Goal: Obtain resource: Download file/media

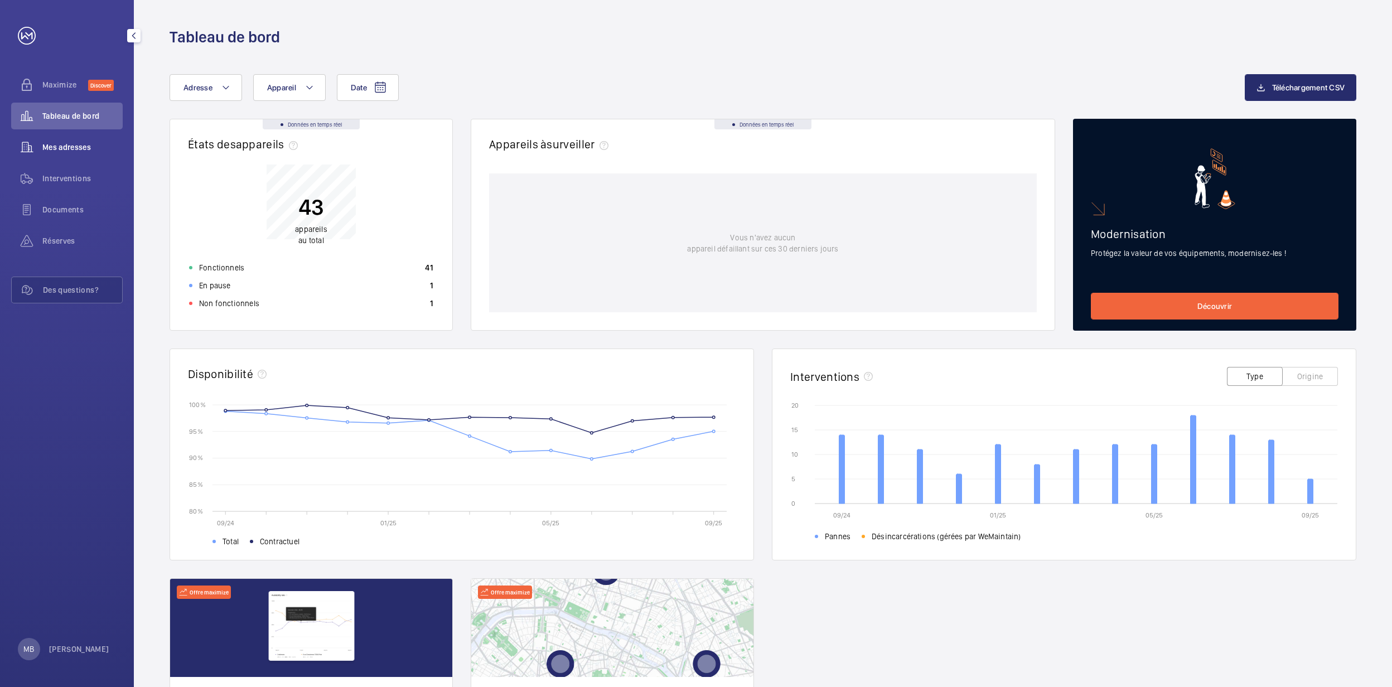
click at [68, 148] on span "Mes adresses" at bounding box center [82, 147] width 80 height 11
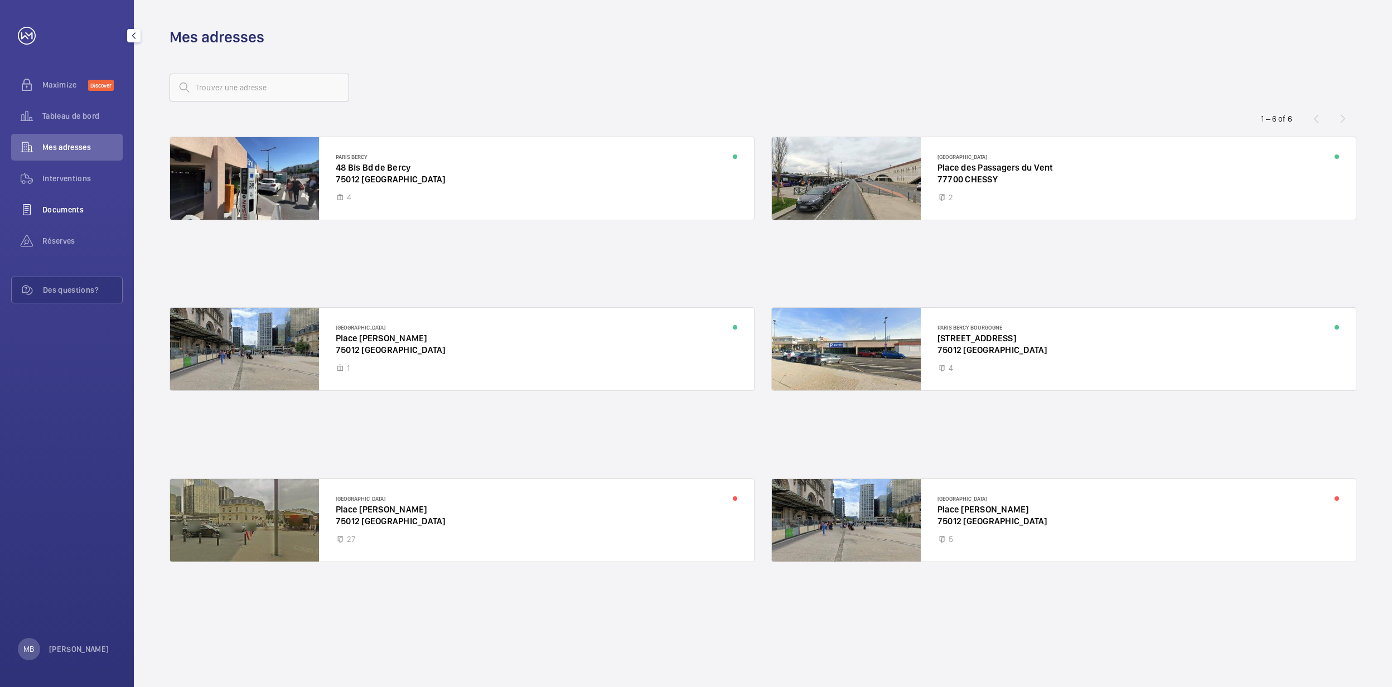
click at [74, 208] on span "Documents" at bounding box center [82, 209] width 80 height 11
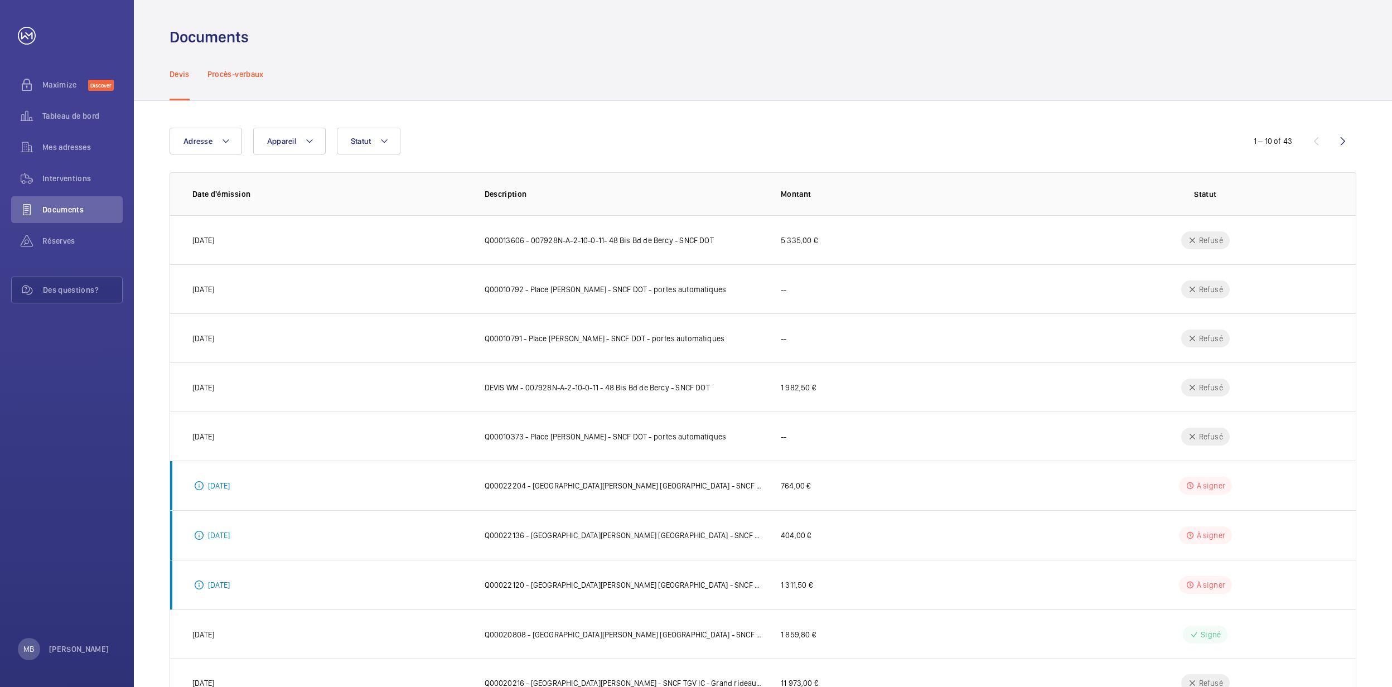
click at [247, 73] on p "Procès-verbaux" at bounding box center [235, 74] width 56 height 11
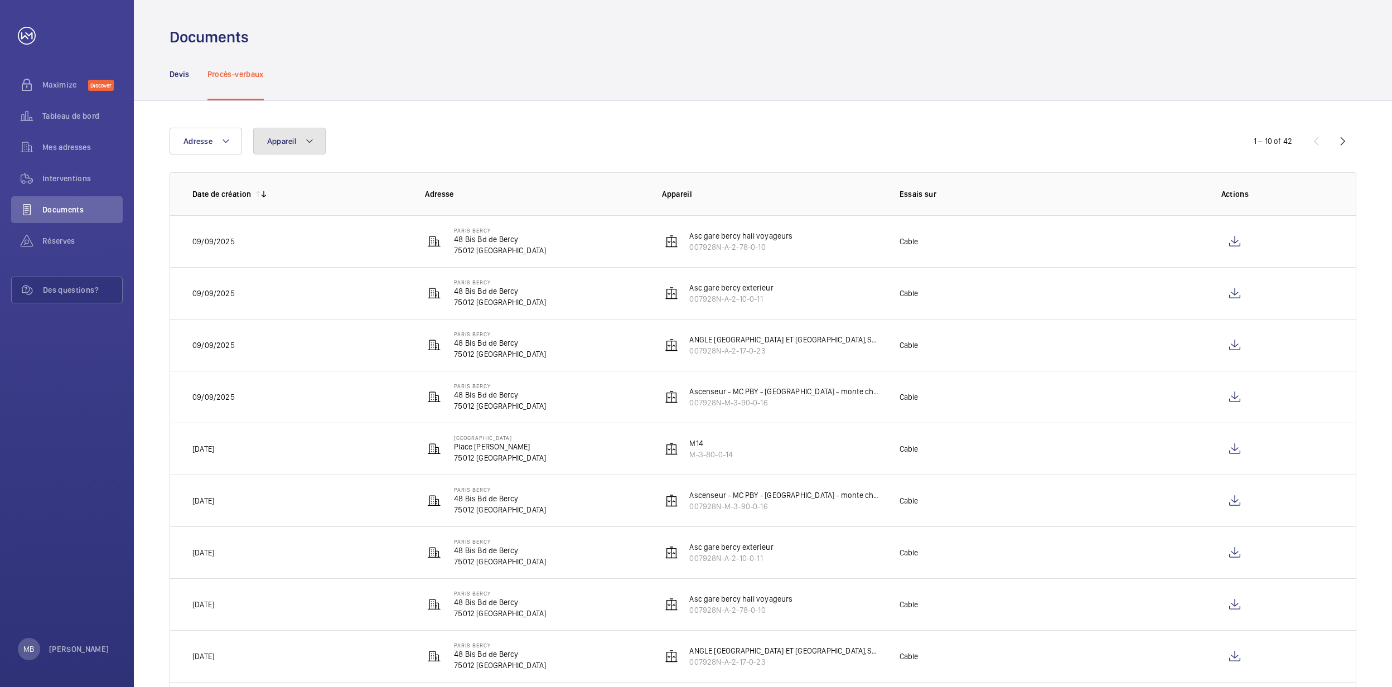
click at [273, 141] on span "Appareil" at bounding box center [281, 141] width 29 height 9
type input "A"
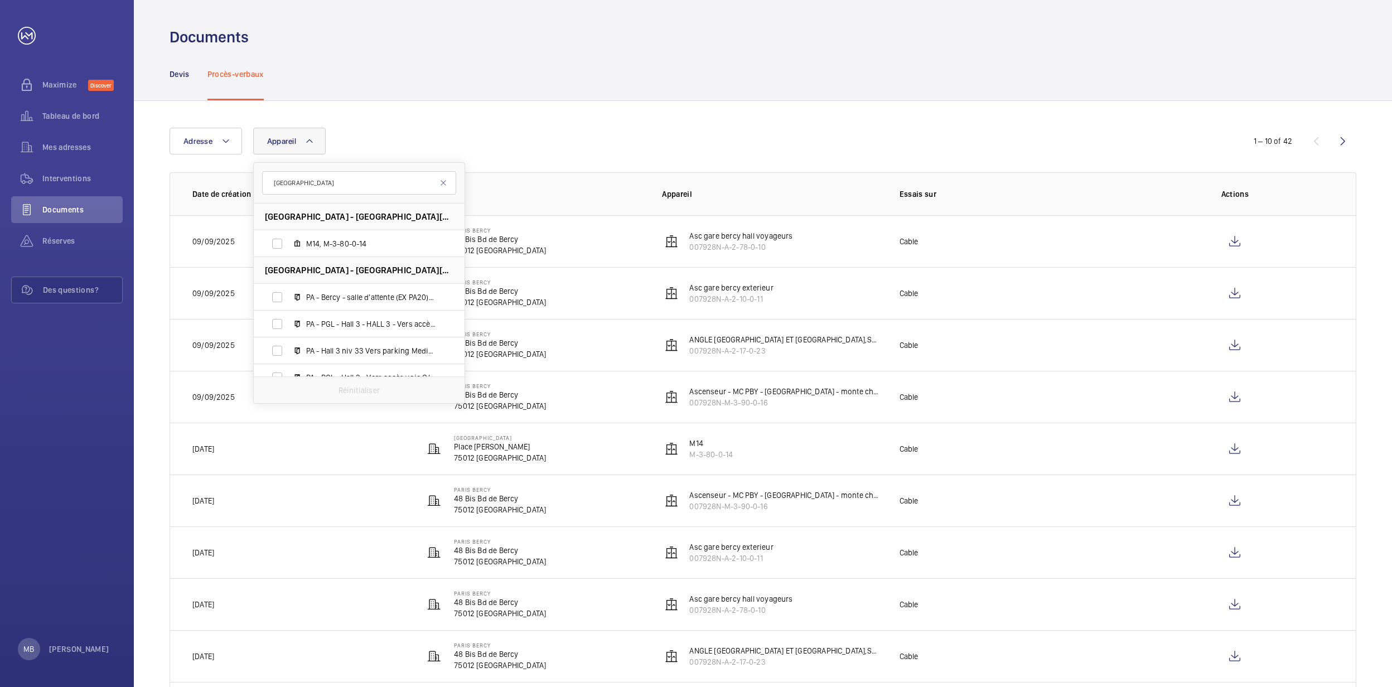
type input "gare de lyon"
click at [516, 114] on div "Adresse Appareil gare de lyon Paris Gare de Lyon - Place Louis Armand, 75012 PA…" at bounding box center [763, 431] width 1258 height 660
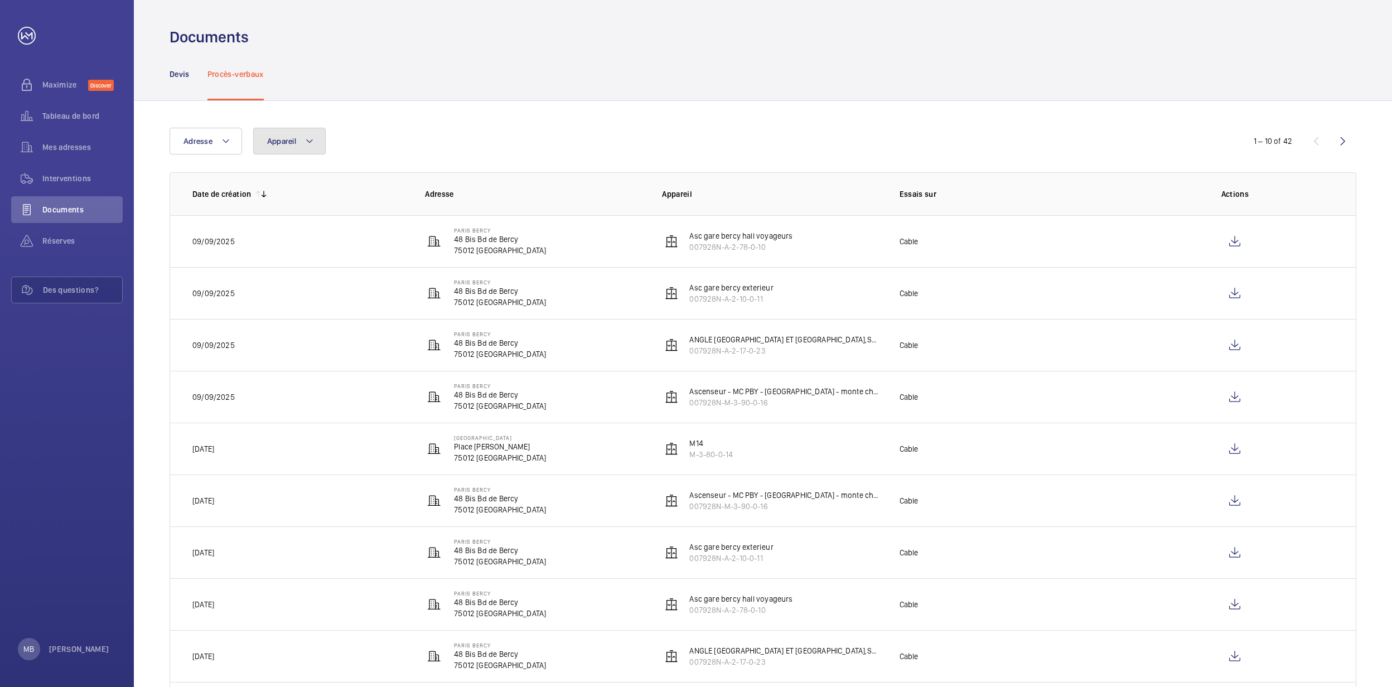
click at [288, 141] on span "Appareil" at bounding box center [281, 141] width 29 height 9
click at [268, 186] on input "007928N-A-2-90-0-08" at bounding box center [359, 182] width 194 height 23
click at [364, 177] on input "007928N-A-2-90-0-08" at bounding box center [359, 182] width 194 height 23
type input "007928N-A-2-90-0-08"
click at [414, 112] on div "Adresse Appareil 007928N-A-2-90-0-08 Erreur serveur, affichage des données impo…" at bounding box center [763, 431] width 1258 height 660
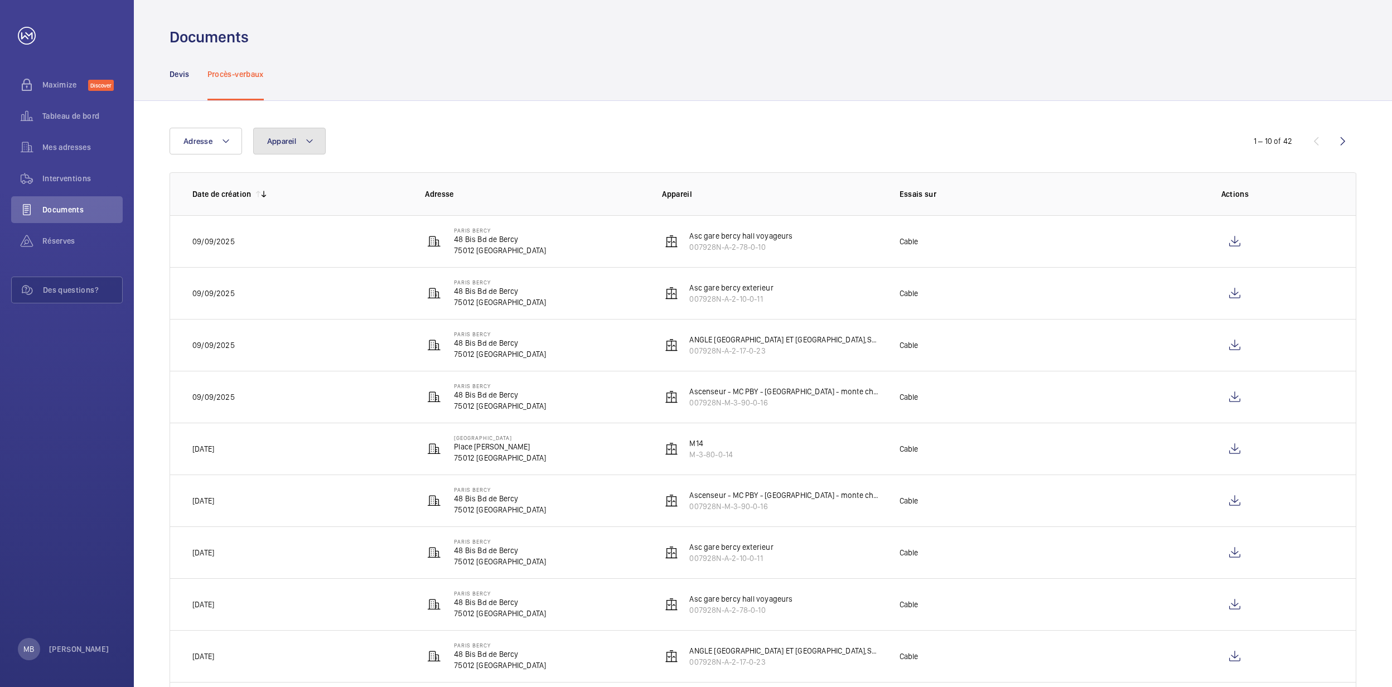
click at [299, 147] on button "Appareil" at bounding box center [289, 141] width 73 height 27
type input "quai n"
click at [443, 177] on input "quai n" at bounding box center [359, 182] width 194 height 23
click at [443, 190] on input "quai n" at bounding box center [359, 182] width 194 height 23
click at [445, 186] on mat-icon at bounding box center [443, 182] width 9 height 9
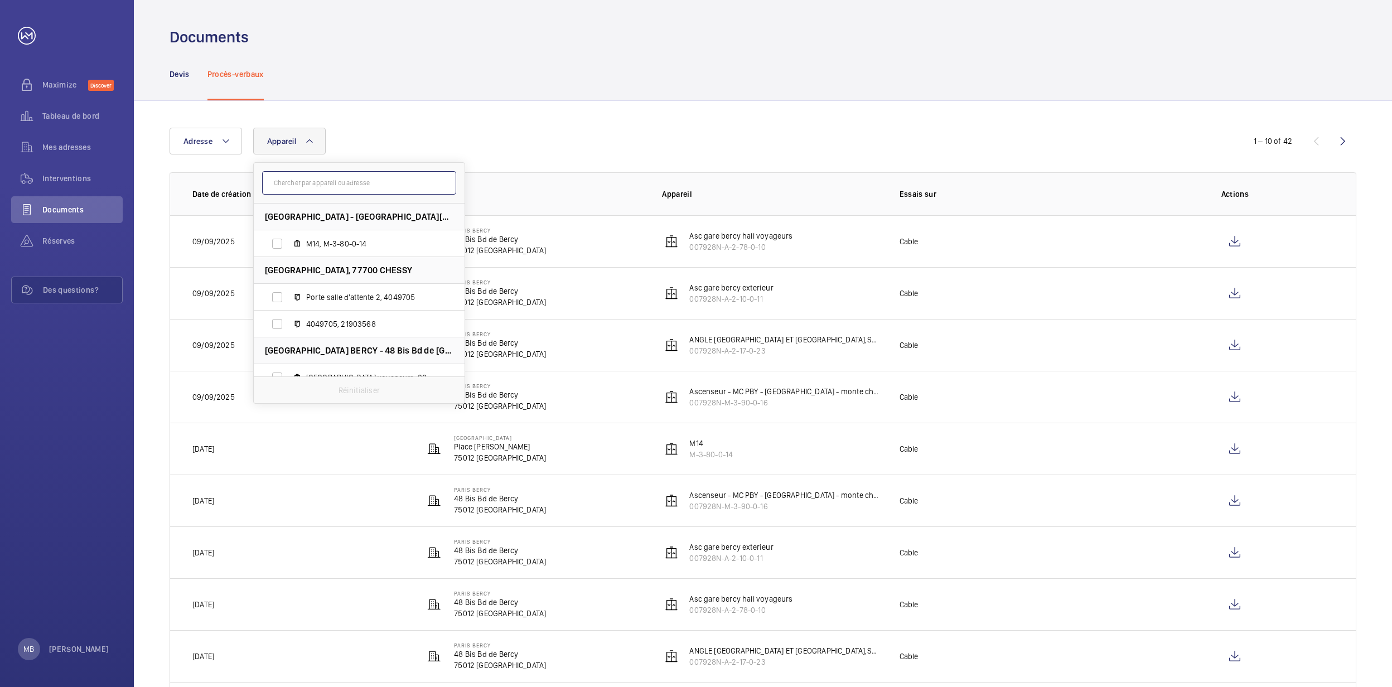
click at [392, 186] on input "text" at bounding box center [359, 182] width 194 height 23
paste input "007928N-A-2-13-0-22"
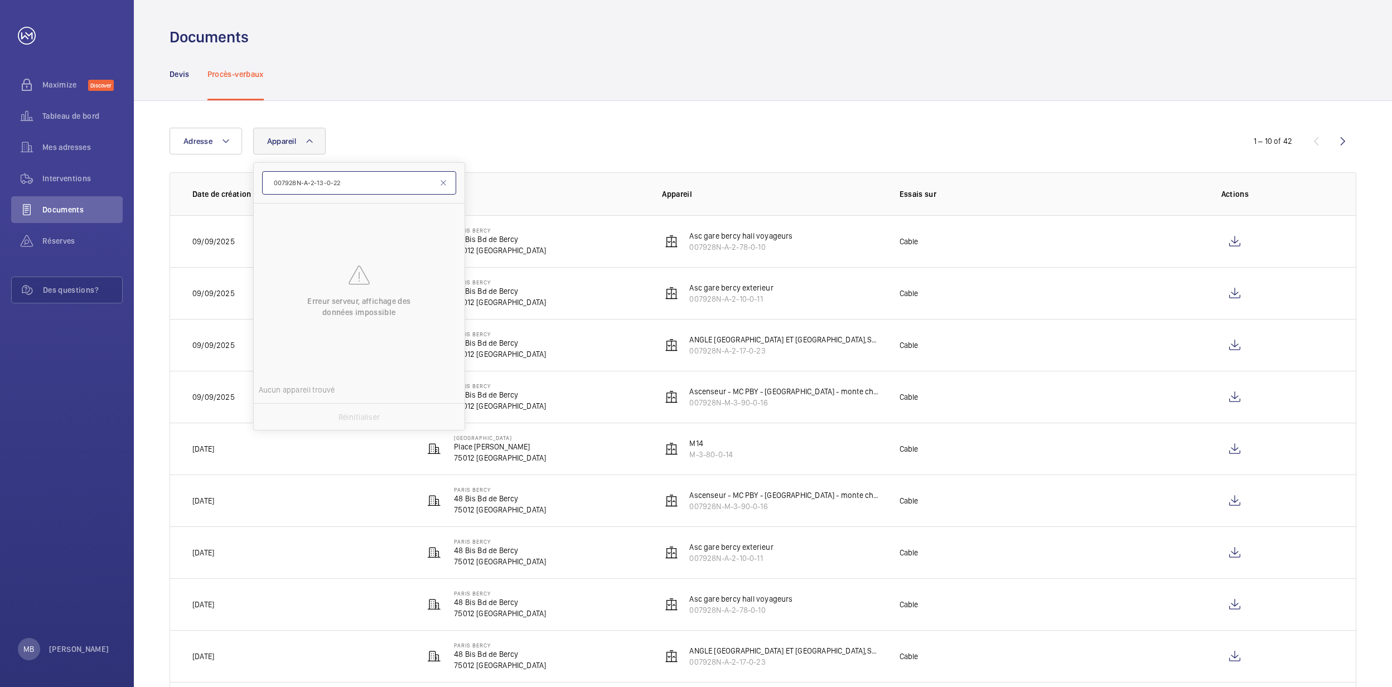
type input "007928N-A-2-13-0-22"
click at [448, 184] on input "007928N-A-2-13-0-22" at bounding box center [359, 182] width 194 height 23
click at [440, 184] on mat-icon at bounding box center [443, 182] width 9 height 9
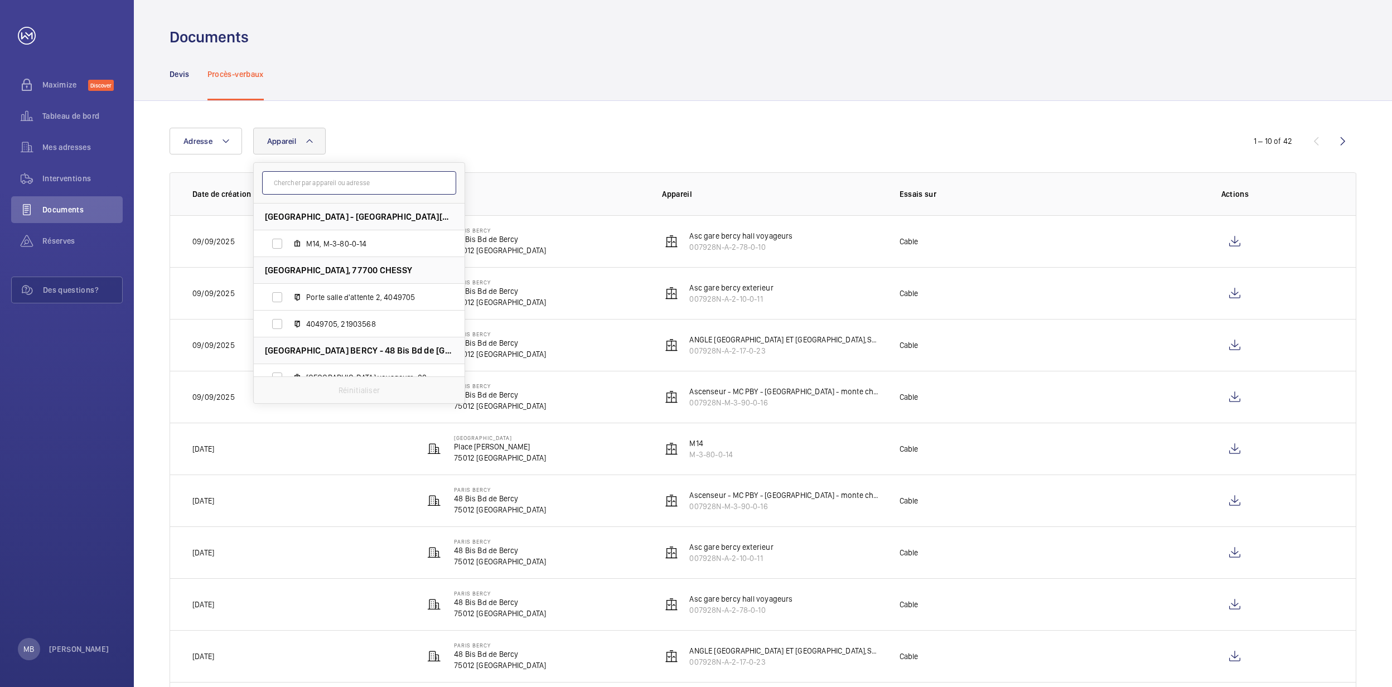
click at [412, 184] on input "text" at bounding box center [359, 182] width 194 height 23
paste input "007928N-A-2-90-0-08"
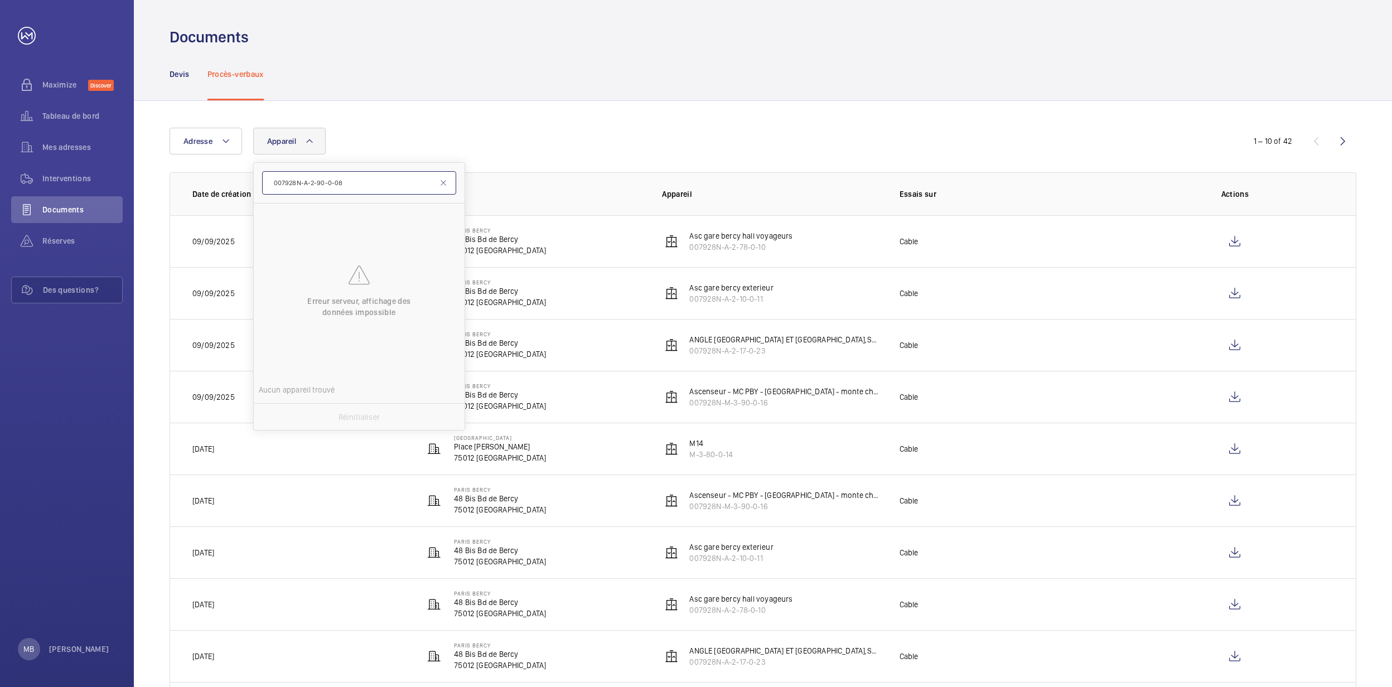
type input "007928N-A-2-90-0-08"
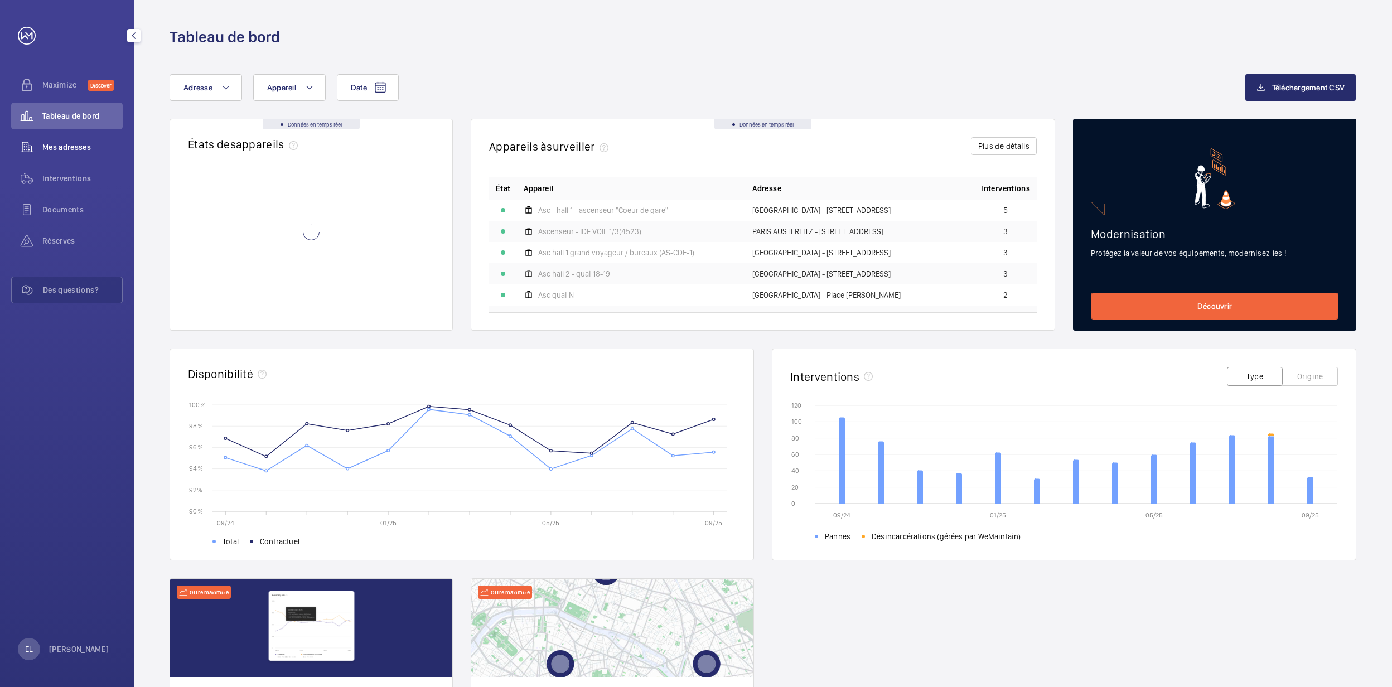
click at [68, 148] on span "Mes adresses" at bounding box center [82, 147] width 80 height 11
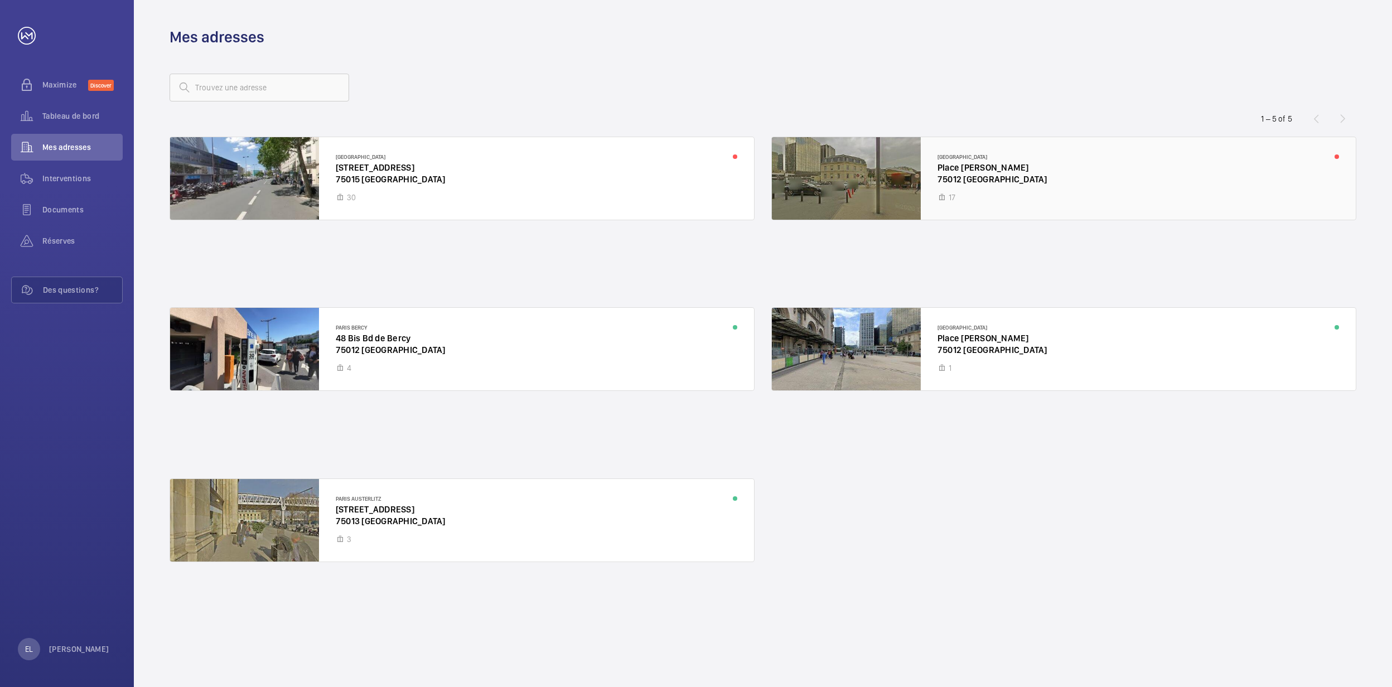
click at [889, 186] on div at bounding box center [1064, 178] width 584 height 83
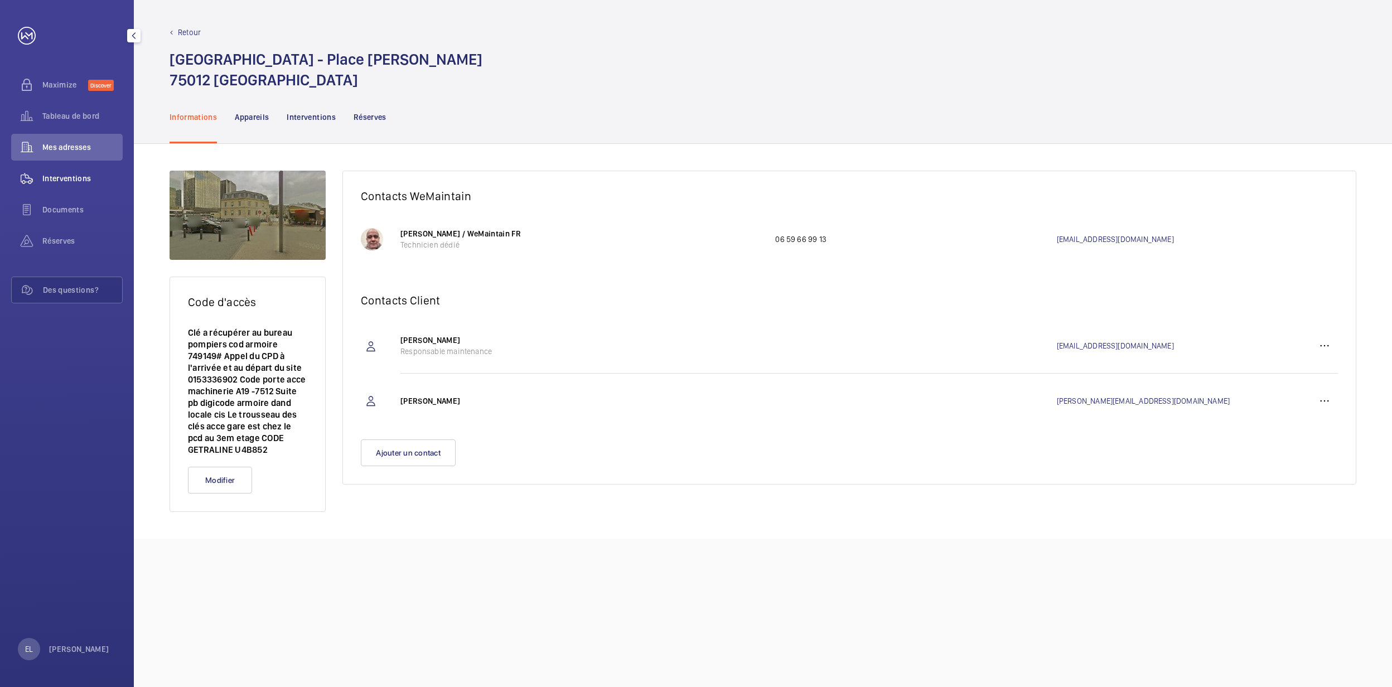
click at [62, 173] on span "Interventions" at bounding box center [82, 178] width 80 height 11
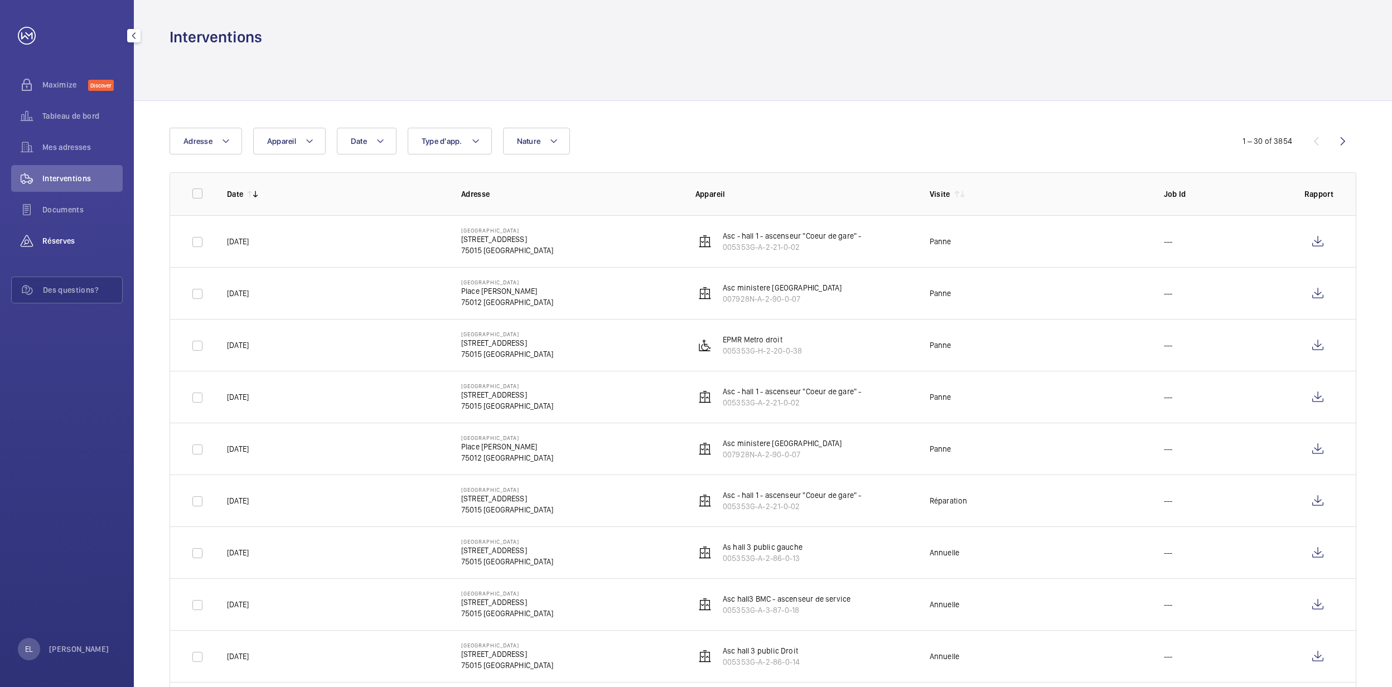
click at [55, 242] on span "Réserves" at bounding box center [82, 240] width 80 height 11
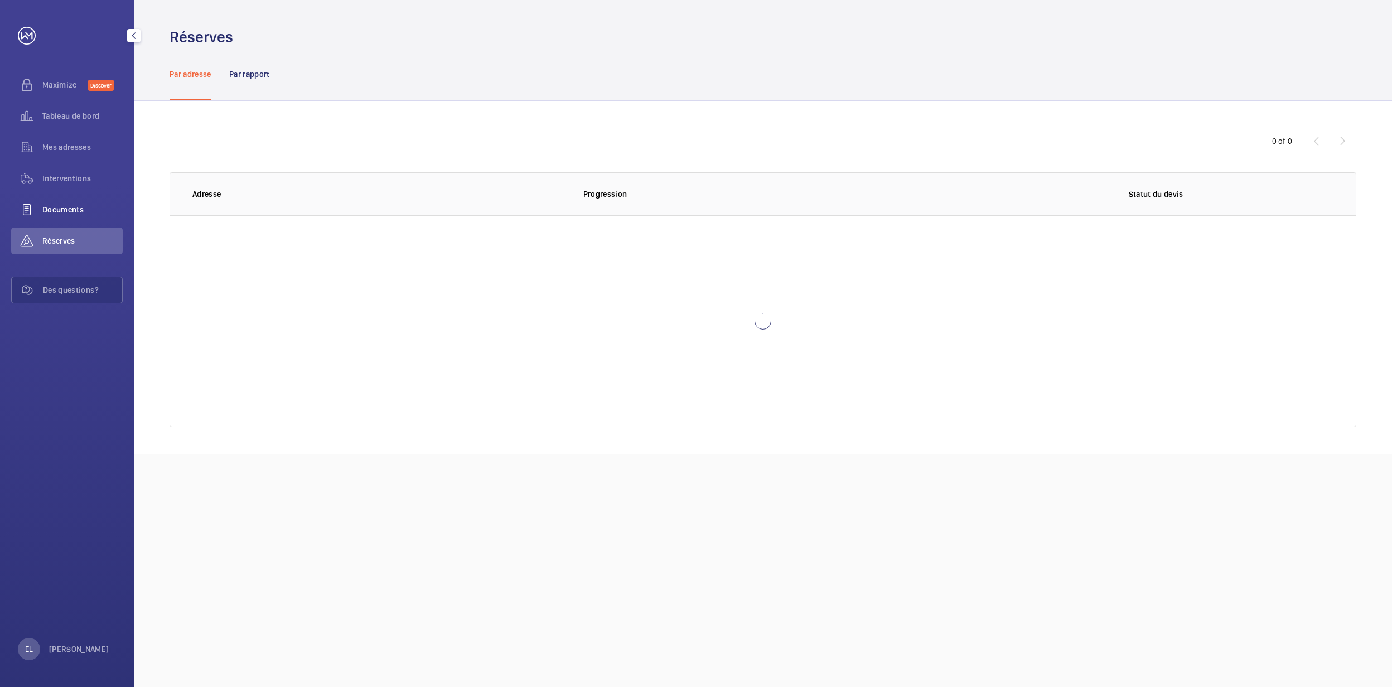
click at [79, 206] on span "Documents" at bounding box center [82, 209] width 80 height 11
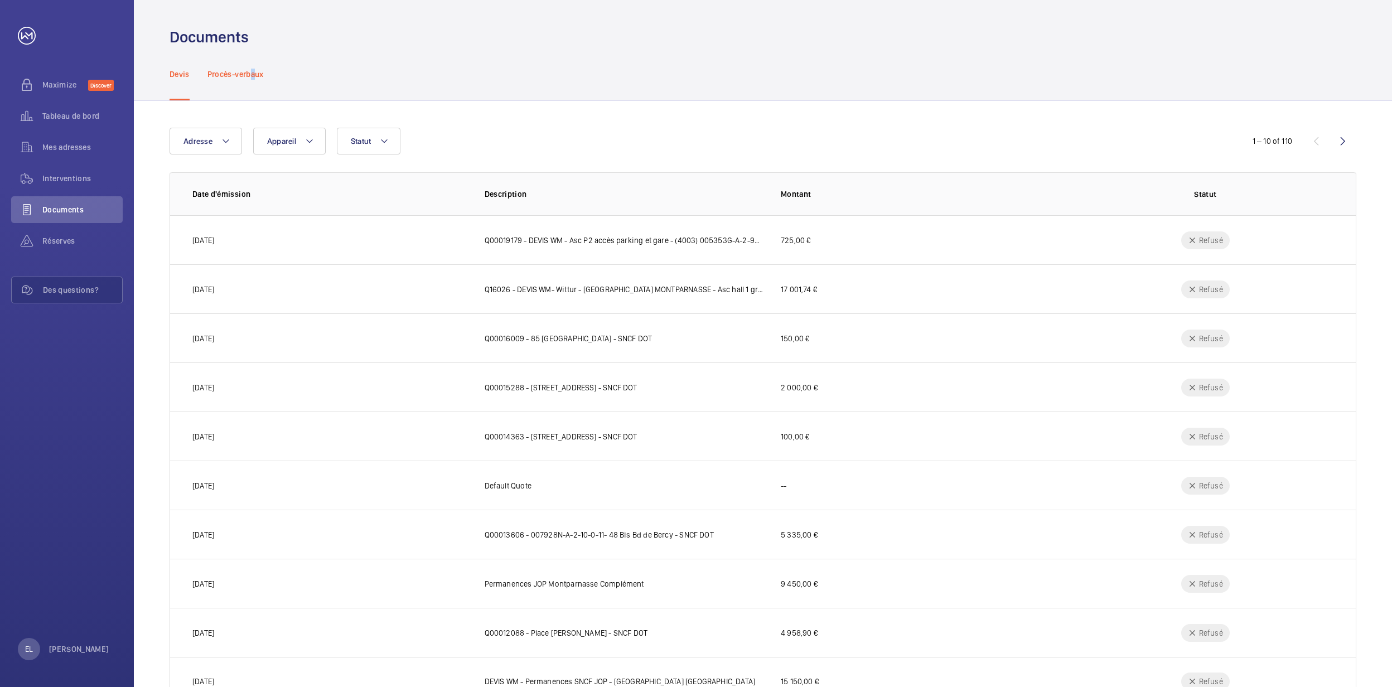
click at [253, 74] on p "Procès-verbaux" at bounding box center [235, 74] width 56 height 11
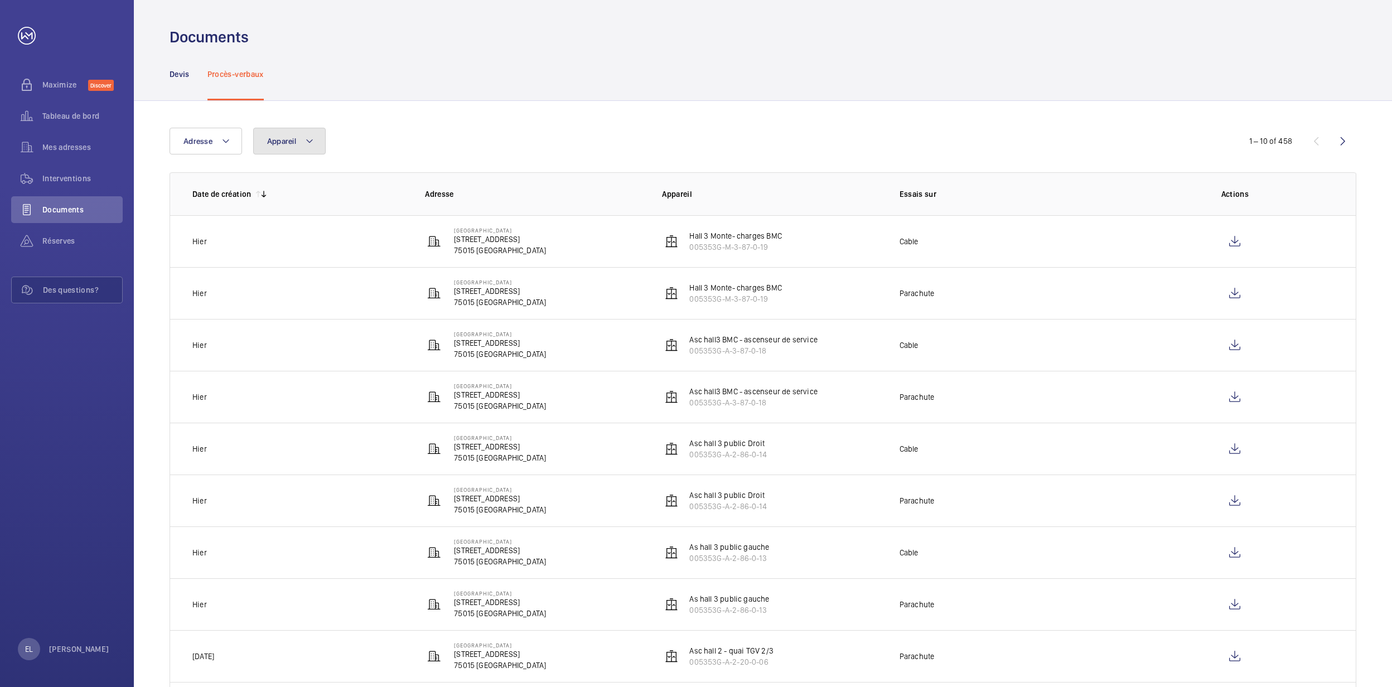
click at [311, 143] on mat-icon at bounding box center [309, 140] width 9 height 13
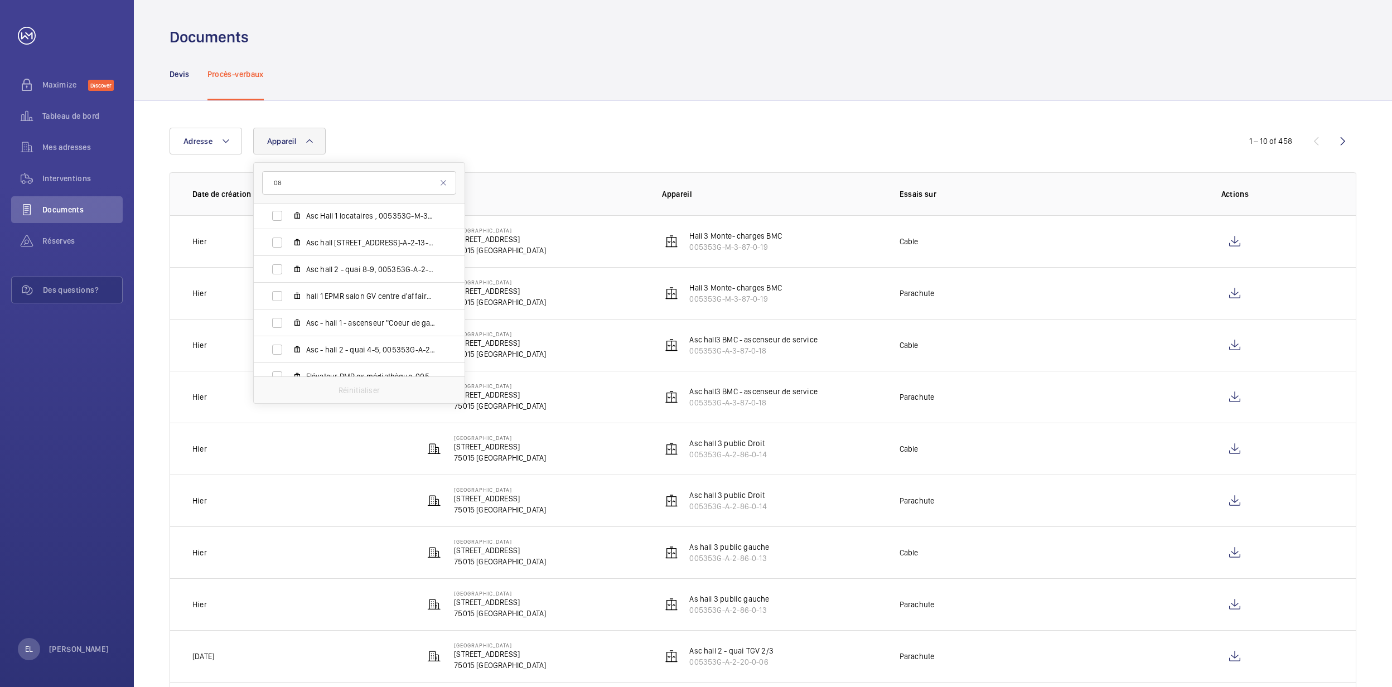
scroll to position [297, 0]
type input "08"
click at [384, 233] on label "Asc Hall 1 locataires , 005353G-M-3-16-0-16" at bounding box center [350, 241] width 193 height 27
click at [288, 233] on input "Asc Hall 1 locataires , 005353G-M-3-16-0-16" at bounding box center [277, 241] width 22 height 22
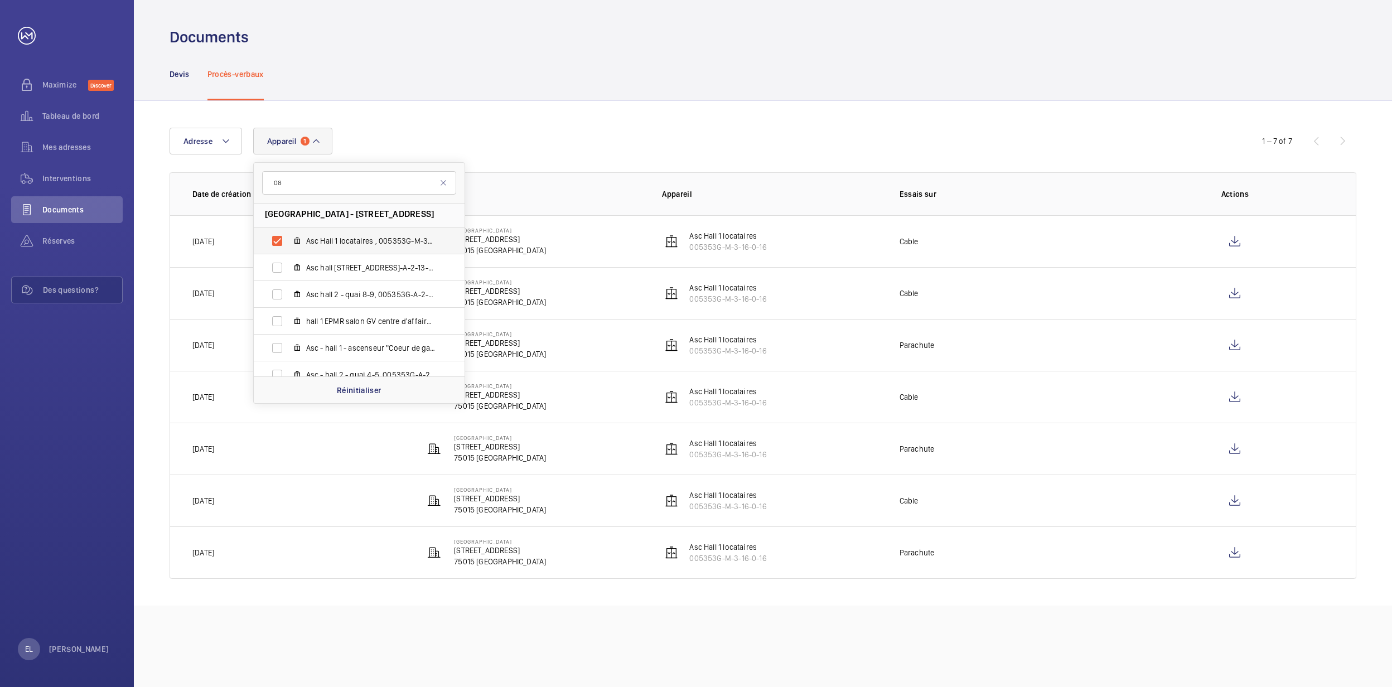
click at [384, 237] on span "Asc Hall 1 locataires , 005353G-M-3-16-0-16" at bounding box center [370, 240] width 129 height 11
click at [288, 237] on input "Asc Hall 1 locataires , 005353G-M-3-16-0-16" at bounding box center [277, 241] width 22 height 22
checkbox input "false"
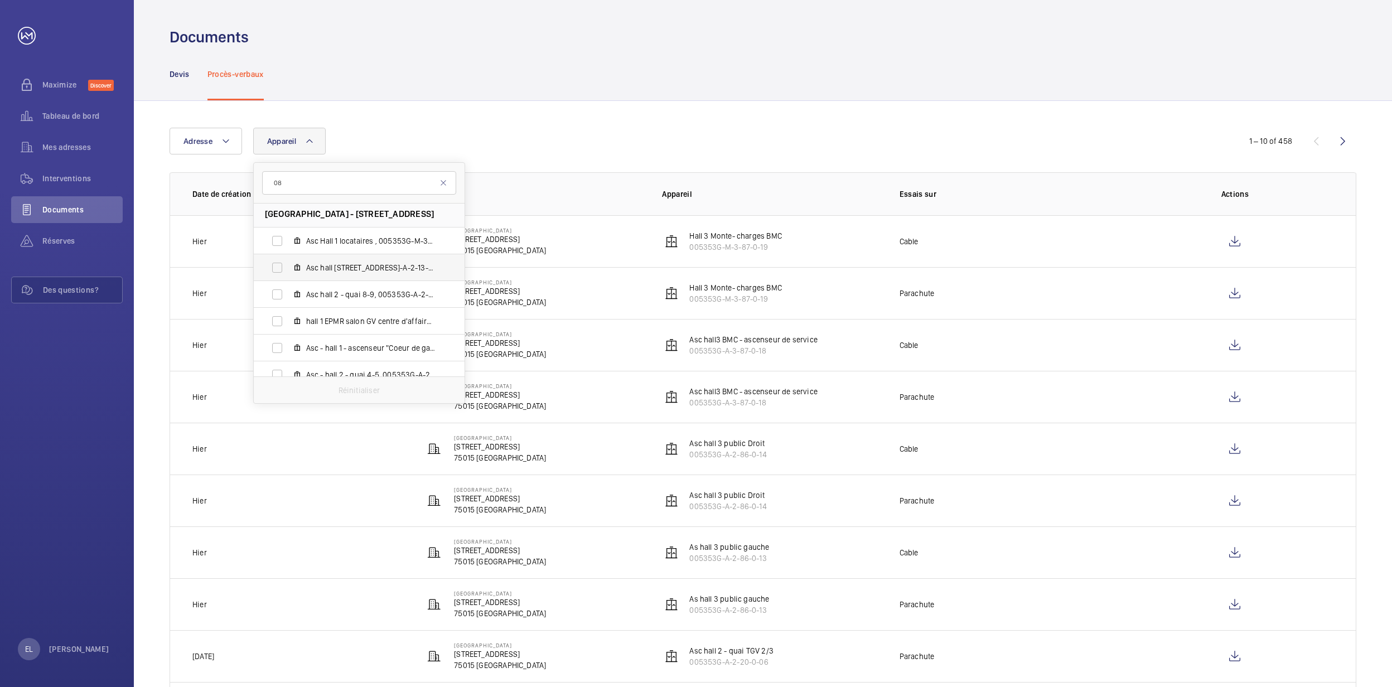
click at [384, 262] on span "Asc hall [STREET_ADDRESS]-A-2-13-0-27" at bounding box center [370, 267] width 129 height 11
click at [288, 262] on input "Asc hall [STREET_ADDRESS]-A-2-13-0-27" at bounding box center [277, 268] width 22 height 22
click at [384, 262] on span "Asc hall [STREET_ADDRESS]-A-2-13-0-27" at bounding box center [370, 267] width 129 height 11
click at [288, 262] on input "Asc hall [STREET_ADDRESS]-A-2-13-0-27" at bounding box center [277, 268] width 22 height 22
checkbox input "false"
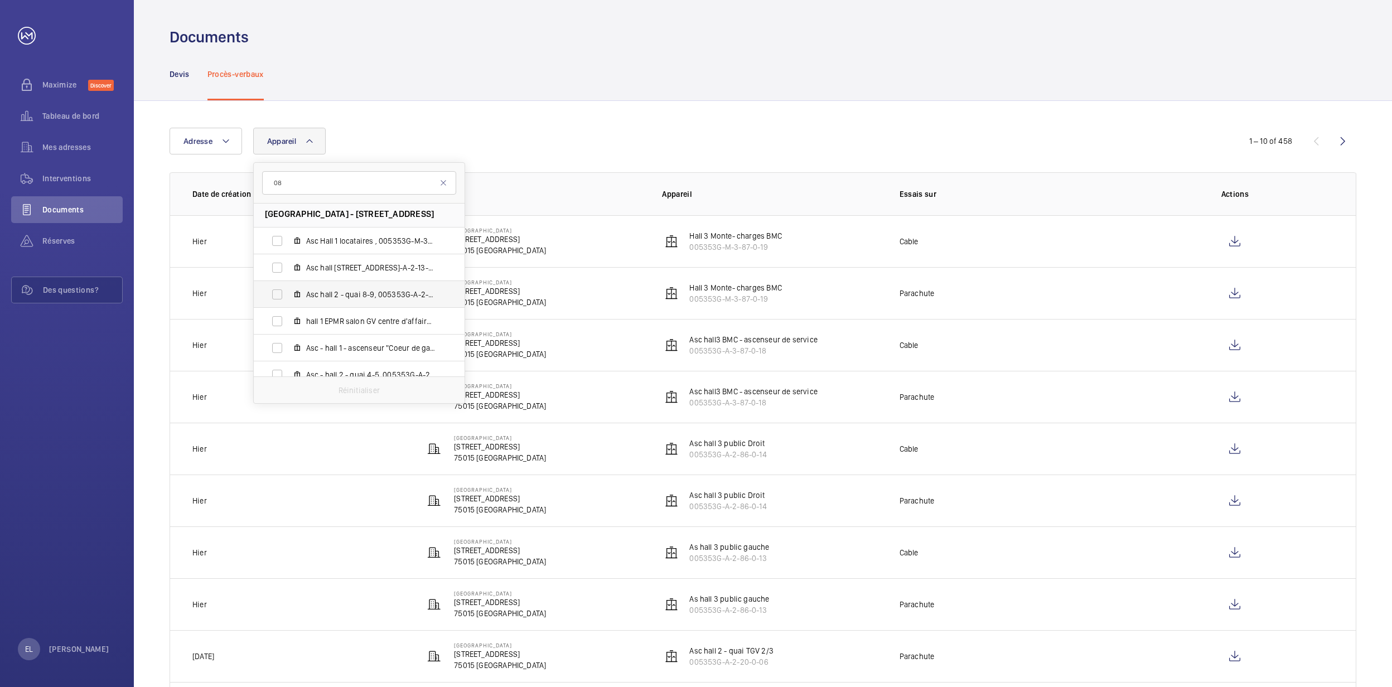
click at [387, 289] on span "Asc hall 2 - quai 8-9, 005353G-A-2-18-0-12" at bounding box center [370, 294] width 129 height 11
click at [288, 289] on input "Asc hall 2 - quai 8-9, 005353G-A-2-18-0-12" at bounding box center [277, 294] width 22 height 22
click at [387, 289] on span "Asc hall 2 - quai 8-9, 005353G-A-2-18-0-12" at bounding box center [370, 294] width 129 height 11
click at [288, 289] on input "Asc hall 2 - quai 8-9, 005353G-A-2-18-0-12" at bounding box center [277, 294] width 22 height 22
checkbox input "false"
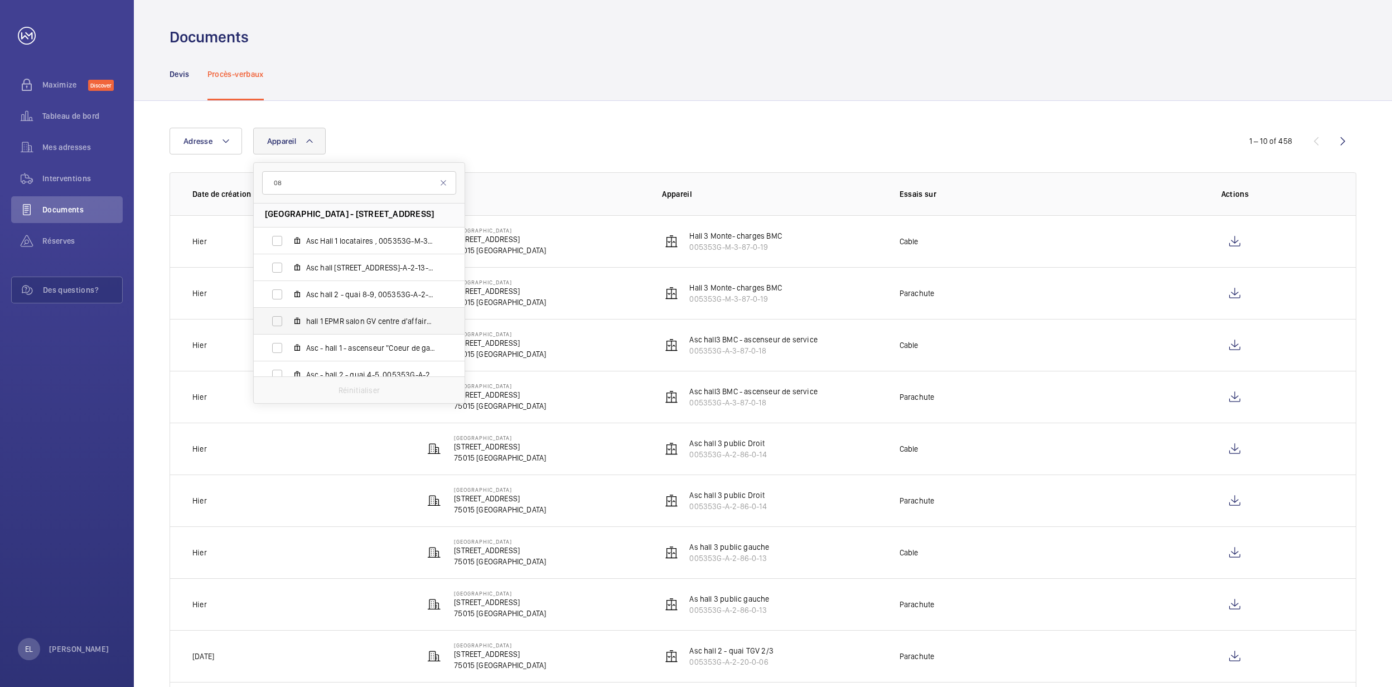
click at [387, 317] on span "hall 1 EPMR salon GV centre d'affaires (PE-D-1), 005353G-H-2-18-0-34" at bounding box center [370, 321] width 129 height 11
click at [288, 317] on input "hall 1 EPMR salon GV centre d'affaires (PE-D-1), 005353G-H-2-18-0-34" at bounding box center [277, 321] width 22 height 22
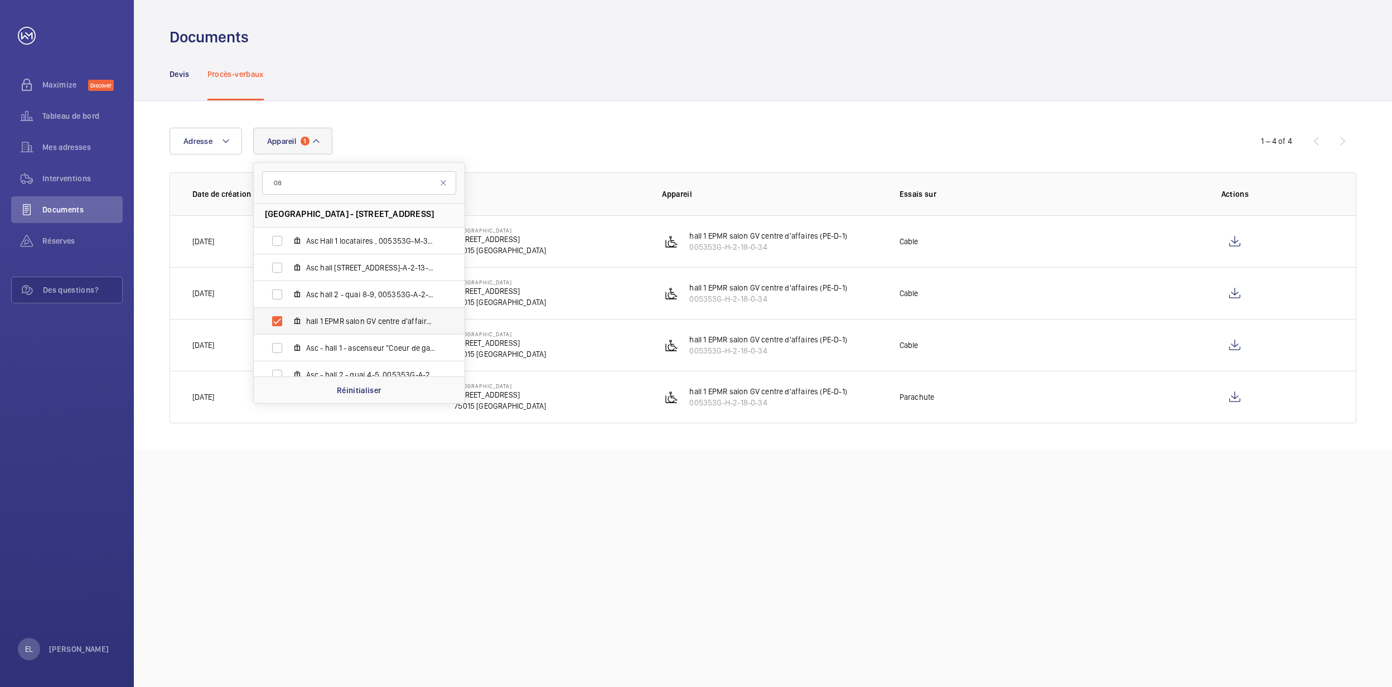
click at [387, 317] on span "hall 1 EPMR salon GV centre d'affaires (PE-D-1), 005353G-H-2-18-0-34" at bounding box center [370, 321] width 129 height 11
click at [288, 317] on input "hall 1 EPMR salon GV centre d'affaires (PE-D-1), 005353G-H-2-18-0-34" at bounding box center [277, 321] width 22 height 22
checkbox input "false"
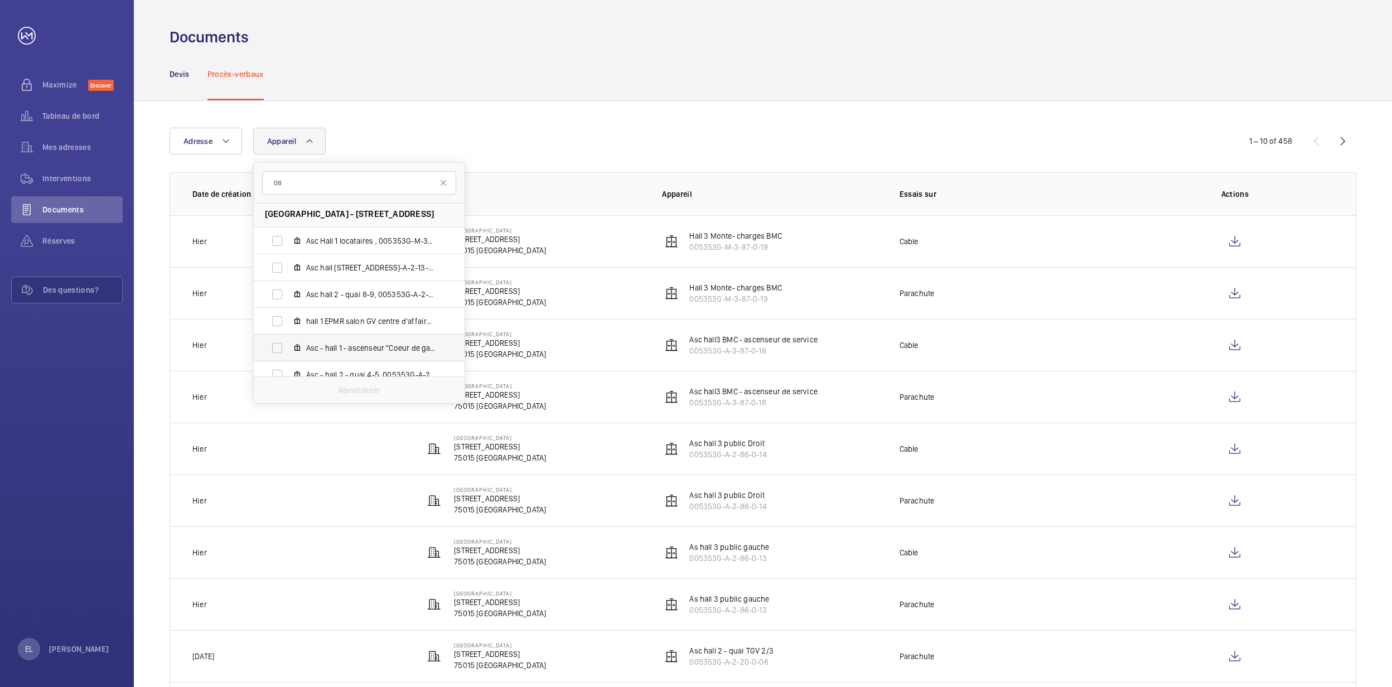
click at [391, 338] on label "Asc - hall 1 - ascenseur "Coeur de gare" -, 005353G-A-2-21-0-02" at bounding box center [350, 348] width 193 height 27
click at [288, 338] on input "Asc - hall 1 - ascenseur "Coeur de gare" -, 005353G-A-2-21-0-02" at bounding box center [277, 348] width 22 height 22
click at [391, 338] on label "Asc - hall 1 - ascenseur "Coeur de gare" -, 005353G-A-2-21-0-02" at bounding box center [350, 348] width 193 height 27
click at [288, 338] on input "Asc - hall 1 - ascenseur "Coeur de gare" -, 005353G-A-2-21-0-02" at bounding box center [277, 348] width 22 height 22
click at [391, 338] on label "Asc - hall 1 - ascenseur "Coeur de gare" -, 005353G-A-2-21-0-02" at bounding box center [350, 348] width 193 height 27
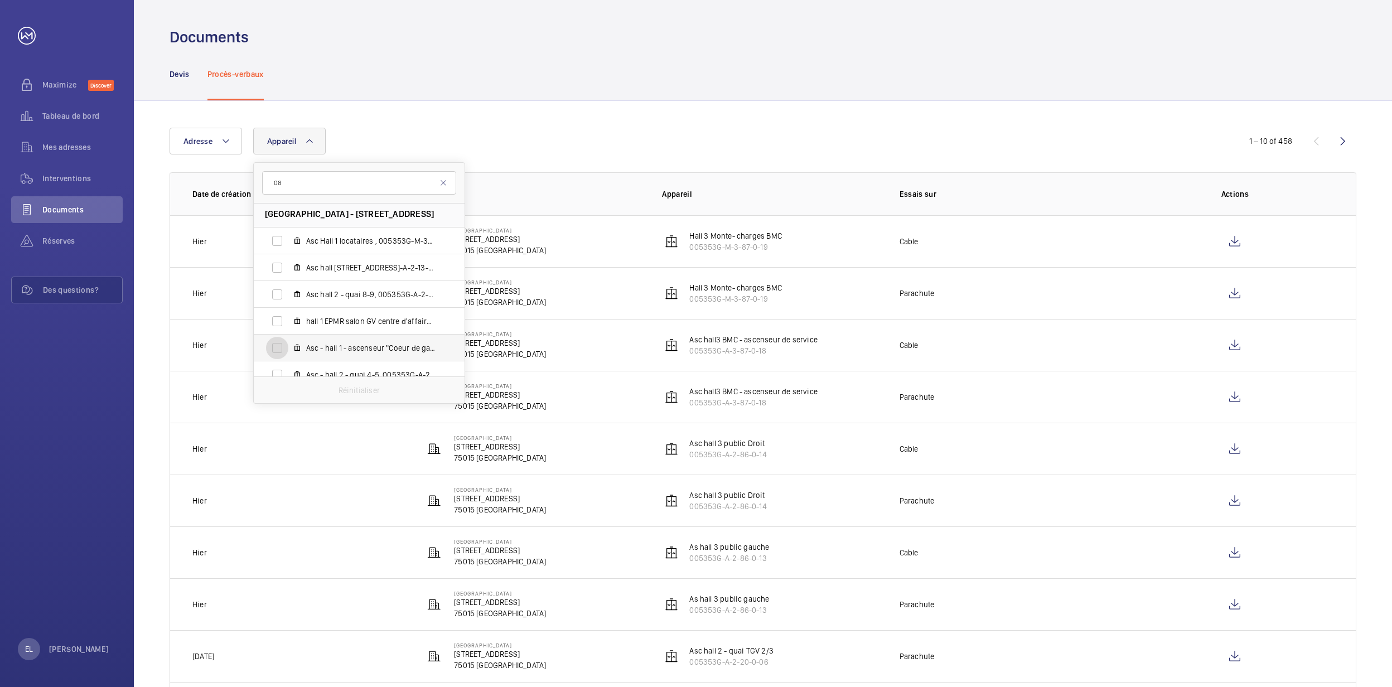
click at [288, 338] on input "Asc - hall 1 - ascenseur "Coeur de gare" -, 005353G-A-2-21-0-02" at bounding box center [277, 348] width 22 height 22
click at [391, 338] on label "Asc - hall 1 - ascenseur "Coeur de gare" -, 005353G-A-2-21-0-02" at bounding box center [350, 348] width 193 height 27
click at [288, 338] on input "Asc - hall 1 - ascenseur "Coeur de gare" -, 005353G-A-2-21-0-02" at bounding box center [277, 348] width 22 height 22
checkbox input "false"
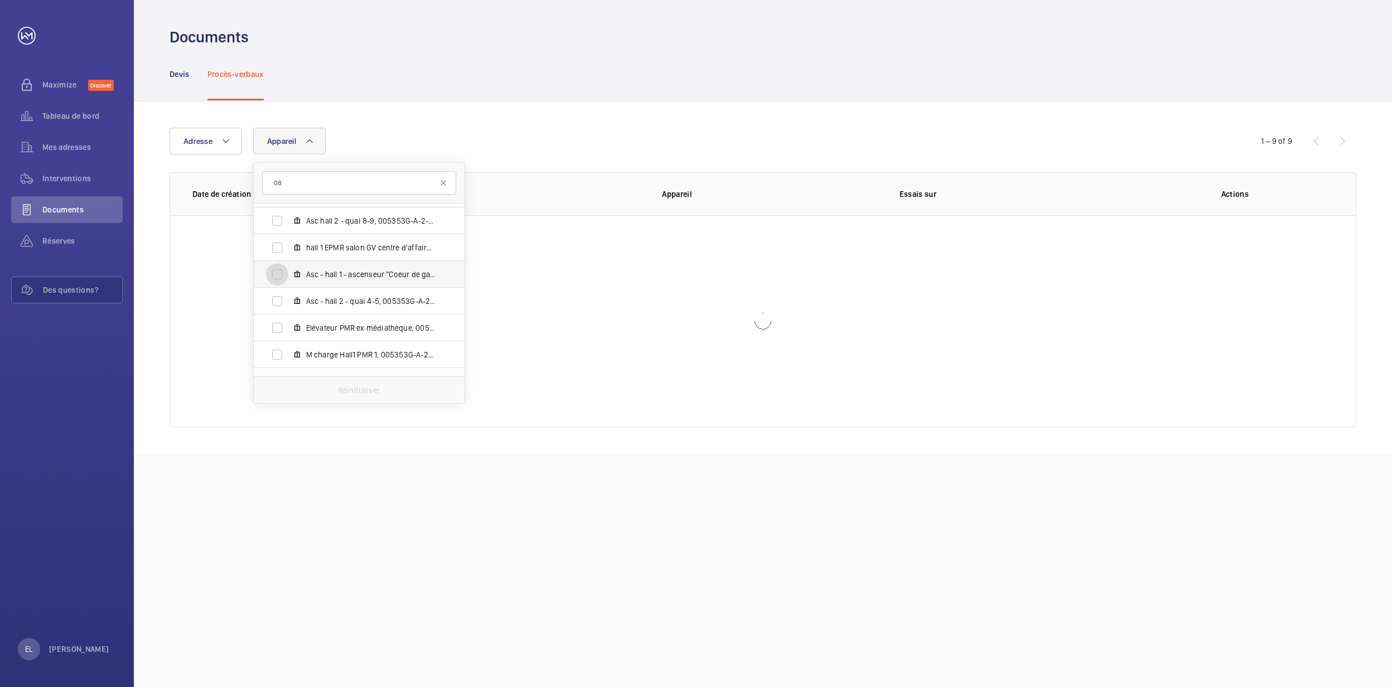
scroll to position [371, 0]
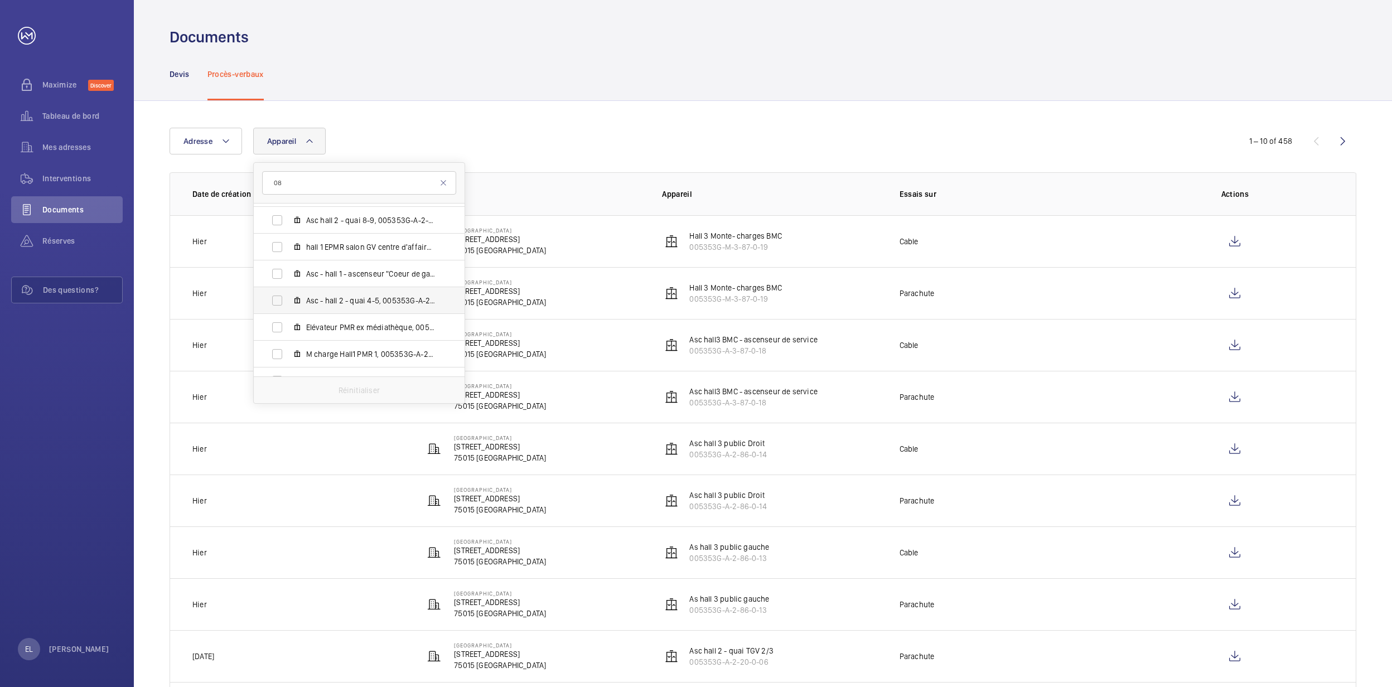
click at [395, 299] on span "Asc - hall 2 - quai 4-5, 005353G-A-2-95-0-11" at bounding box center [370, 300] width 129 height 11
click at [288, 299] on input "Asc - hall 2 - quai 4-5, 005353G-A-2-95-0-11" at bounding box center [277, 300] width 22 height 22
click at [395, 299] on span "Asc - hall 2 - quai 4-5, 005353G-A-2-95-0-11" at bounding box center [370, 300] width 129 height 11
click at [288, 299] on input "Asc - hall 2 - quai 4-5, 005353G-A-2-95-0-11" at bounding box center [277, 300] width 22 height 22
checkbox input "false"
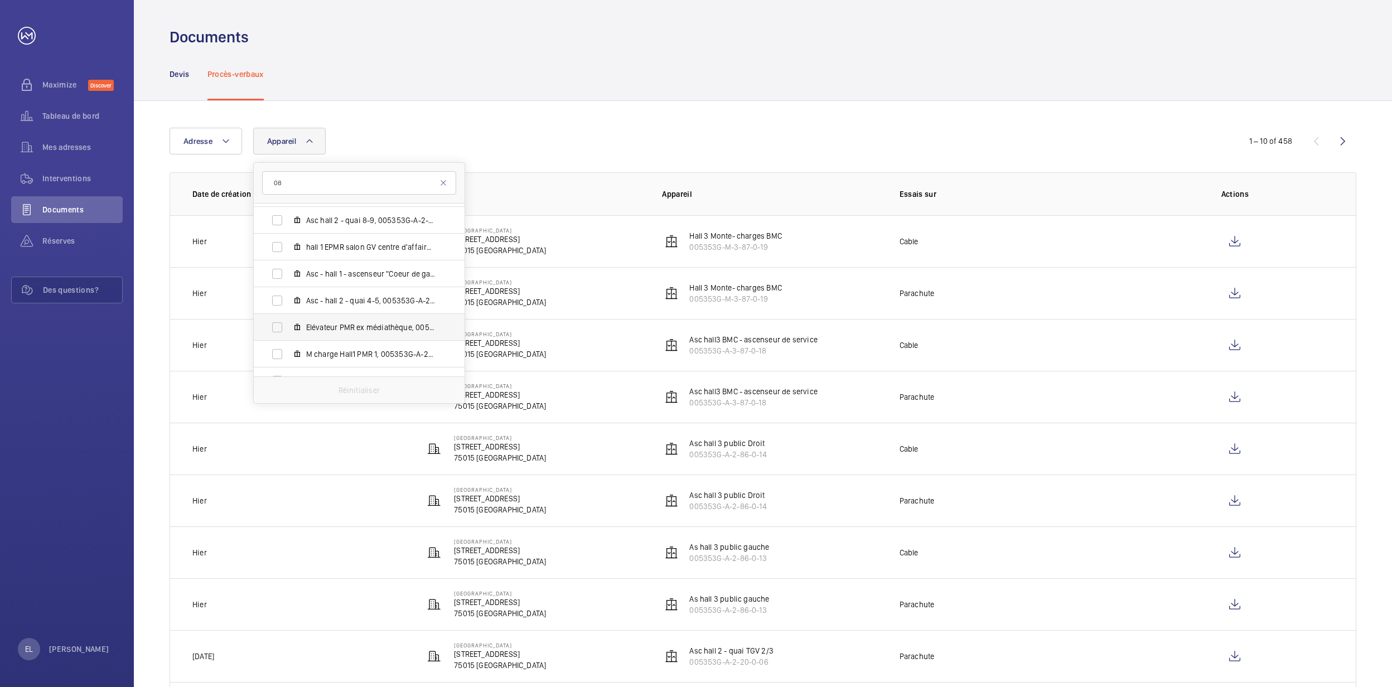
click at [398, 329] on span "Elévateur PMR ex médiathèque, 005353G-H-3-07-0-28" at bounding box center [370, 327] width 129 height 11
click at [288, 329] on input "Elévateur PMR ex médiathèque, 005353G-H-3-07-0-28" at bounding box center [277, 327] width 22 height 22
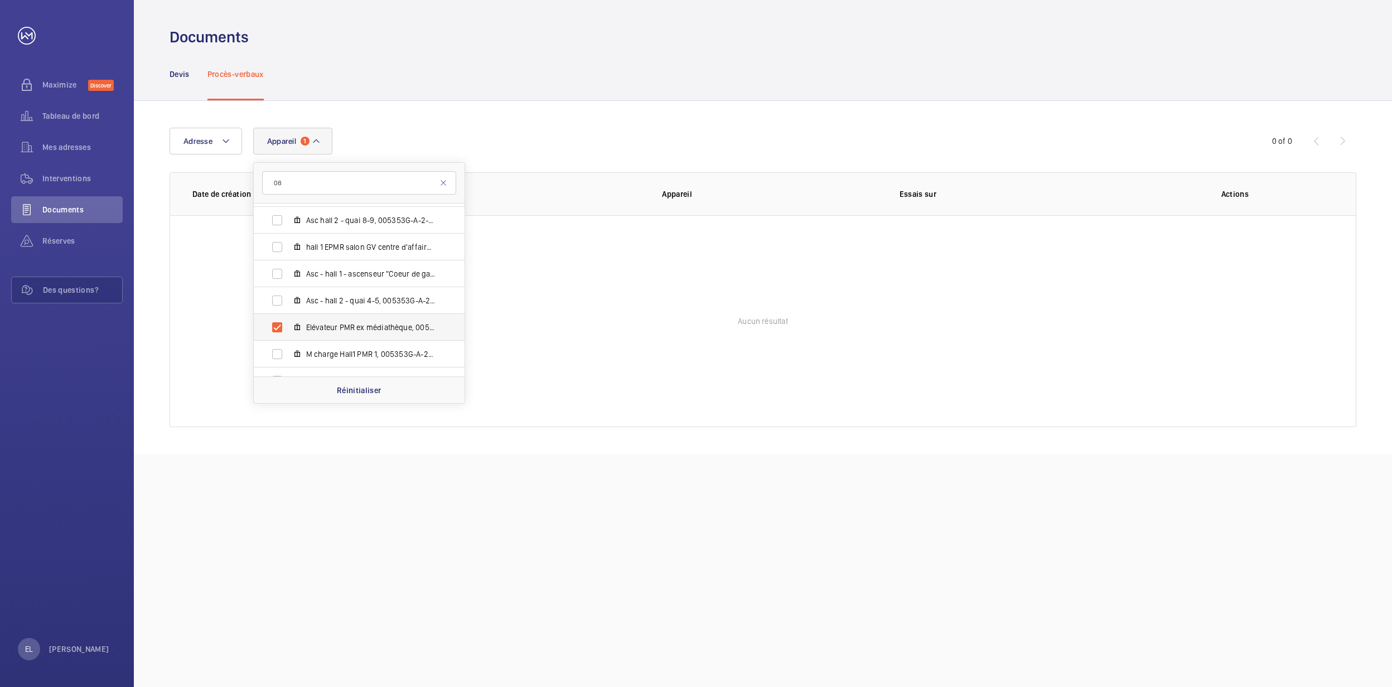
click at [398, 329] on span "Elévateur PMR ex médiathèque, 005353G-H-3-07-0-28" at bounding box center [370, 327] width 129 height 11
click at [288, 329] on input "Elévateur PMR ex médiathèque, 005353G-H-3-07-0-28" at bounding box center [277, 327] width 22 height 22
checkbox input "false"
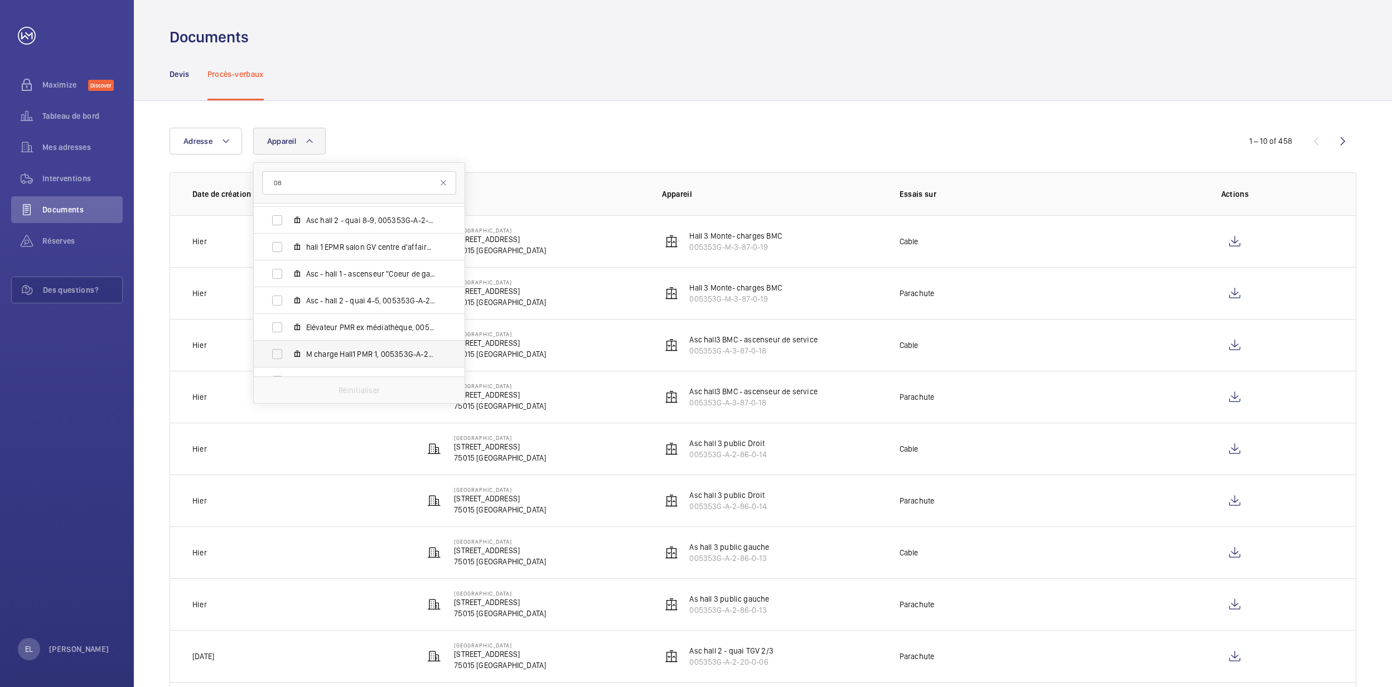
click at [397, 349] on span "M charge Hall1 PMR 1, 005353G-A-2-19-0-23 PMR 1" at bounding box center [370, 354] width 129 height 11
click at [288, 348] on input "M charge Hall1 PMR 1, 005353G-A-2-19-0-23 PMR 1" at bounding box center [277, 354] width 22 height 22
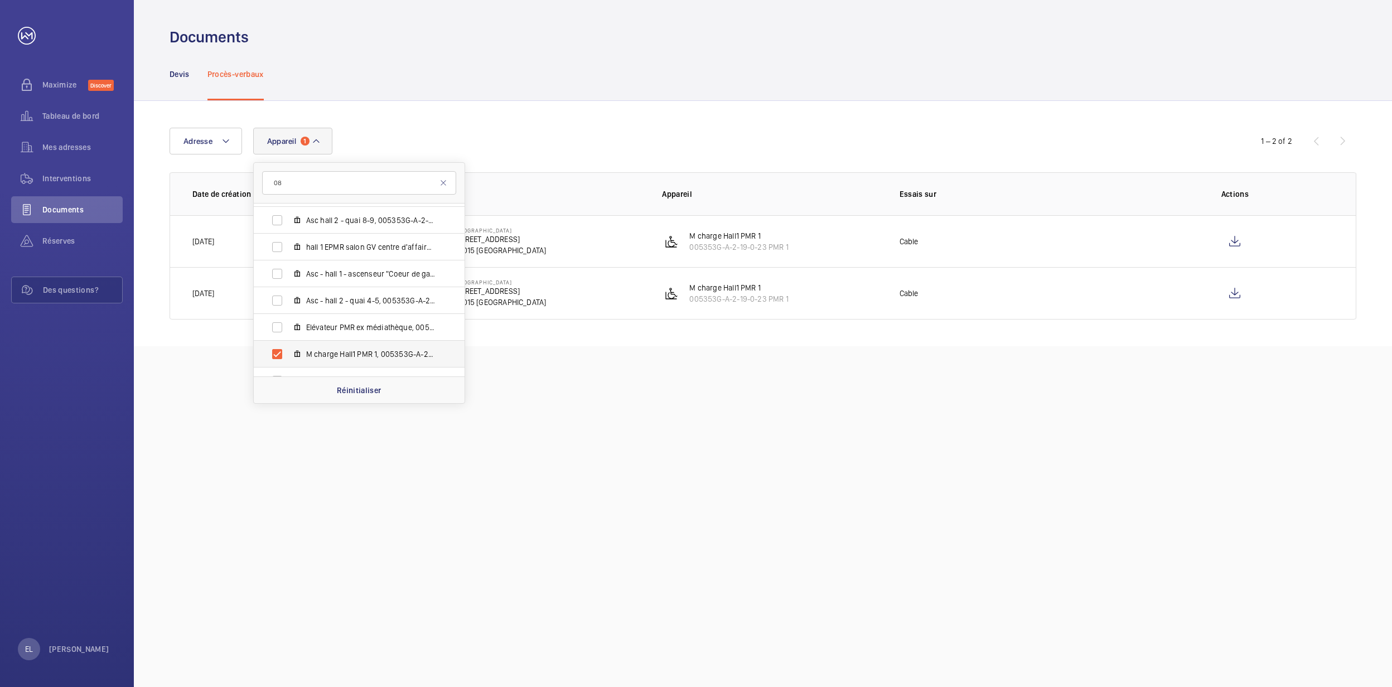
click at [397, 349] on span "M charge Hall1 PMR 1, 005353G-A-2-19-0-23 PMR 1" at bounding box center [370, 354] width 129 height 11
click at [288, 348] on input "M charge Hall1 PMR 1, 005353G-A-2-19-0-23 PMR 1" at bounding box center [277, 354] width 22 height 22
checkbox input "false"
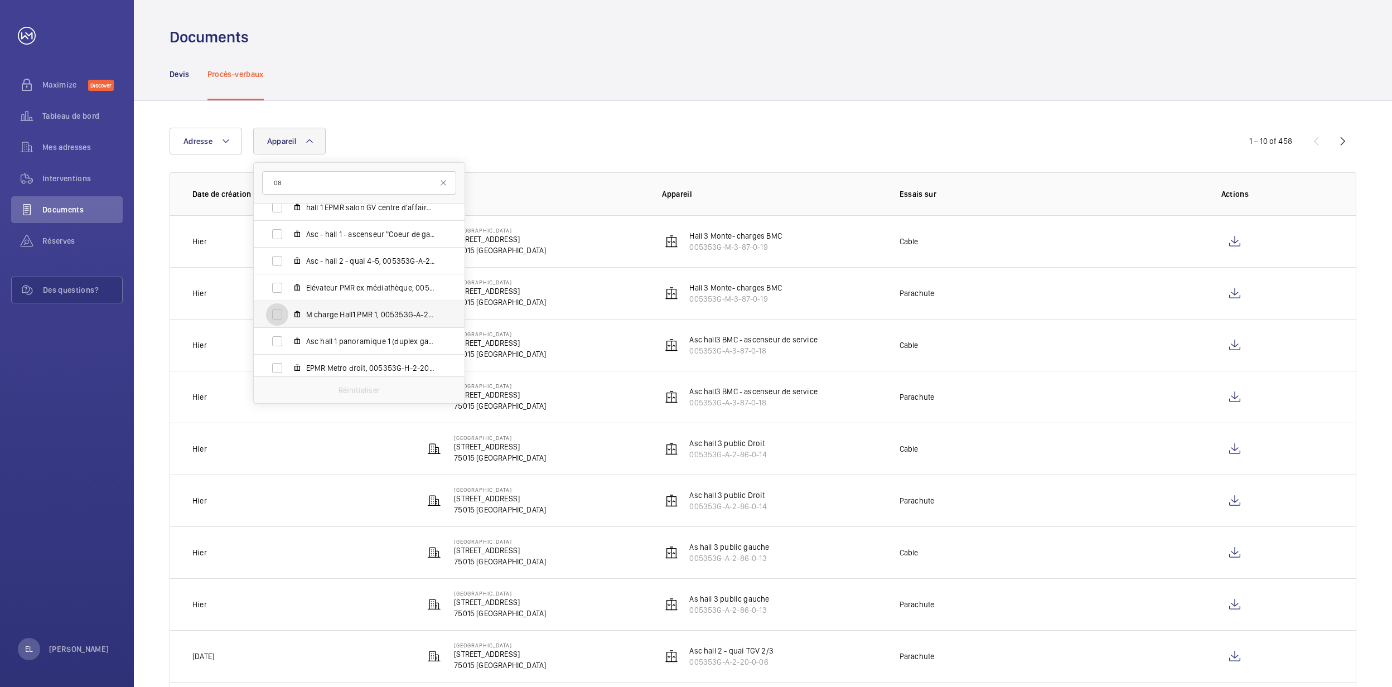
scroll to position [446, 0]
click at [397, 315] on label "Asc hall 1 panoramique 1 (duplex gauche) - (4004), 005353G-A-2-17-0-29" at bounding box center [350, 306] width 193 height 27
click at [288, 315] on input "Asc hall 1 panoramique 1 (duplex gauche) - (4004), 005353G-A-2-17-0-29" at bounding box center [277, 306] width 22 height 22
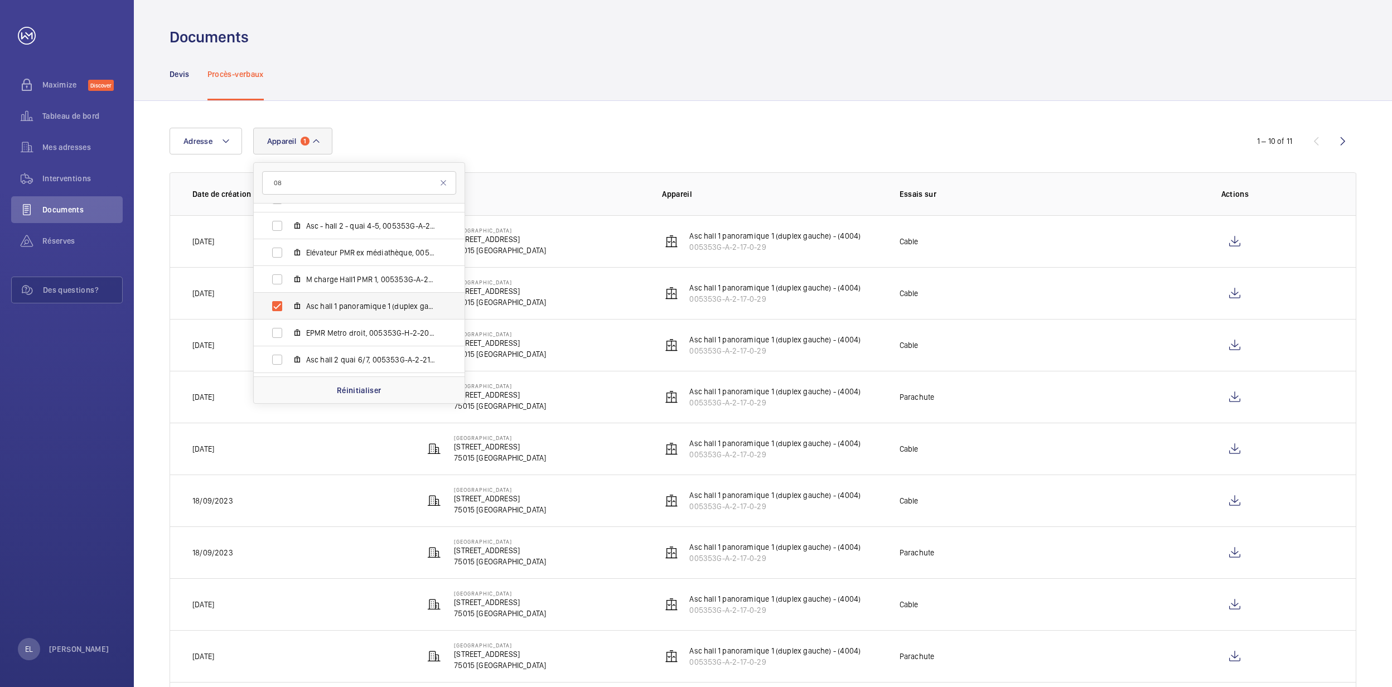
click at [397, 315] on label "Asc hall 1 panoramique 1 (duplex gauche) - (4004), 005353G-A-2-17-0-29" at bounding box center [350, 306] width 193 height 27
click at [288, 315] on input "Asc hall 1 panoramique 1 (duplex gauche) - (4004), 005353G-A-2-17-0-29" at bounding box center [277, 306] width 22 height 22
checkbox input "false"
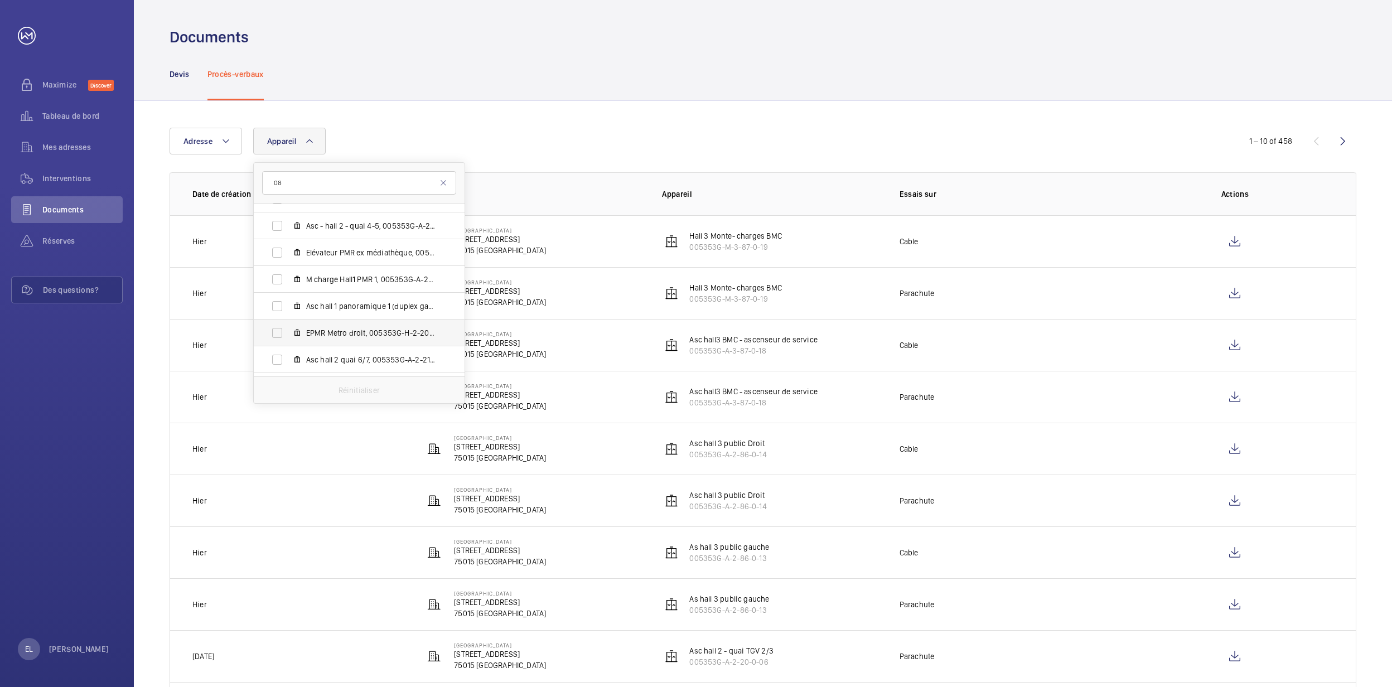
click at [400, 339] on label "EPMR Metro droit, 005353G-H-2-20-0-38" at bounding box center [350, 333] width 193 height 27
click at [288, 339] on input "EPMR Metro droit, 005353G-H-2-20-0-38" at bounding box center [277, 333] width 22 height 22
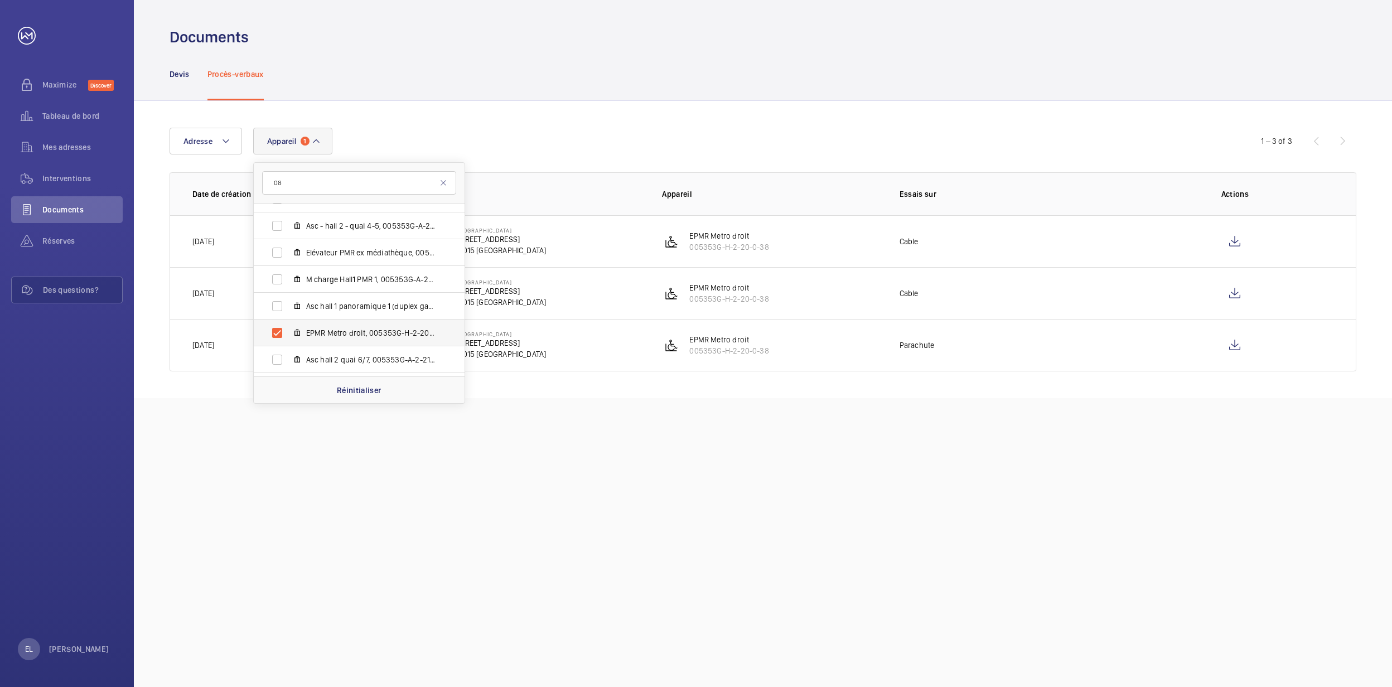
click at [400, 339] on label "EPMR Metro droit, 005353G-H-2-20-0-38" at bounding box center [350, 333] width 193 height 27
click at [288, 339] on input "EPMR Metro droit, 005353G-H-2-20-0-38" at bounding box center [277, 333] width 22 height 22
checkbox input "false"
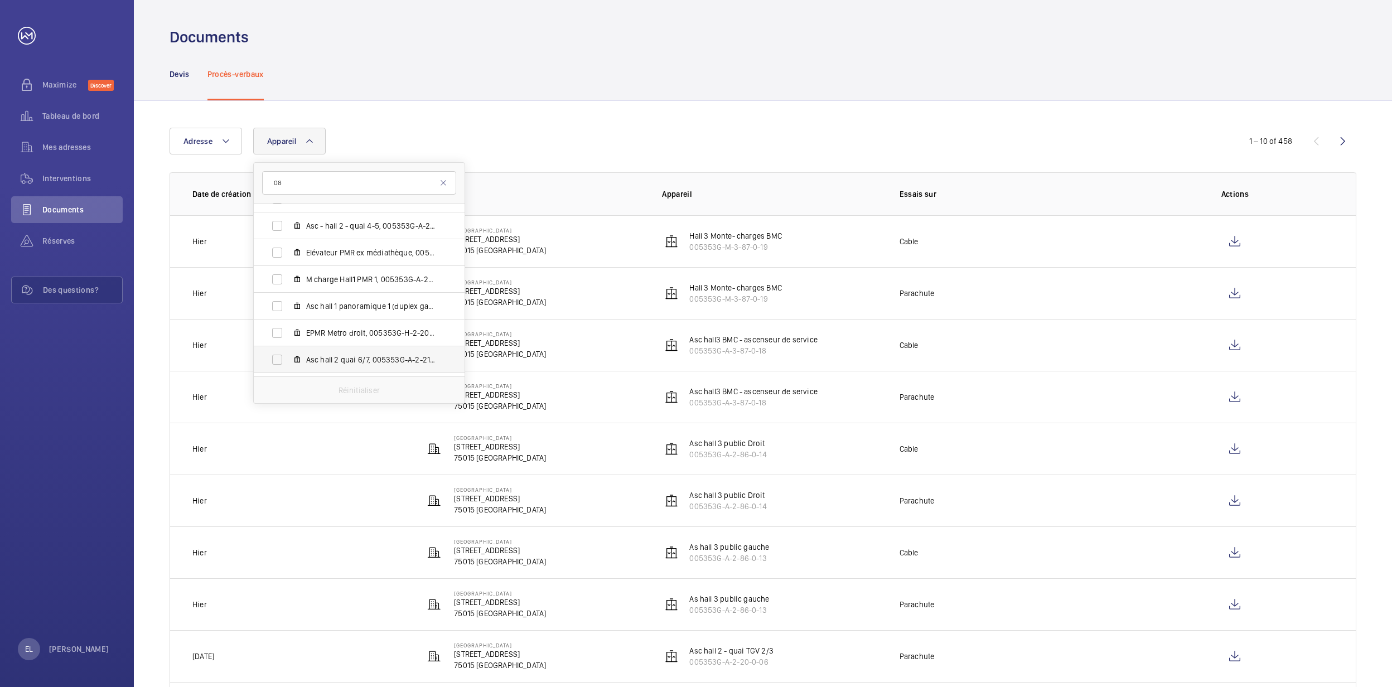
click at [404, 361] on span "Asc hall 2 quai 6/7, 005353G-A-2-21-0-10" at bounding box center [370, 359] width 129 height 11
click at [288, 361] on input "Asc hall 2 quai 6/7, 005353G-A-2-21-0-10" at bounding box center [277, 360] width 22 height 22
click at [404, 361] on span "Asc hall 2 quai 6/7, 005353G-A-2-21-0-10" at bounding box center [370, 359] width 129 height 11
click at [288, 361] on input "Asc hall 2 quai 6/7, 005353G-A-2-21-0-10" at bounding box center [277, 360] width 22 height 22
checkbox input "false"
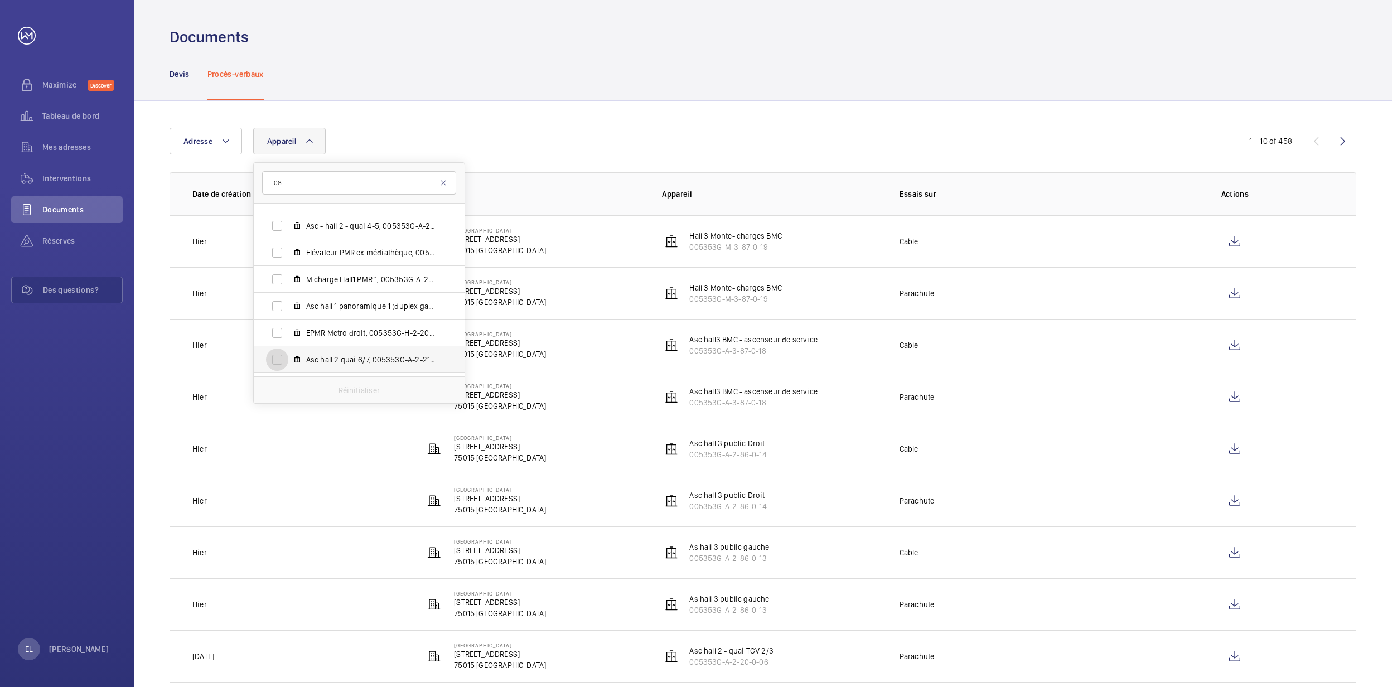
scroll to position [520, 0]
click at [408, 300] on label "Asc hall 1 grand voyageur / bureaux (AS-CDE-1), 005353G-A-2-18-0-17" at bounding box center [350, 312] width 193 height 27
click at [288, 301] on input "Asc hall 1 grand voyageur / bureaux (AS-CDE-1), 005353G-A-2-18-0-17" at bounding box center [277, 312] width 22 height 22
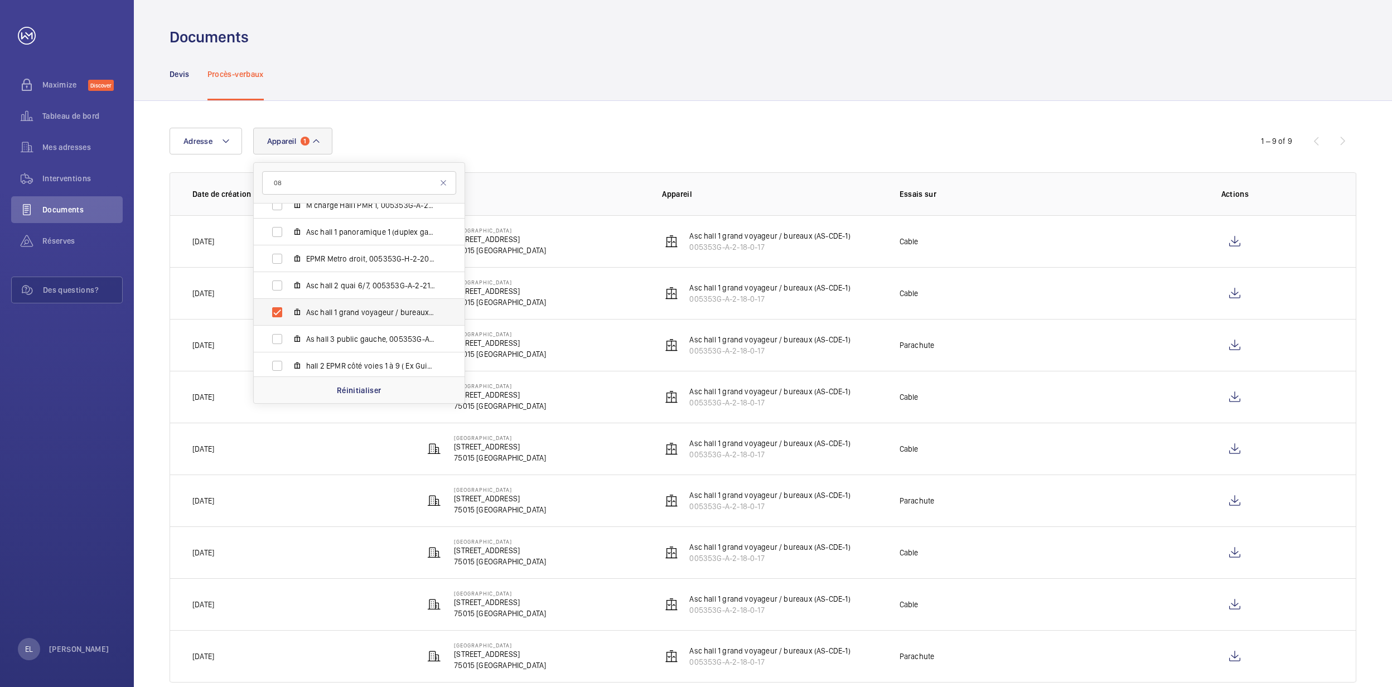
click at [407, 308] on span "Asc hall 1 grand voyageur / bureaux (AS-CDE-1), 005353G-A-2-18-0-17" at bounding box center [370, 312] width 129 height 11
click at [288, 308] on input "Asc hall 1 grand voyageur / bureaux (AS-CDE-1), 005353G-A-2-18-0-17" at bounding box center [277, 312] width 22 height 22
checkbox input "false"
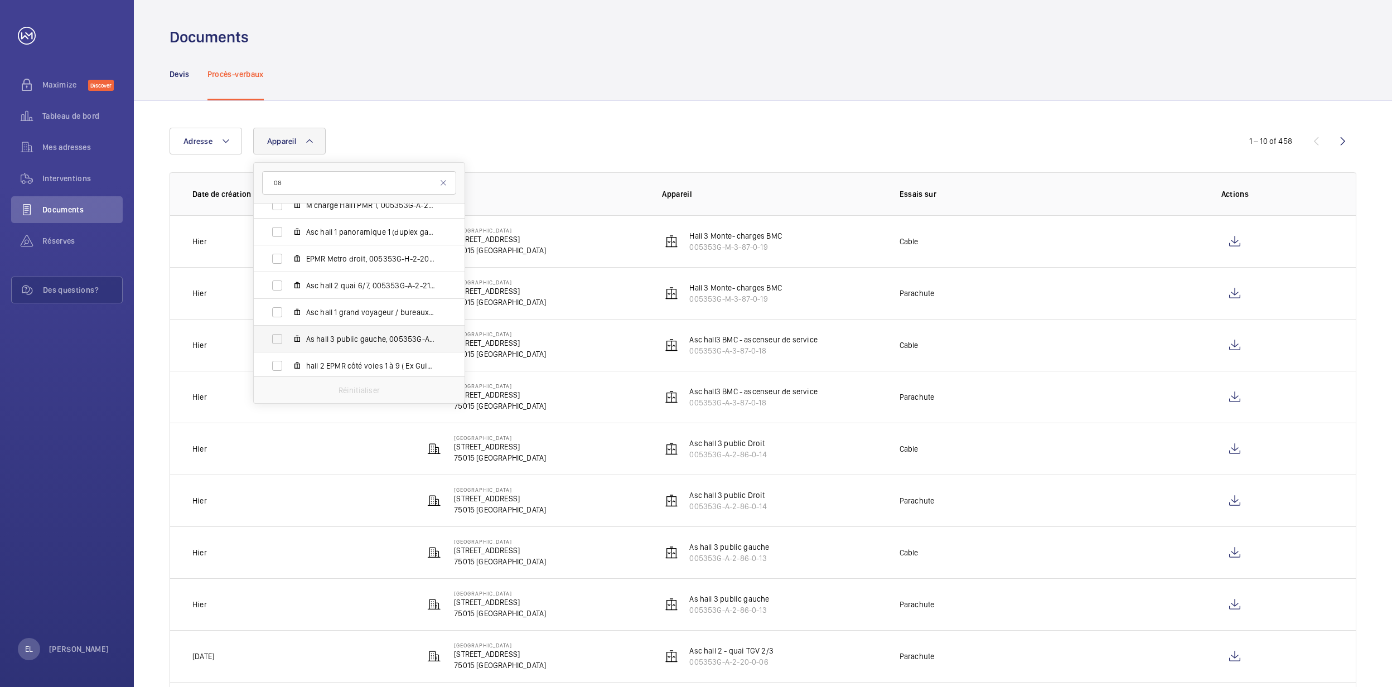
click at [407, 336] on span "As hall 3 public gauche, 005353G-A-2-86-0-13" at bounding box center [370, 339] width 129 height 11
click at [288, 336] on input "As hall 3 public gauche, 005353G-A-2-86-0-13" at bounding box center [277, 339] width 22 height 22
click at [407, 336] on span "As hall 3 public gauche, 005353G-A-2-86-0-13" at bounding box center [370, 339] width 129 height 11
click at [288, 336] on input "As hall 3 public gauche, 005353G-A-2-86-0-13" at bounding box center [277, 339] width 22 height 22
checkbox input "false"
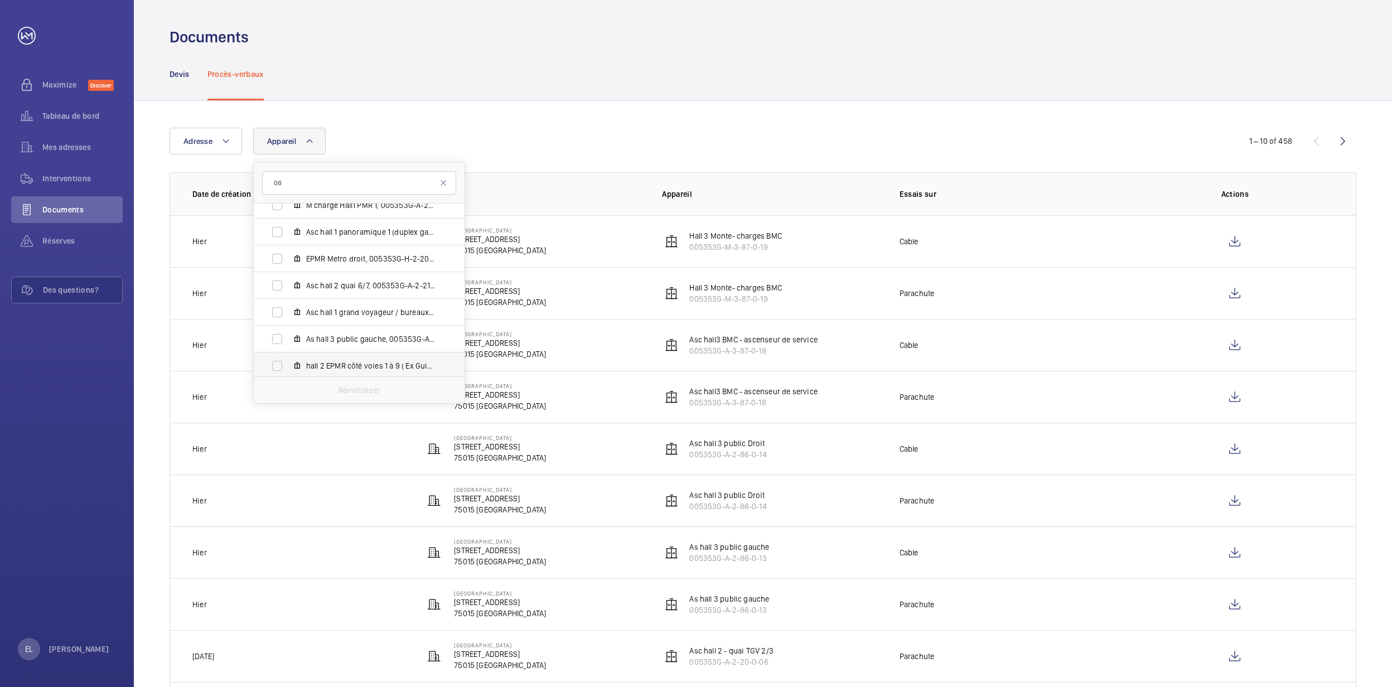
click at [407, 358] on label "hall 2 EPMR côté voies 1 à 9 ( Ex Guichet ), 005353G-H-2-21-0- 08" at bounding box center [350, 366] width 193 height 27
click at [288, 358] on input "hall 2 EPMR côté voies 1 à 9 ( Ex Guichet ), 005353G-H-2-21-0- 08" at bounding box center [277, 366] width 22 height 22
checkbox input "true"
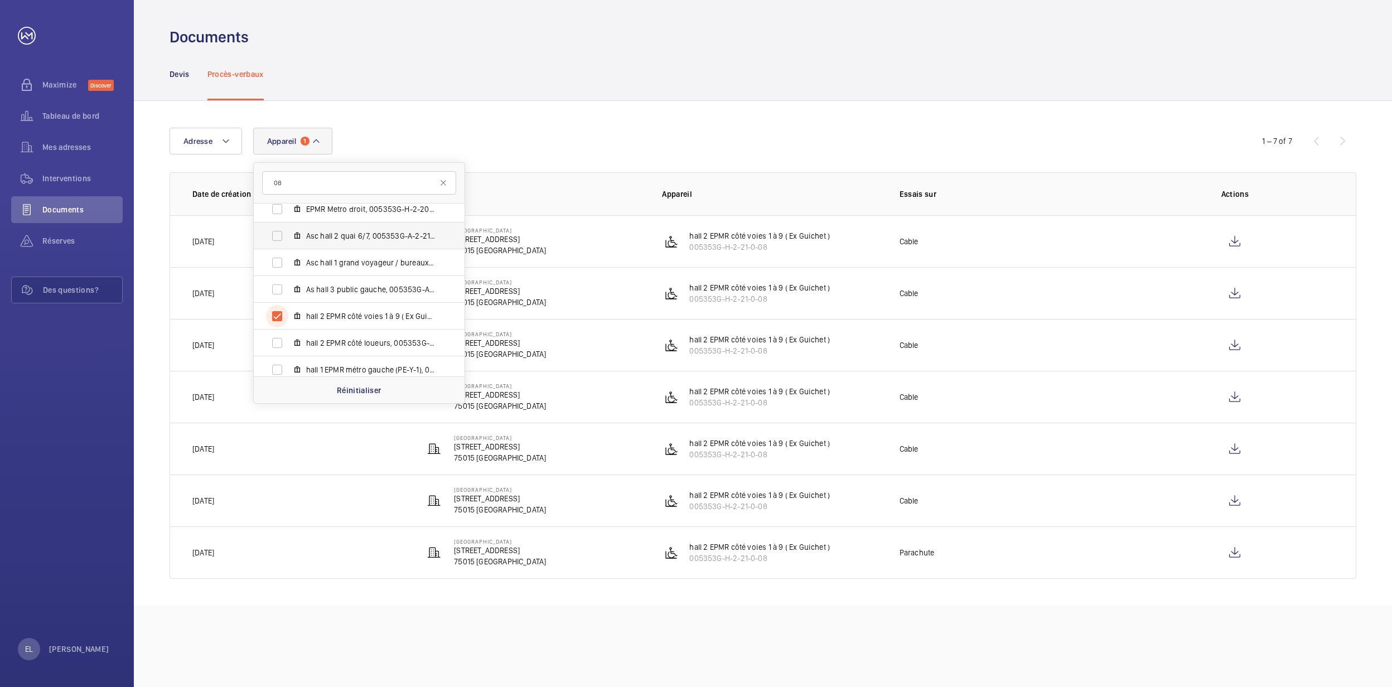
scroll to position [595, 0]
click at [387, 317] on span "hall 2 EPMR côté loueurs, 005353G-H-2-20-0-09" at bounding box center [370, 318] width 129 height 11
click at [288, 317] on input "hall 2 EPMR côté loueurs, 005353G-H-2-20-0-09" at bounding box center [277, 318] width 22 height 22
checkbox input "true"
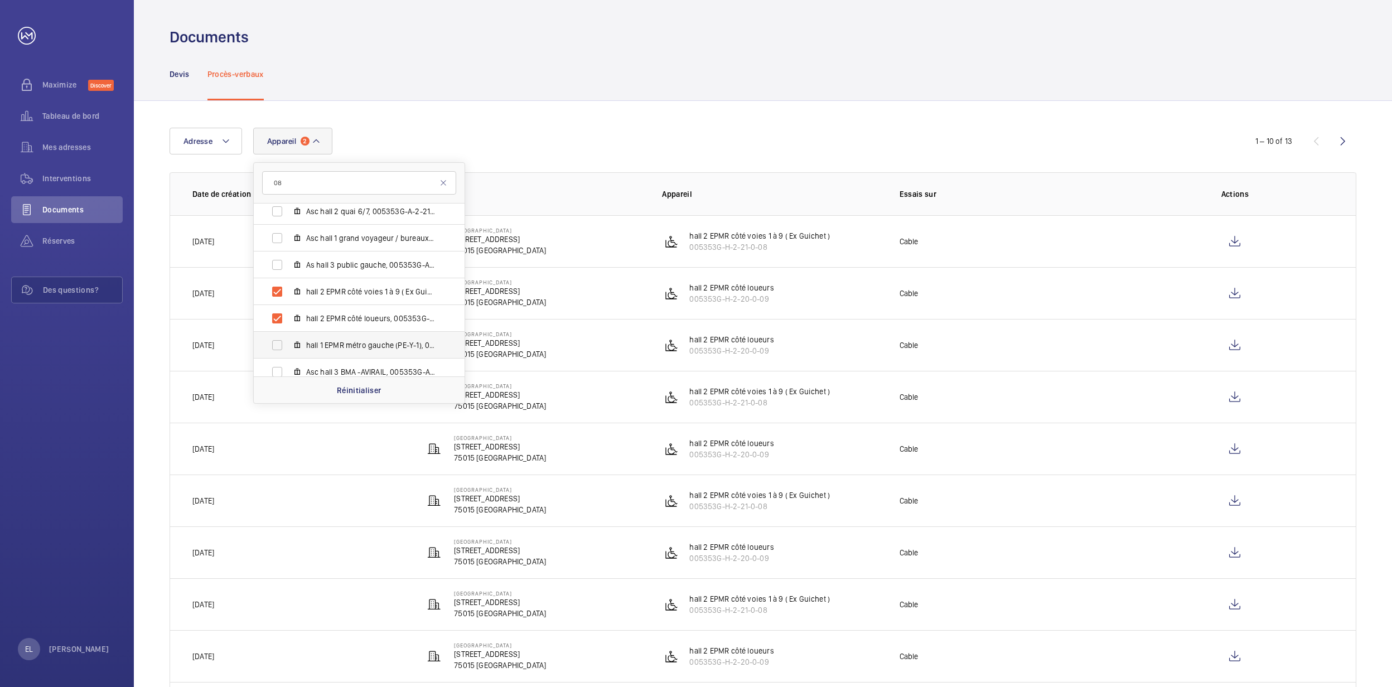
click at [375, 332] on label "hall 1 EPMR métro gauche (PE-Y-1), 005353G-H-2-18-0-33" at bounding box center [350, 345] width 193 height 27
click at [288, 334] on input "hall 1 EPMR métro gauche (PE-Y-1), 005353G-H-2-18-0-33" at bounding box center [277, 345] width 22 height 22
checkbox input "true"
click at [373, 321] on span "hall 2 EPMR côté loueurs, 005353G-H-2-20-0-09" at bounding box center [370, 318] width 129 height 11
click at [288, 321] on input "hall 2 EPMR côté loueurs, 005353G-H-2-20-0-09" at bounding box center [277, 318] width 22 height 22
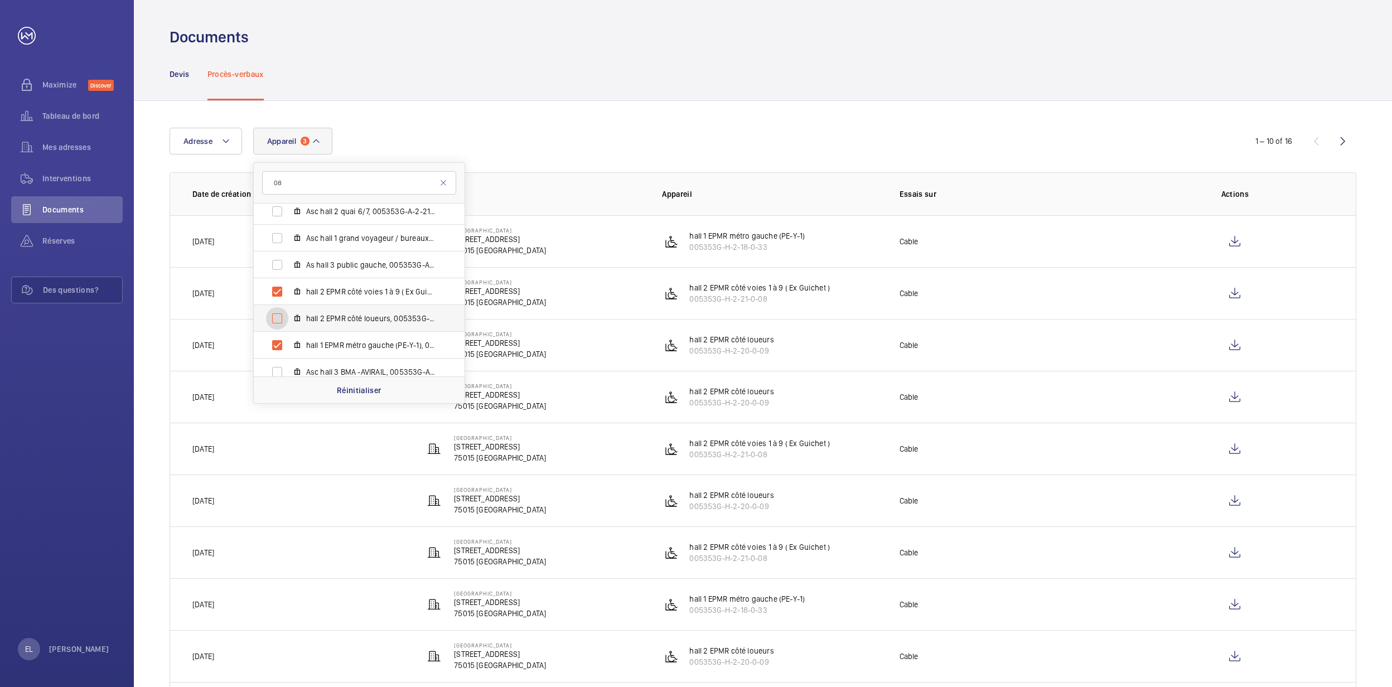
checkbox input "false"
click at [376, 292] on span "hall 2 EPMR côté voies 1 à 9 ( Ex Guichet ), 005353G-H-2-21-0- 08" at bounding box center [370, 291] width 129 height 11
click at [288, 292] on input "hall 2 EPMR côté voies 1 à 9 ( Ex Guichet ), 005353G-H-2-21-0- 08" at bounding box center [277, 292] width 22 height 22
checkbox input "false"
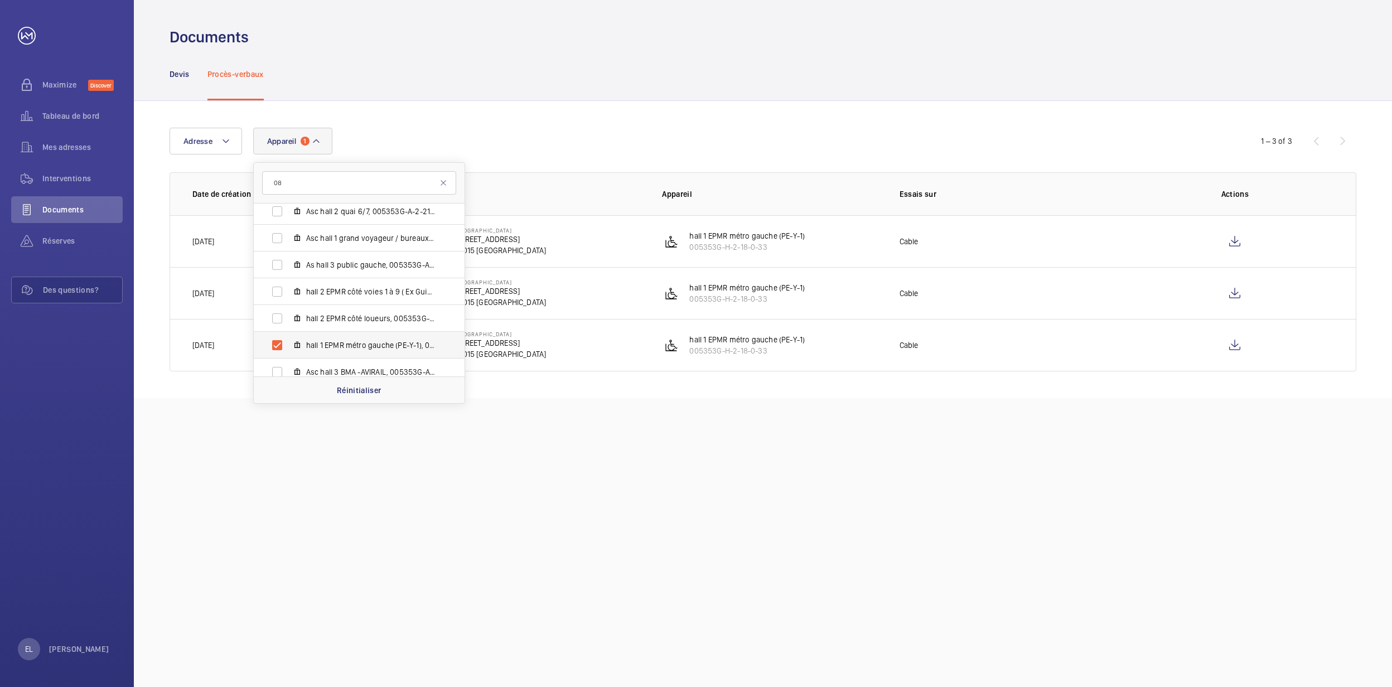
click at [379, 337] on label "hall 1 EPMR métro gauche (PE-Y-1), 005353G-H-2-18-0-33" at bounding box center [350, 345] width 193 height 27
click at [288, 337] on input "hall 1 EPMR métro gauche (PE-Y-1), 005353G-H-2-18-0-33" at bounding box center [277, 345] width 22 height 22
checkbox input "false"
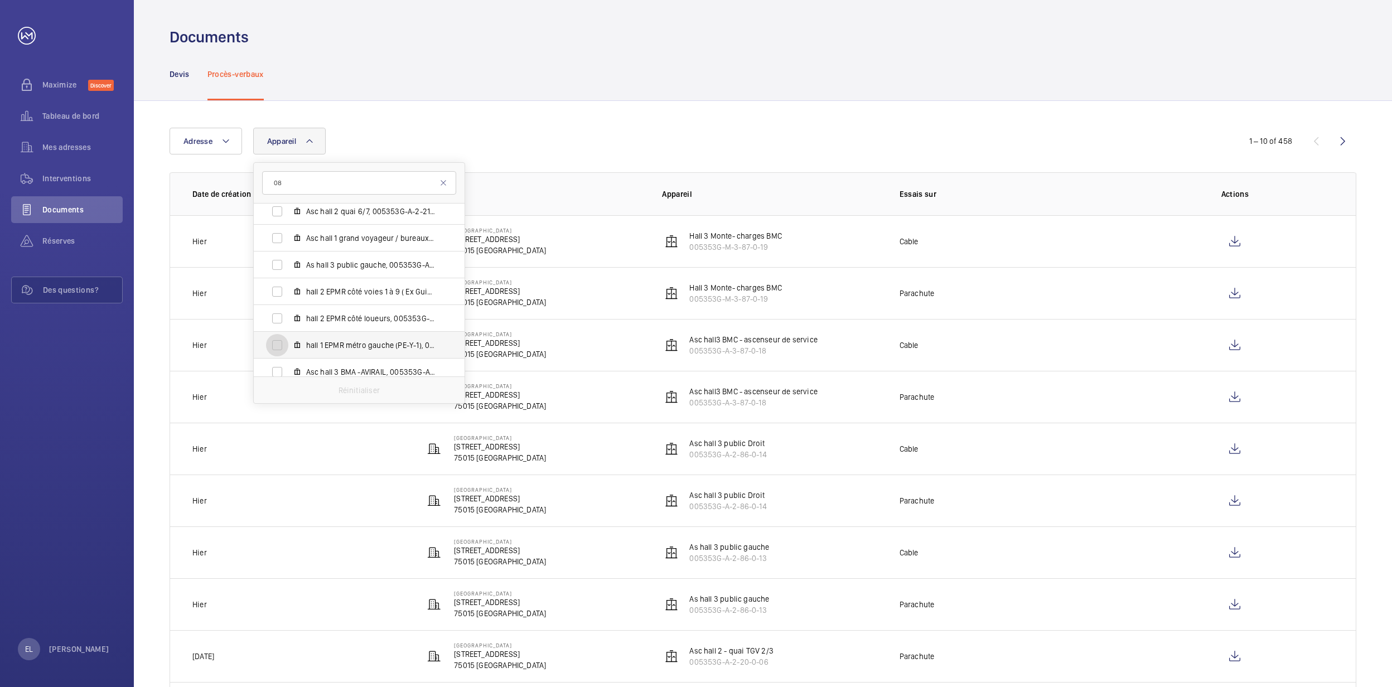
scroll to position [669, 0]
click at [380, 306] on label "Asc hall 3 BMA -AVIRAIL, 005353G-A-3-89-0-22" at bounding box center [350, 297] width 193 height 27
click at [288, 306] on input "Asc hall 3 BMA -AVIRAIL, 005353G-A-3-89-0-22" at bounding box center [277, 297] width 22 height 22
click at [380, 303] on label "Asc hall 3 BMA -AVIRAIL, 005353G-A-3-89-0-22" at bounding box center [350, 297] width 193 height 27
click at [288, 303] on input "Asc hall 3 BMA -AVIRAIL, 005353G-A-3-89-0-22" at bounding box center [277, 297] width 22 height 22
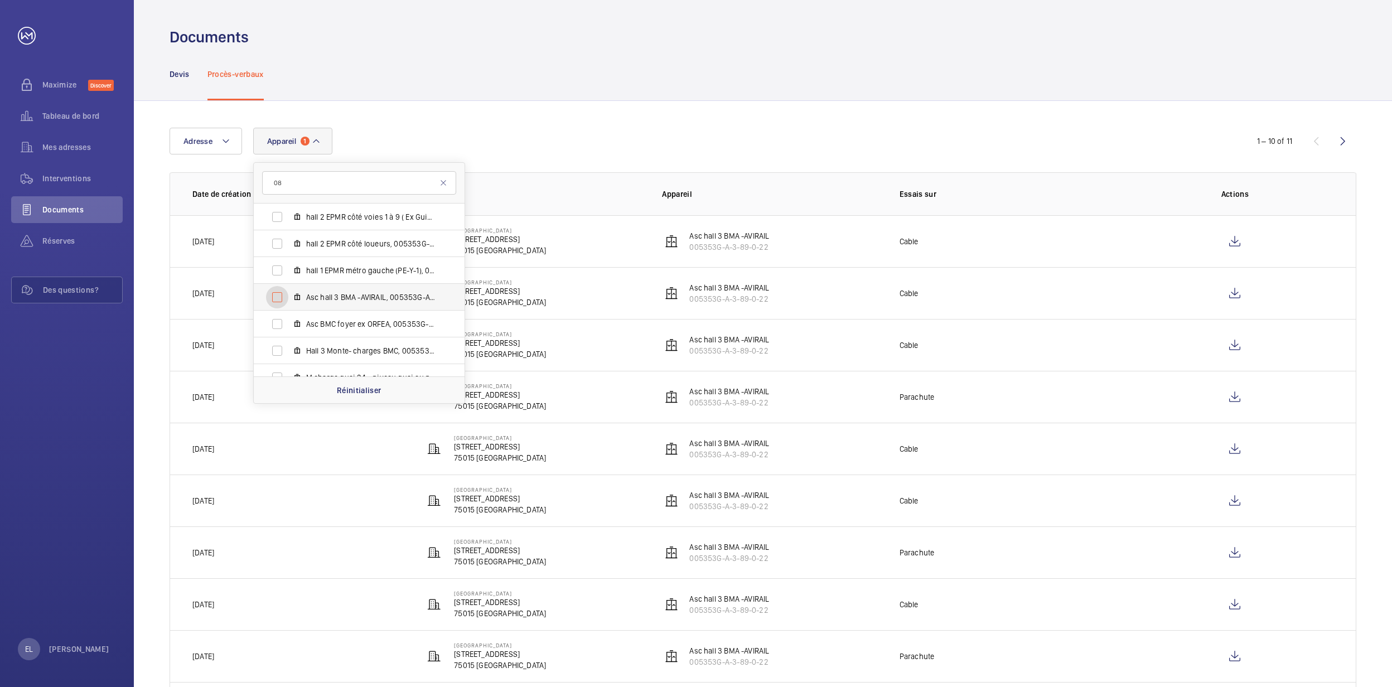
checkbox input "false"
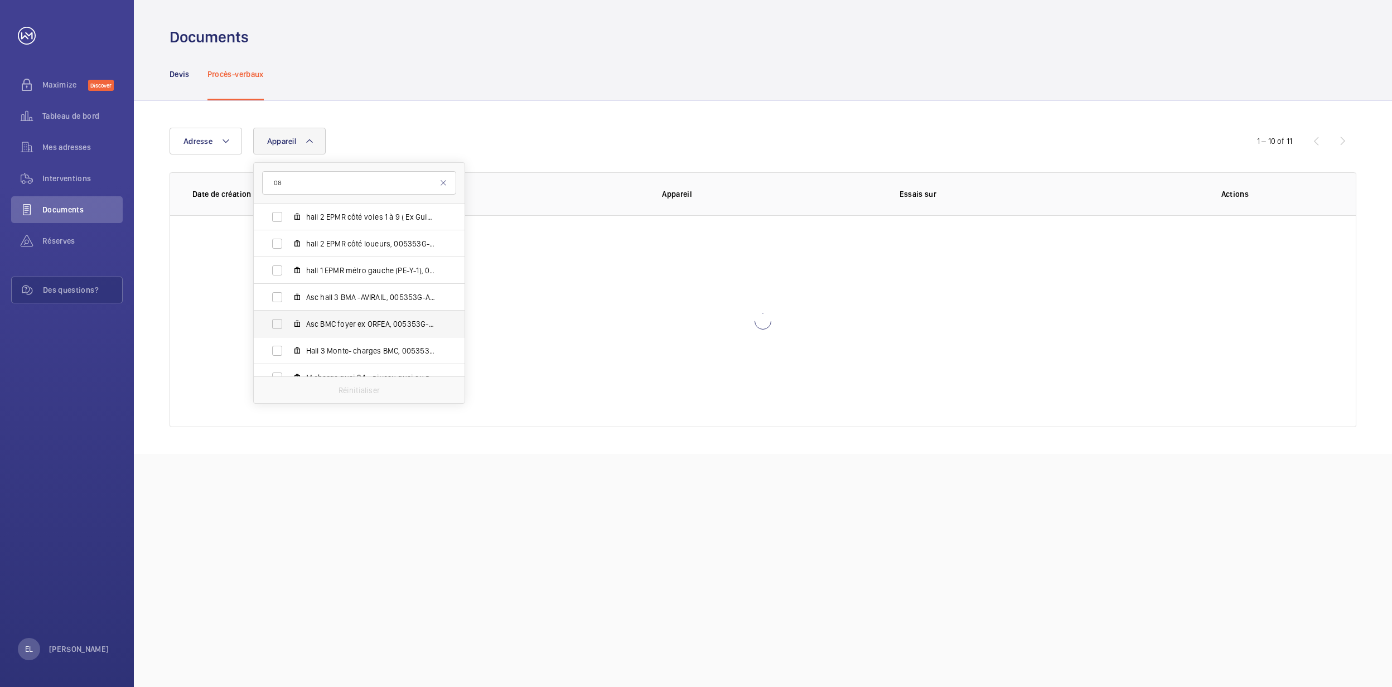
click at [384, 331] on label "Asc BMC foyer ex ORFEA, 005353G-A-3-87-0-20" at bounding box center [350, 324] width 193 height 27
click at [288, 331] on input "Asc BMC foyer ex ORFEA, 005353G-A-3-87-0-20" at bounding box center [277, 324] width 22 height 22
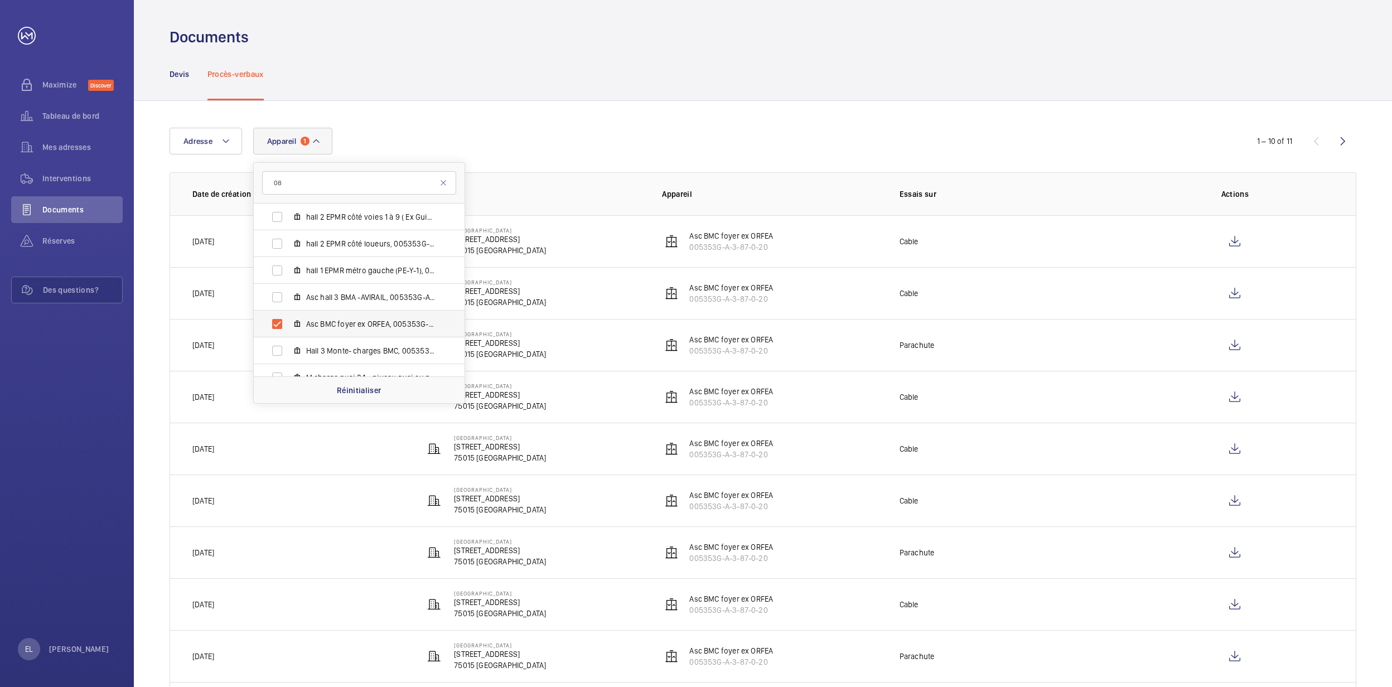
click at [384, 331] on label "Asc BMC foyer ex ORFEA, 005353G-A-3-87-0-20" at bounding box center [350, 324] width 193 height 27
click at [288, 331] on input "Asc BMC foyer ex ORFEA, 005353G-A-3-87-0-20" at bounding box center [277, 324] width 22 height 22
checkbox input "false"
click at [382, 344] on label "Hall 3 Monte- charges BMC, 005353G-M-3-87-0-19" at bounding box center [350, 350] width 193 height 27
click at [380, 346] on span "Hall 3 Monte- charges BMC, 005353G-M-3-87-0-19" at bounding box center [370, 350] width 129 height 11
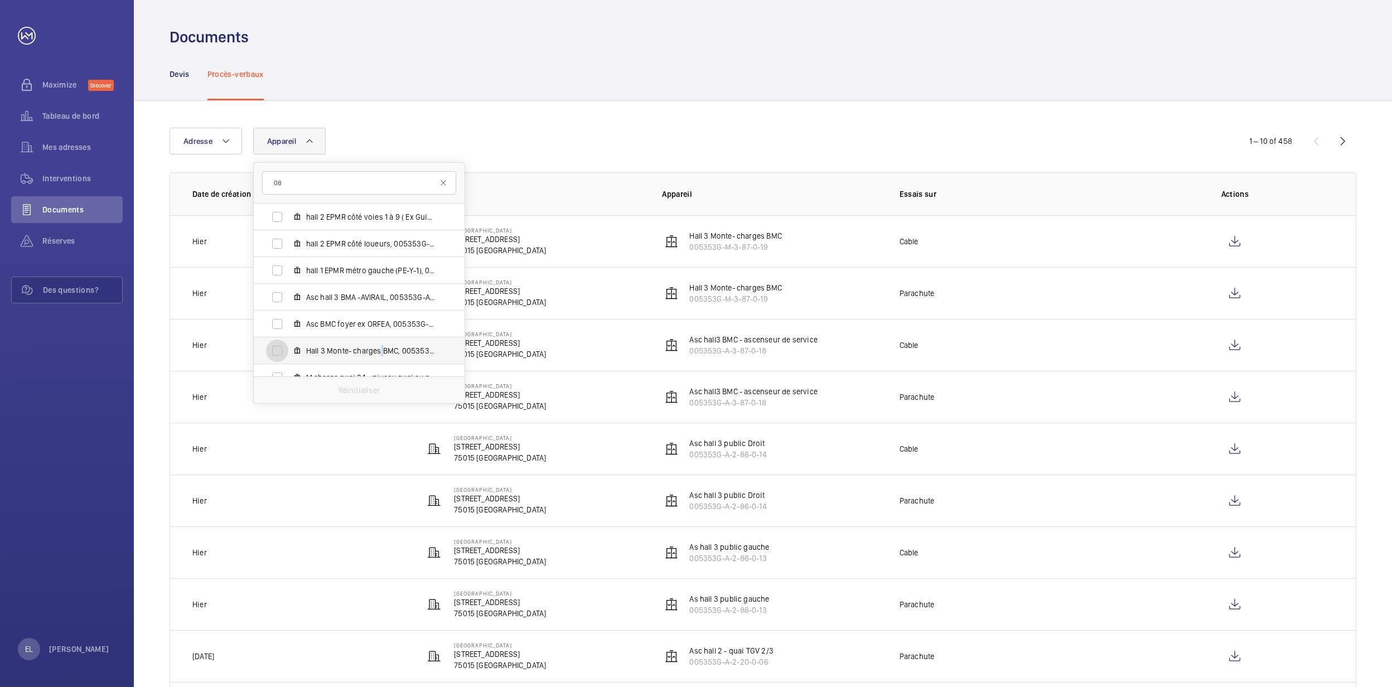
click at [288, 346] on input "Hall 3 Monte- charges BMC, 005353G-M-3-87-0-19" at bounding box center [277, 351] width 22 height 22
click at [380, 346] on span "Hall 3 Monte- charges BMC, 005353G-M-3-87-0-19" at bounding box center [370, 350] width 129 height 11
click at [288, 346] on input "Hall 3 Monte- charges BMC, 005353G-M-3-87-0-19" at bounding box center [277, 351] width 22 height 22
checkbox input "false"
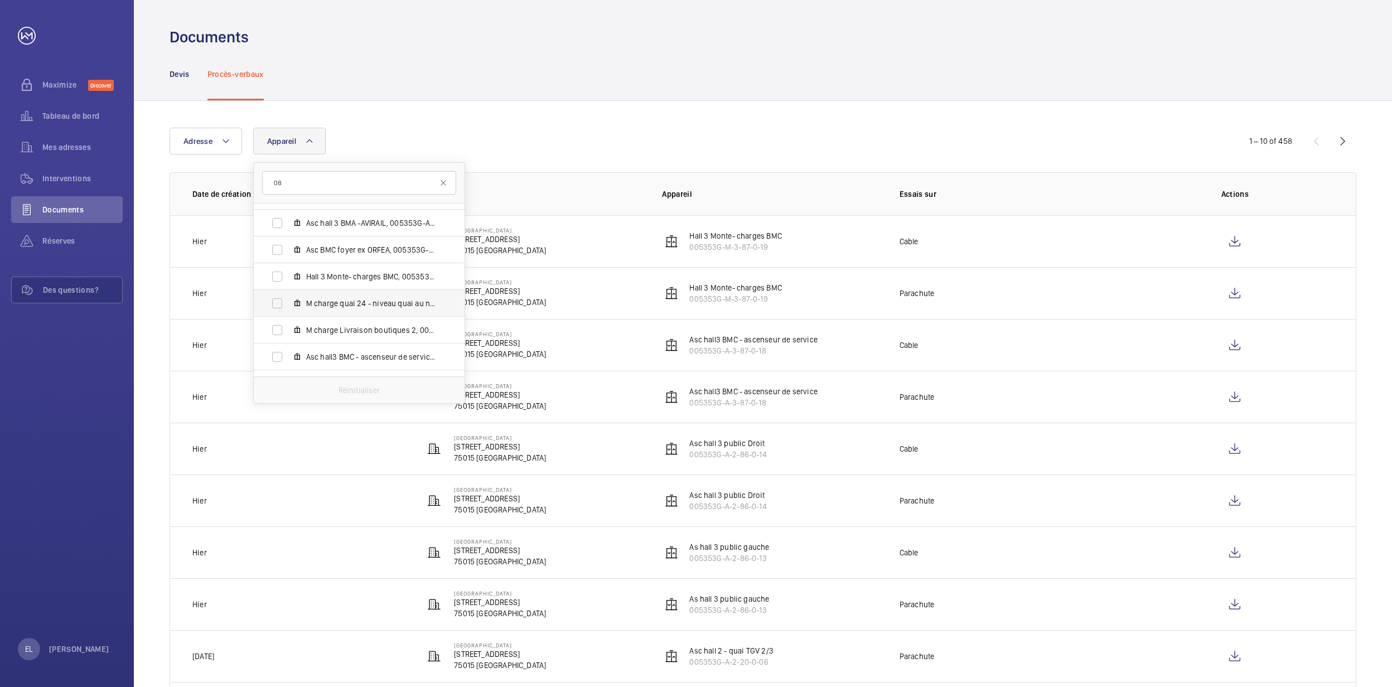
click at [379, 306] on span "M charge quai 24 - niveau quai au niveau sous quai 24, 005353G-M-3-89-0-03" at bounding box center [370, 303] width 129 height 11
click at [288, 306] on input "M charge quai 24 - niveau quai au niveau sous quai 24, 005353G-M-3-89-0-03" at bounding box center [277, 303] width 22 height 22
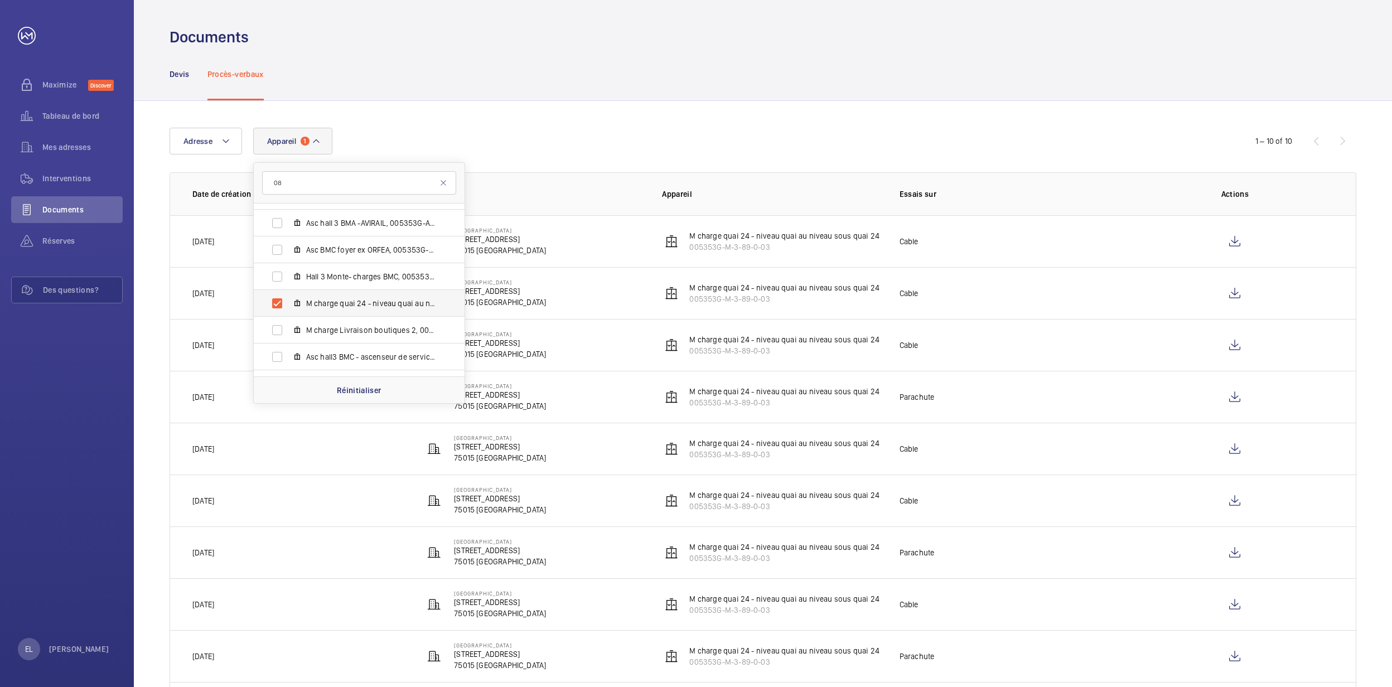
click at [379, 306] on span "M charge quai 24 - niveau quai au niveau sous quai 24, 005353G-M-3-89-0-03" at bounding box center [370, 303] width 129 height 11
click at [288, 306] on input "M charge quai 24 - niveau quai au niveau sous quai 24, 005353G-M-3-89-0-03" at bounding box center [277, 303] width 22 height 22
checkbox input "false"
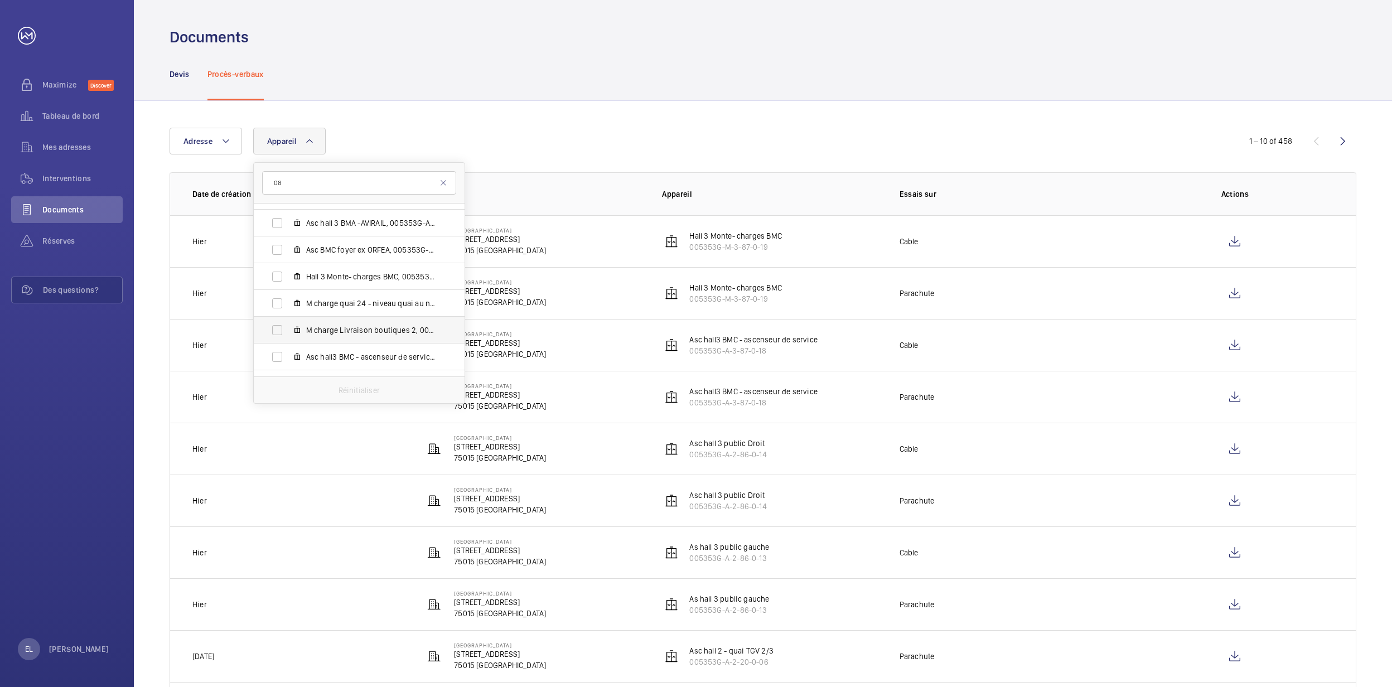
click at [379, 325] on span "M charge Livraison boutiques 2, 005353G-M-3-18-0-01" at bounding box center [370, 330] width 129 height 11
click at [288, 325] on input "M charge Livraison boutiques 2, 005353G-M-3-18-0-01" at bounding box center [277, 330] width 22 height 22
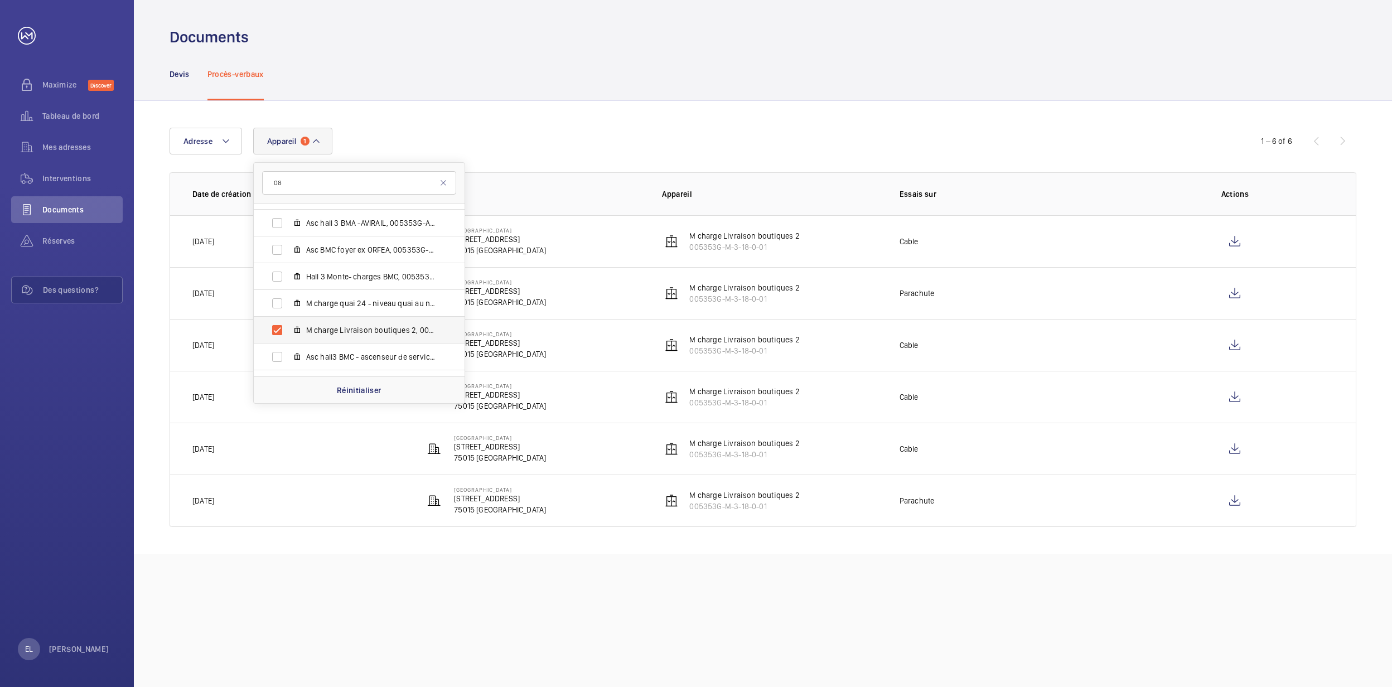
click at [379, 325] on span "M charge Livraison boutiques 2, 005353G-M-3-18-0-01" at bounding box center [370, 330] width 129 height 11
click at [288, 325] on input "M charge Livraison boutiques 2, 005353G-M-3-18-0-01" at bounding box center [277, 330] width 22 height 22
checkbox input "false"
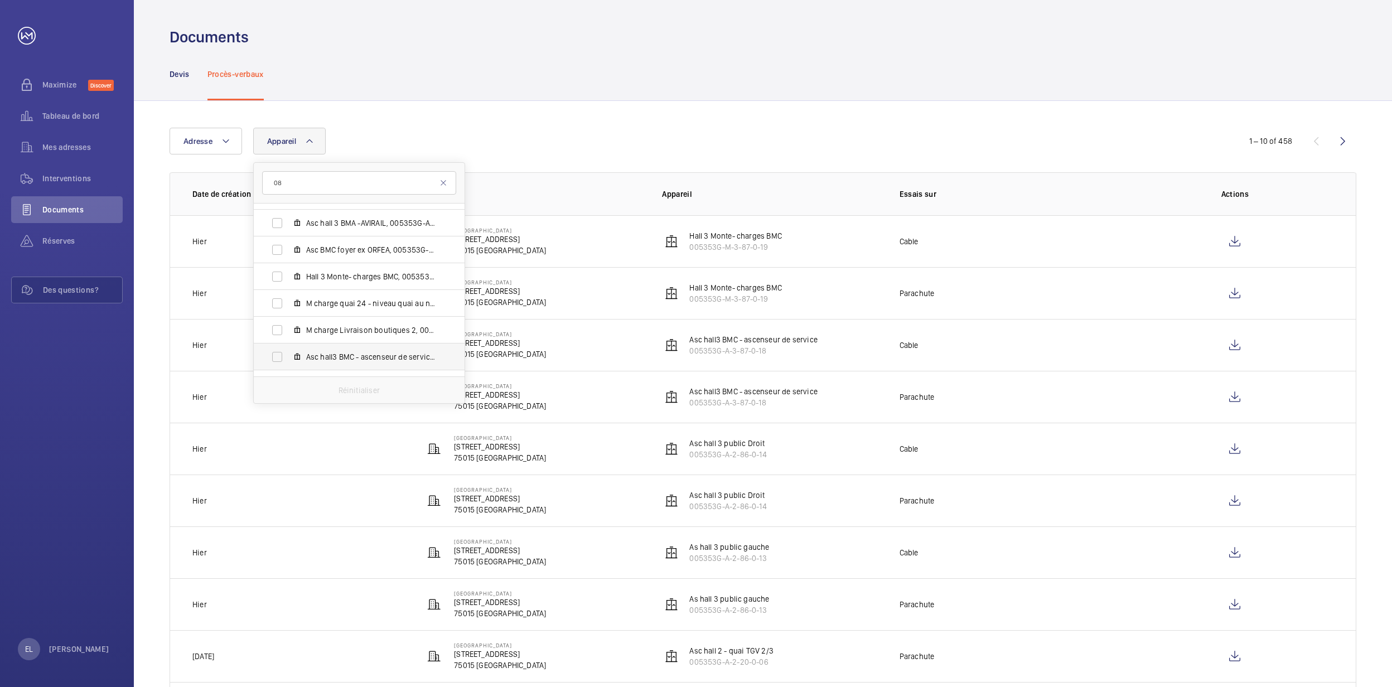
click at [380, 354] on span "Asc hall3 BMC - ascenseur de service, 005353G-A-3-87-0-18" at bounding box center [370, 356] width 129 height 11
click at [288, 354] on input "Asc hall3 BMC - ascenseur de service, 005353G-A-3-87-0-18" at bounding box center [277, 357] width 22 height 22
click at [380, 354] on span "Asc hall3 BMC - ascenseur de service, 005353G-A-3-87-0-18" at bounding box center [370, 356] width 129 height 11
click at [288, 354] on input "Asc hall3 BMC - ascenseur de service, 005353G-A-3-87-0-18" at bounding box center [277, 357] width 22 height 22
checkbox input "false"
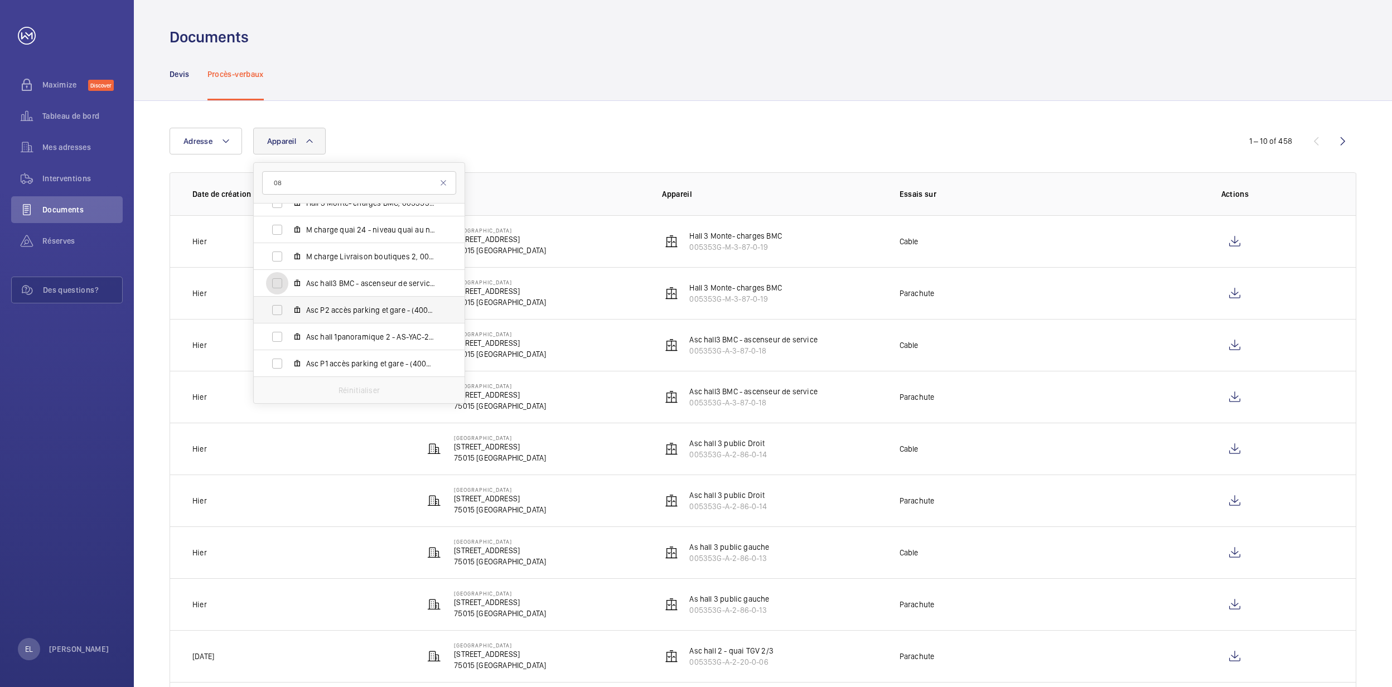
scroll to position [818, 0]
click at [388, 306] on span "Asc P2 accès parking et gare - (4003), 005353G-A-2-94-1-05" at bounding box center [370, 309] width 129 height 11
click at [288, 306] on input "Asc P2 accès parking et gare - (4003), 005353G-A-2-94-1-05" at bounding box center [277, 309] width 22 height 22
click at [388, 306] on span "Asc P2 accès parking et gare - (4003), 005353G-A-2-94-1-05" at bounding box center [370, 309] width 129 height 11
click at [288, 306] on input "Asc P2 accès parking et gare - (4003), 005353G-A-2-94-1-05" at bounding box center [277, 309] width 22 height 22
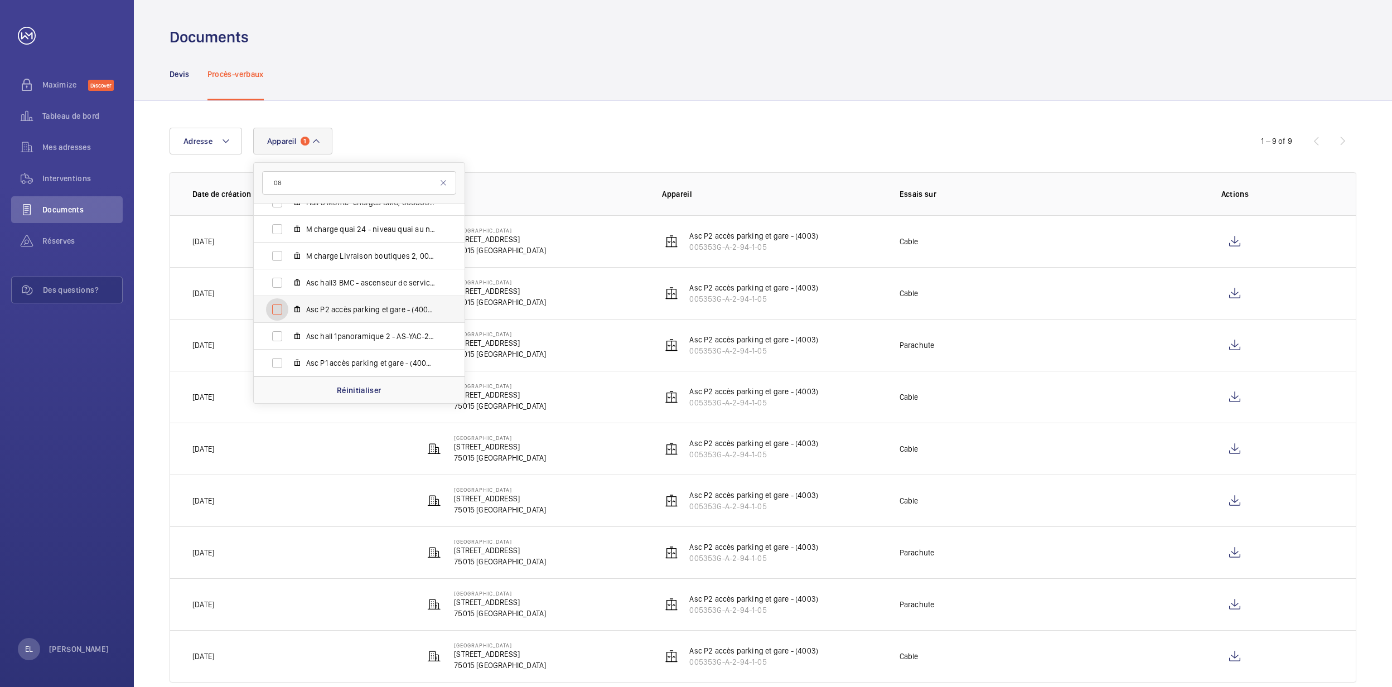
checkbox input "false"
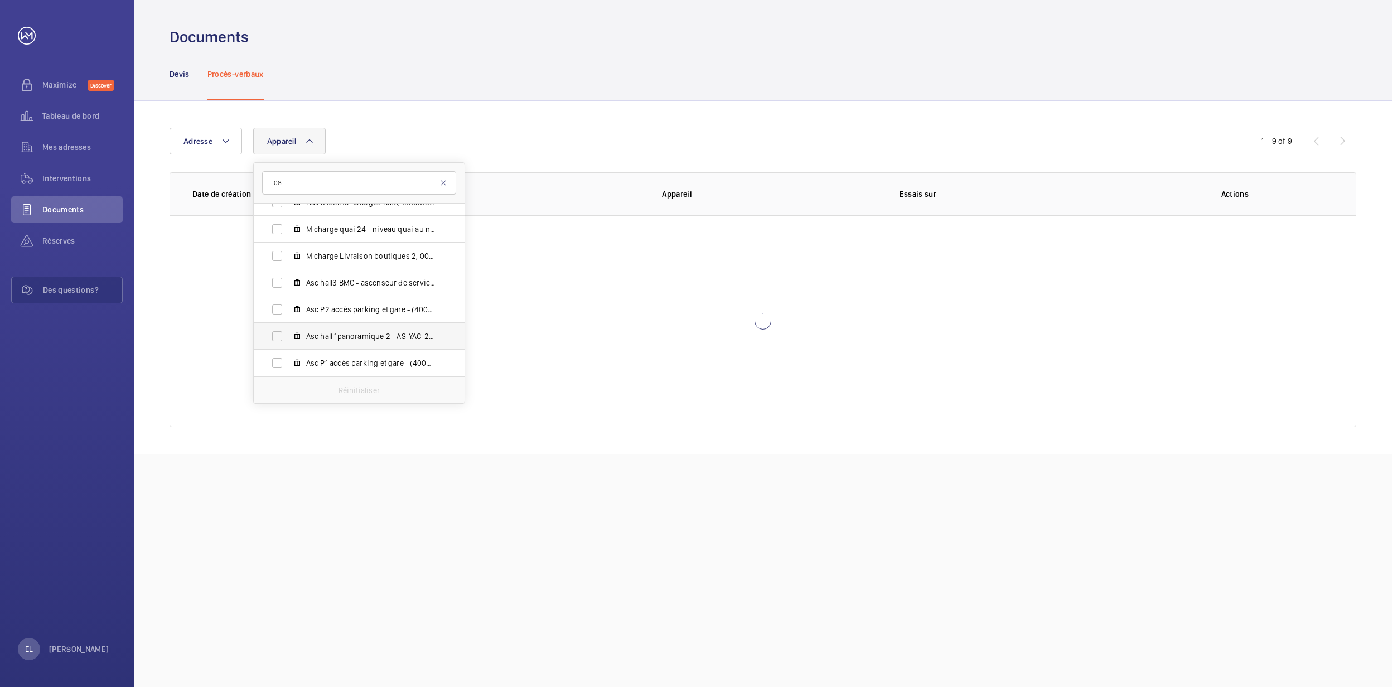
click at [389, 341] on span "Asc hall 1panoramique 2 - AS-YAC-2 (duplex droite) - (4005), 005353G-A-2-17-0-30" at bounding box center [370, 336] width 129 height 11
click at [288, 341] on input "Asc hall 1panoramique 2 - AS-YAC-2 (duplex droite) - (4005), 005353G-A-2-17-0-30" at bounding box center [277, 336] width 22 height 22
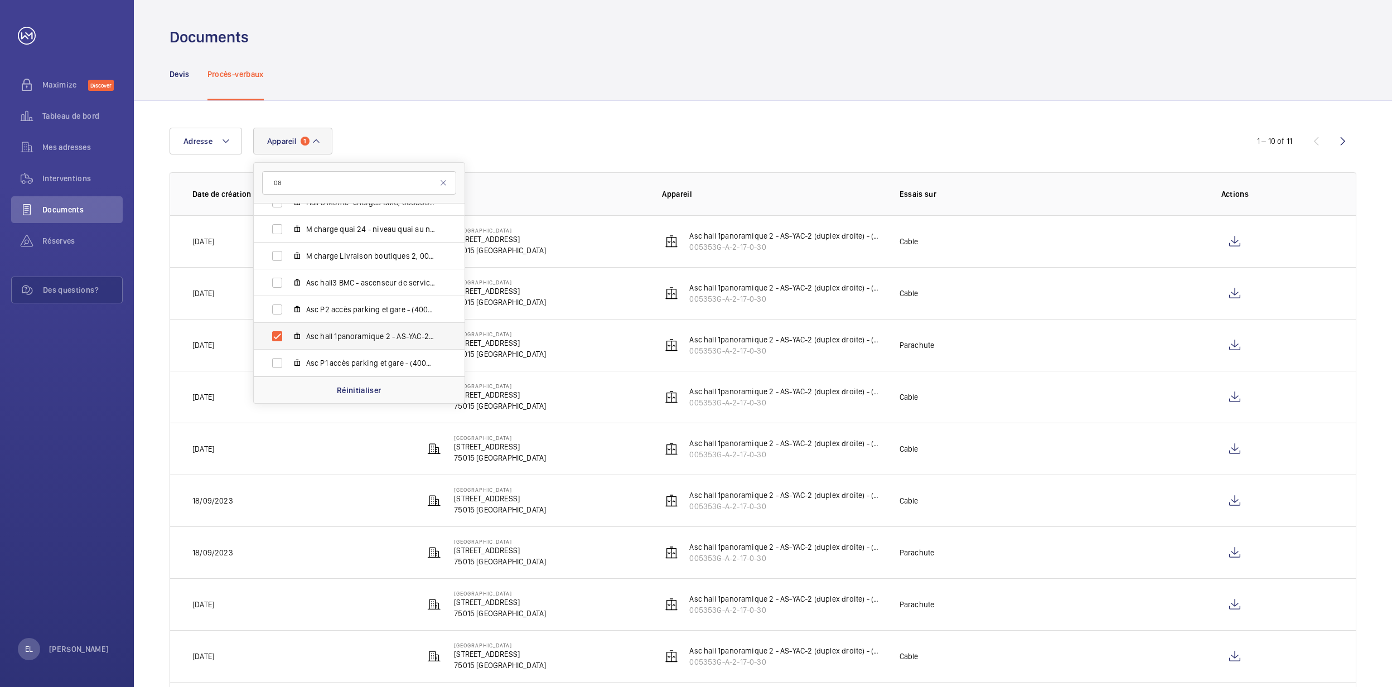
click at [389, 341] on span "Asc hall 1panoramique 2 - AS-YAC-2 (duplex droite) - (4005), 005353G-A-2-17-0-30" at bounding box center [370, 336] width 129 height 11
click at [288, 341] on input "Asc hall 1panoramique 2 - AS-YAC-2 (duplex droite) - (4005), 005353G-A-2-17-0-30" at bounding box center [277, 336] width 22 height 22
checkbox input "false"
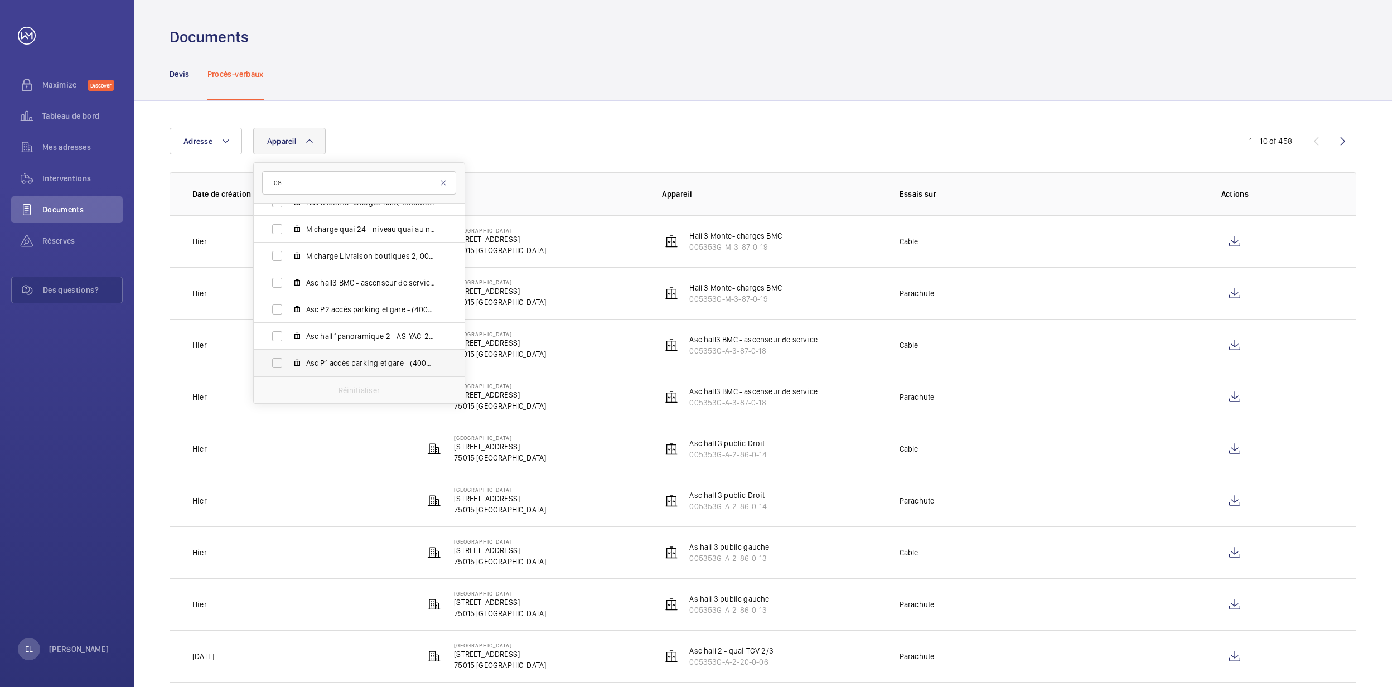
click at [387, 355] on label "Asc P1 accès parking et gare - (4002), 005353G-A-2-94-1-04" at bounding box center [350, 363] width 193 height 27
click at [288, 355] on input "Asc P1 accès parking et gare - (4002), 005353G-A-2-94-1-04" at bounding box center [277, 363] width 22 height 22
click at [387, 355] on label "Asc P1 accès parking et gare - (4002), 005353G-A-2-94-1-04" at bounding box center [350, 363] width 193 height 27
click at [288, 355] on input "Asc P1 accès parking et gare - (4002), 005353G-A-2-94-1-04" at bounding box center [277, 363] width 22 height 22
checkbox input "false"
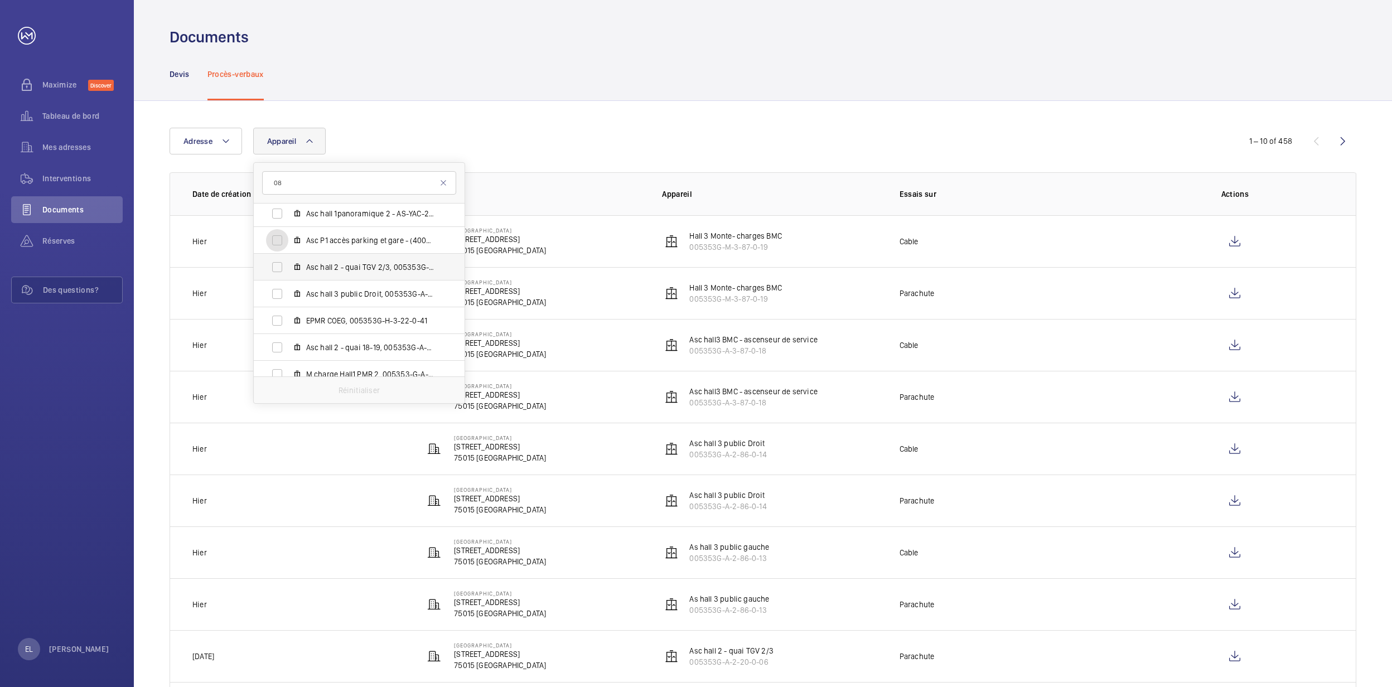
scroll to position [967, 0]
click at [387, 242] on span "Asc hall 2 - quai TGV 2/3, 005353G-A-2-20-0-06" at bounding box center [370, 240] width 129 height 11
click at [288, 242] on input "Asc hall 2 - quai TGV 2/3, 005353G-A-2-20-0-06" at bounding box center [277, 241] width 22 height 22
click at [389, 242] on span "Asc hall 2 - quai TGV 2/3, 005353G-A-2-20-0-06" at bounding box center [370, 240] width 129 height 11
click at [288, 242] on input "Asc hall 2 - quai TGV 2/3, 005353G-A-2-20-0-06" at bounding box center [277, 241] width 22 height 22
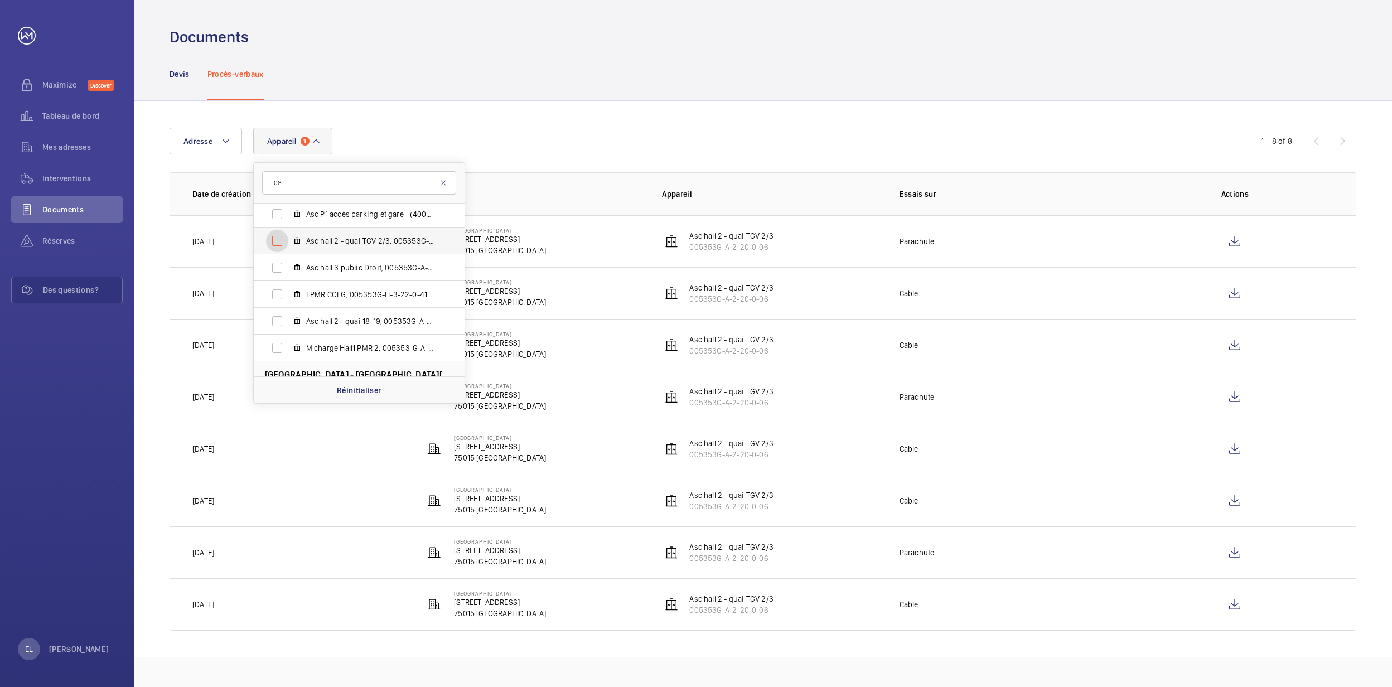
checkbox input "false"
click at [385, 266] on span "Asc hall 3 public Droit, 005353G-A-2-86-0-14" at bounding box center [370, 267] width 129 height 11
click at [288, 266] on input "Asc hall 3 public Droit, 005353G-A-2-86-0-14" at bounding box center [277, 268] width 22 height 22
click at [385, 266] on span "Asc hall 3 public Droit, 005353G-A-2-86-0-14" at bounding box center [370, 267] width 129 height 11
click at [288, 266] on input "Asc hall 3 public Droit, 005353G-A-2-86-0-14" at bounding box center [277, 268] width 22 height 22
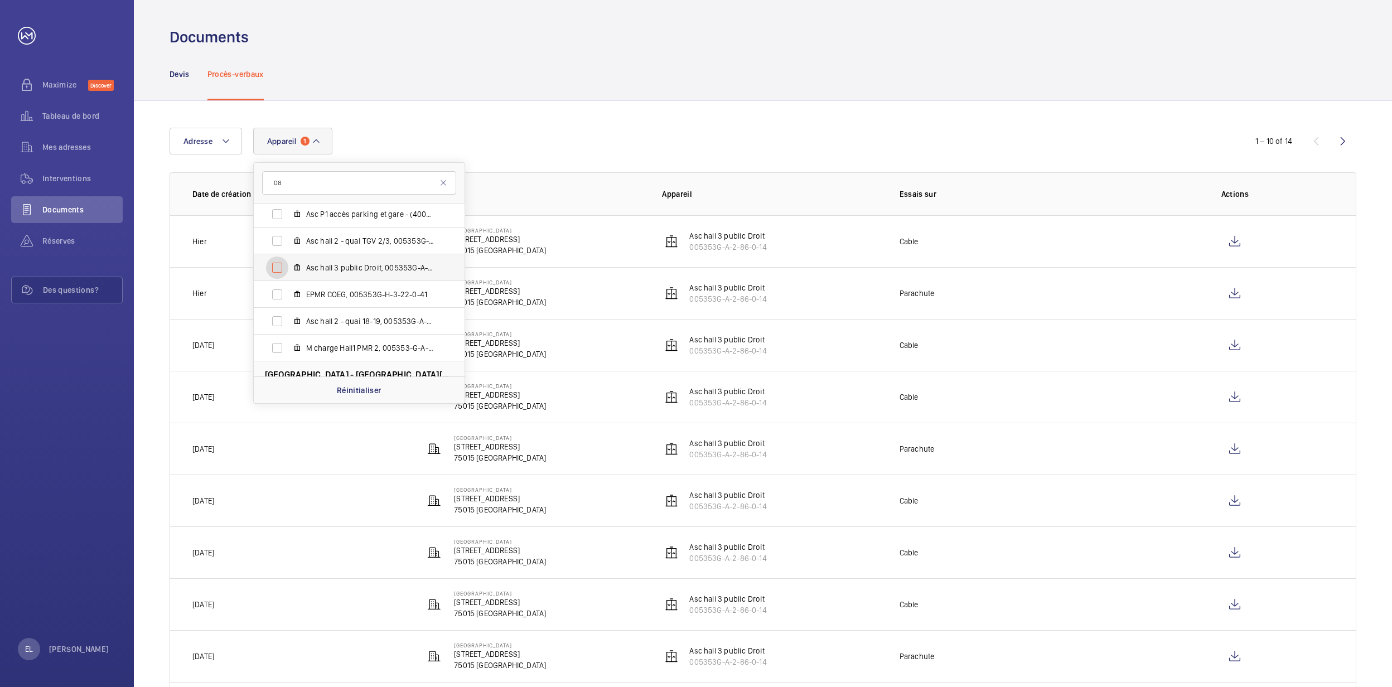
checkbox input "false"
click at [392, 312] on label "Asc hall 2 - quai 18-19, 005353G-A-2-95-0-07" at bounding box center [350, 321] width 193 height 27
click at [288, 312] on input "Asc hall 2 - quai 18-19, 005353G-A-2-95-0-07" at bounding box center [277, 321] width 22 height 22
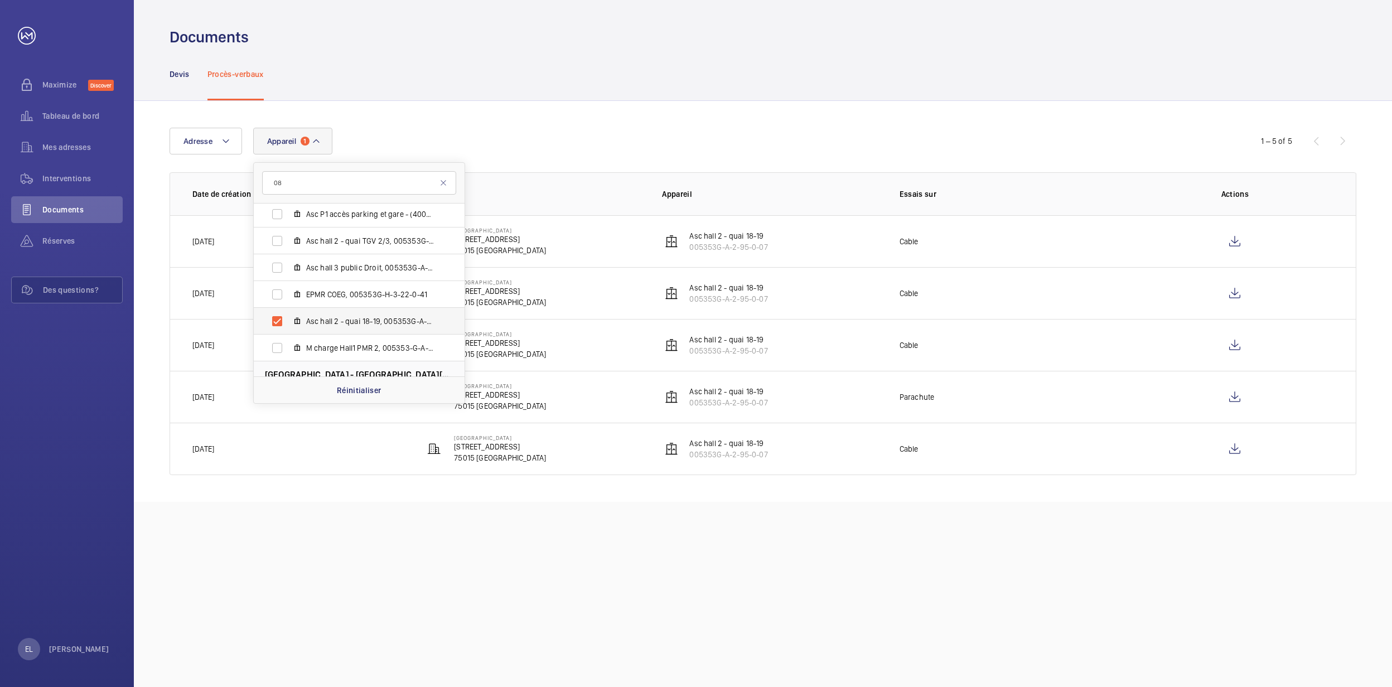
click at [392, 312] on label "Asc hall 2 - quai 18-19, 005353G-A-2-95-0-07" at bounding box center [350, 321] width 193 height 27
click at [288, 312] on input "Asc hall 2 - quai 18-19, 005353G-A-2-95-0-07" at bounding box center [277, 321] width 22 height 22
checkbox input "false"
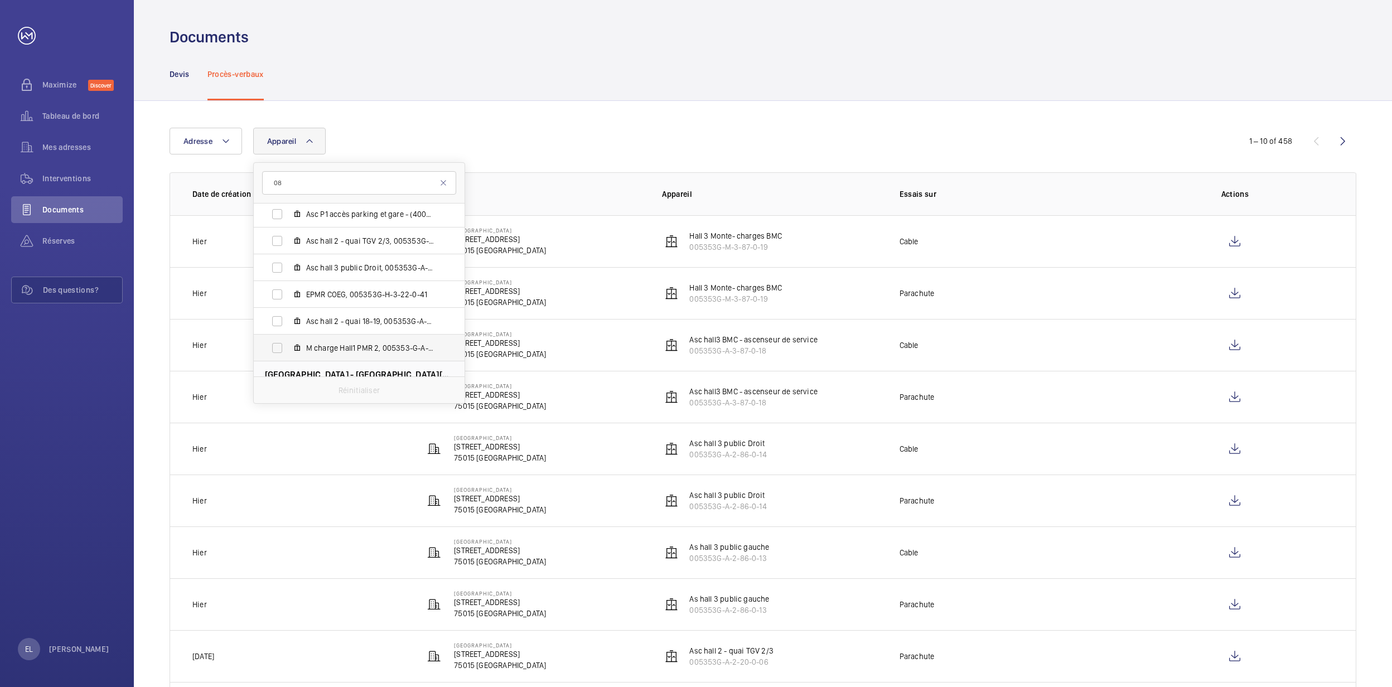
click at [393, 346] on span "M charge Hall1 PMR 2, 005353-G-A-2-19-24 PMR 2" at bounding box center [370, 347] width 129 height 11
click at [288, 346] on input "M charge Hall1 PMR 2, 005353-G-A-2-19-24 PMR 2" at bounding box center [277, 348] width 22 height 22
checkbox input "true"
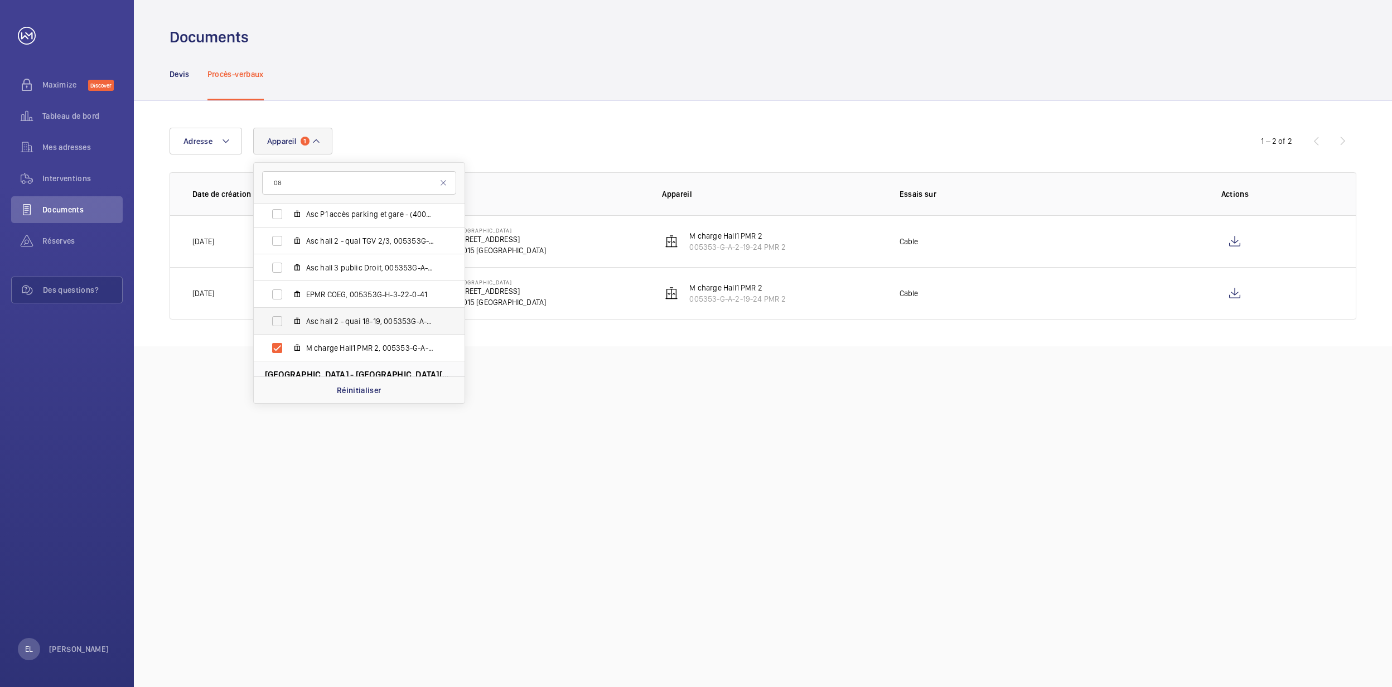
click at [397, 317] on span "Asc hall 2 - quai 18-19, 005353G-A-2-95-0-07" at bounding box center [370, 321] width 129 height 11
click at [288, 317] on input "Asc hall 2 - quai 18-19, 005353G-A-2-95-0-07" at bounding box center [277, 321] width 22 height 22
checkbox input "true"
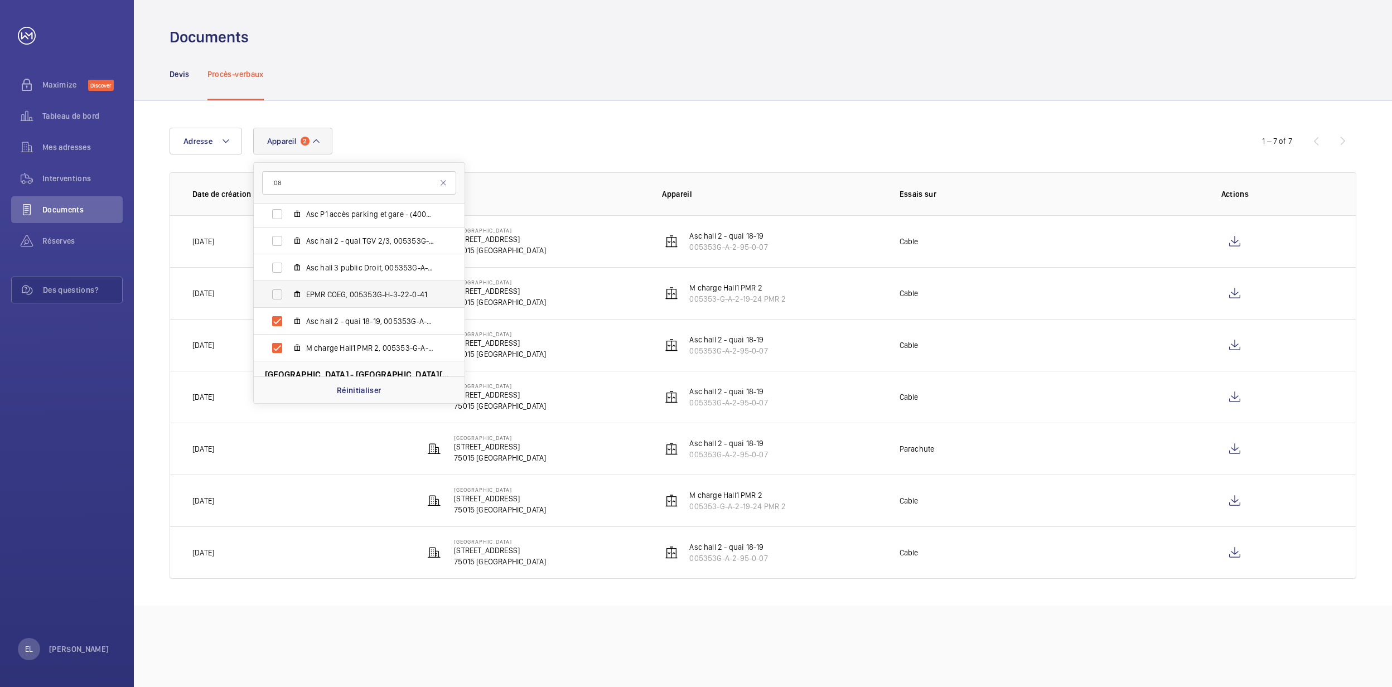
click at [398, 299] on span "EPMR COEG, 005353G-H-3-22-0-41" at bounding box center [370, 294] width 129 height 11
click at [288, 299] on input "EPMR COEG, 005353G-H-3-22-0-41" at bounding box center [277, 294] width 22 height 22
checkbox input "true"
click at [400, 272] on span "Asc hall 3 public Droit, 005353G-A-2-86-0-14" at bounding box center [370, 267] width 129 height 11
click at [288, 272] on input "Asc hall 3 public Droit, 005353G-A-2-86-0-14" at bounding box center [277, 268] width 22 height 22
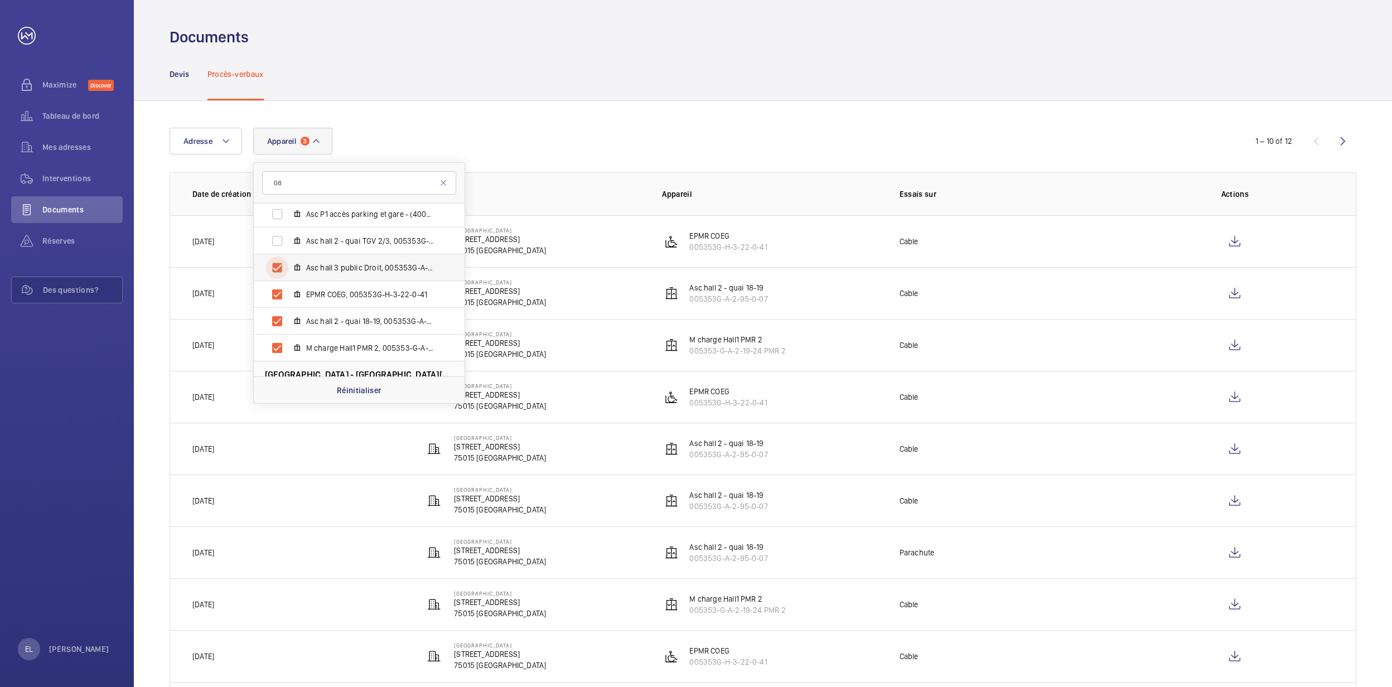
checkbox input "true"
click at [400, 253] on label "Asc hall 2 - quai TGV 2/3, 005353G-A-2-20-0-06" at bounding box center [350, 241] width 193 height 27
click at [288, 252] on input "Asc hall 2 - quai TGV 2/3, 005353G-A-2-20-0-06" at bounding box center [277, 241] width 22 height 22
checkbox input "true"
click at [441, 176] on input "08" at bounding box center [359, 182] width 194 height 23
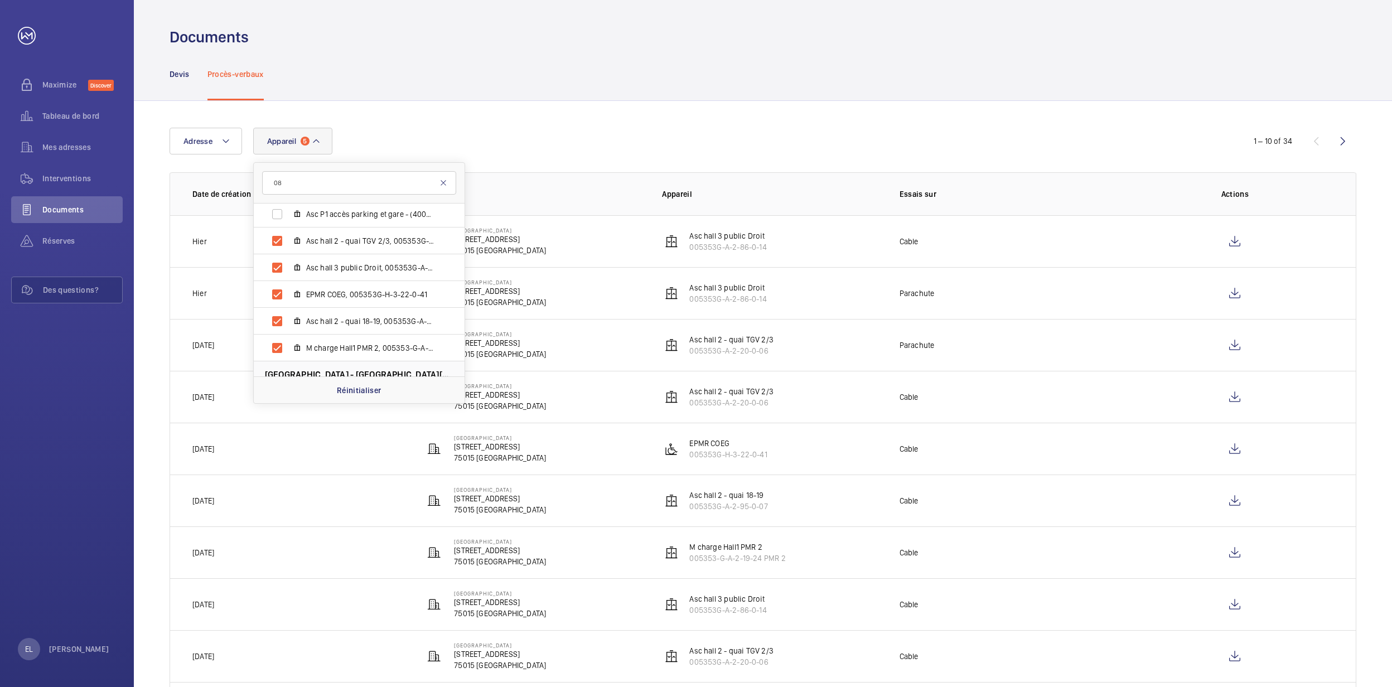
click at [445, 181] on mat-icon at bounding box center [443, 182] width 9 height 9
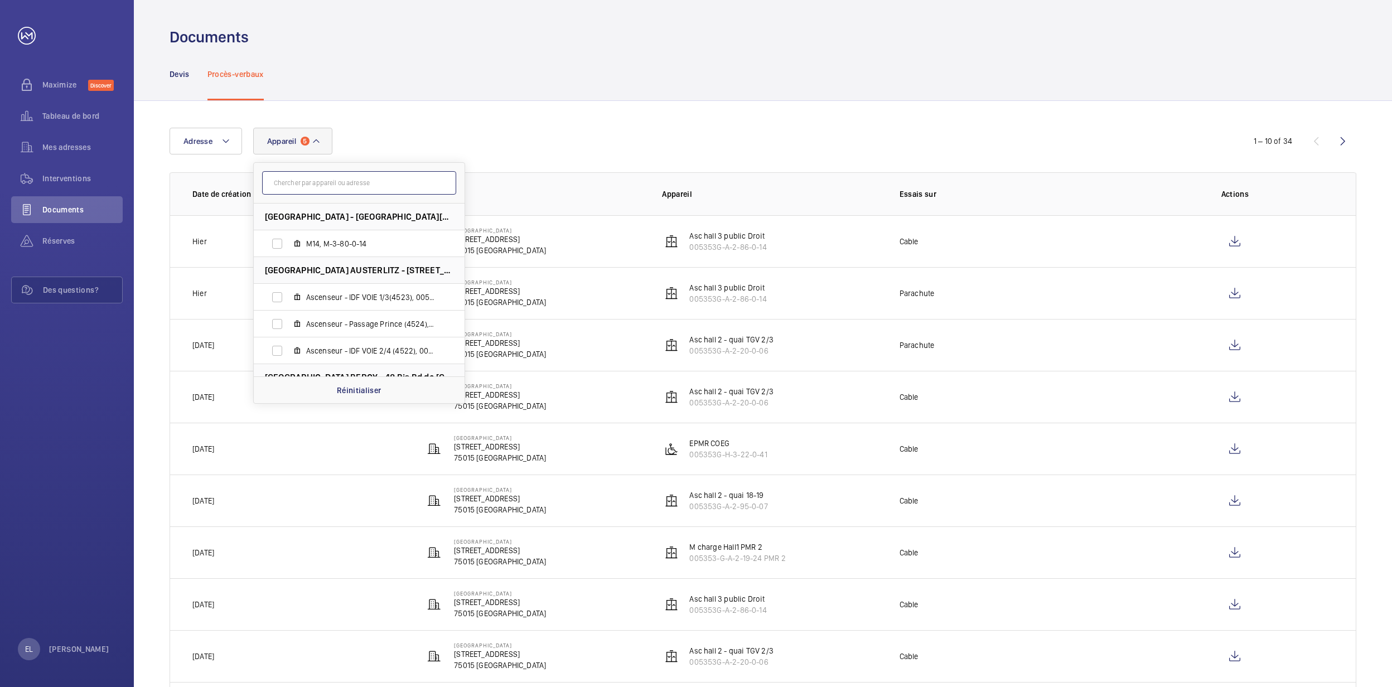
click at [411, 184] on input "text" at bounding box center [359, 182] width 194 height 23
paste input "007928N-A-3-90-0-20"
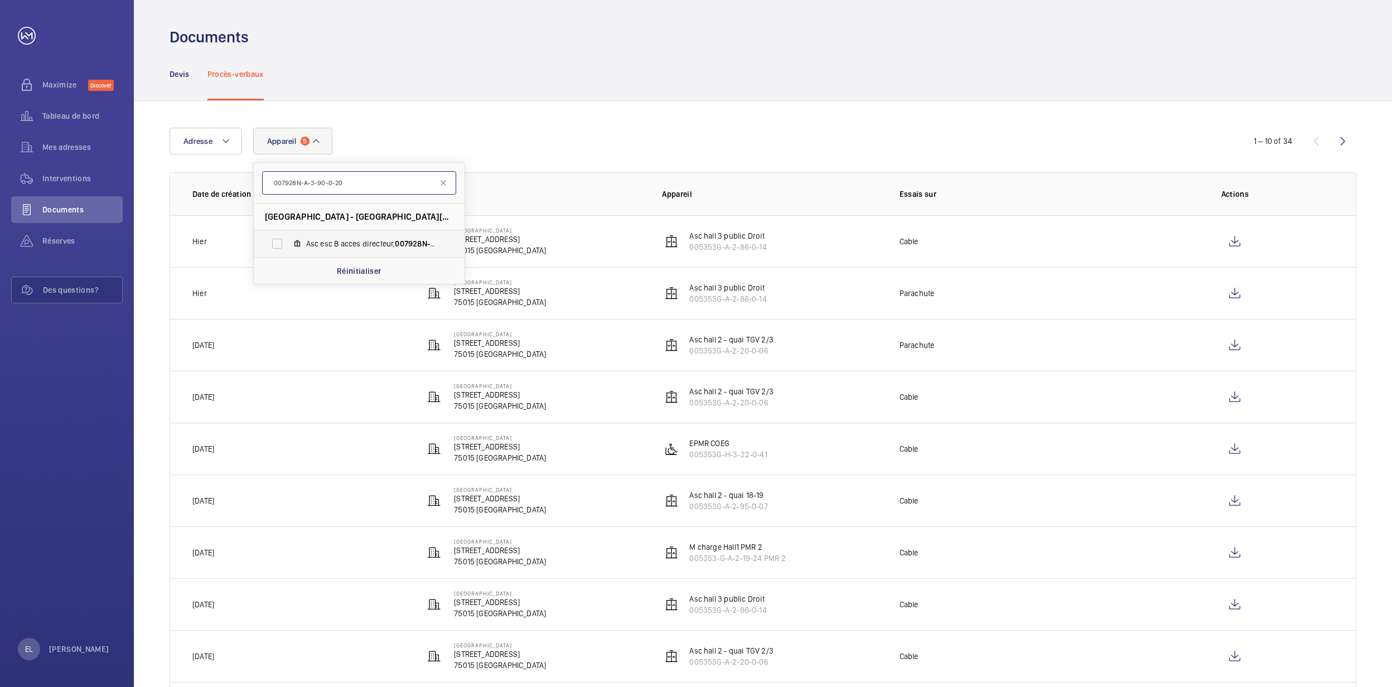
type input "007928N-A-3-90-0-20"
click at [395, 247] on span "Asc esc B acces directeur, 007928N-A-3-90-0-20" at bounding box center [370, 243] width 129 height 11
click at [288, 247] on input "Asc esc B acces directeur, 007928N-A-3-90-0-20" at bounding box center [277, 244] width 22 height 22
checkbox input "true"
click at [1081, 286] on td "Parachute" at bounding box center [1000, 293] width 237 height 52
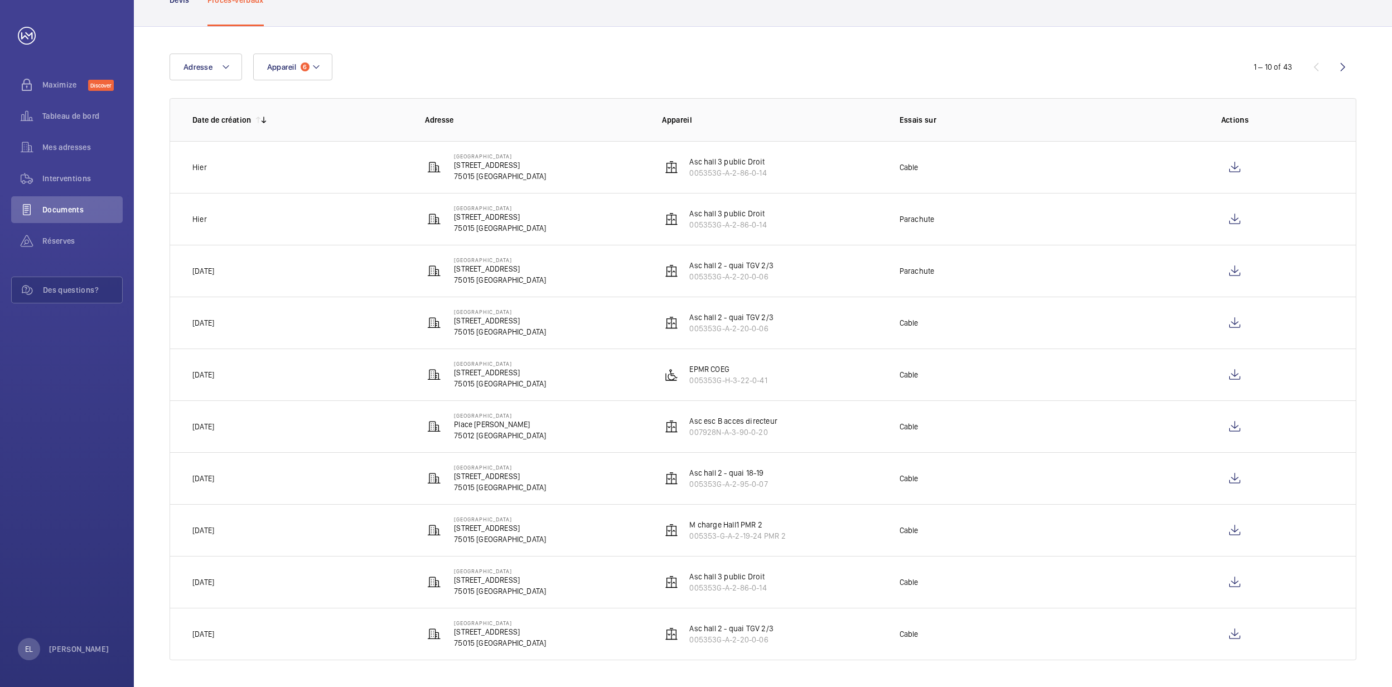
scroll to position [76, 0]
click at [1342, 66] on wm-front-icon-button at bounding box center [1343, 67] width 27 height 27
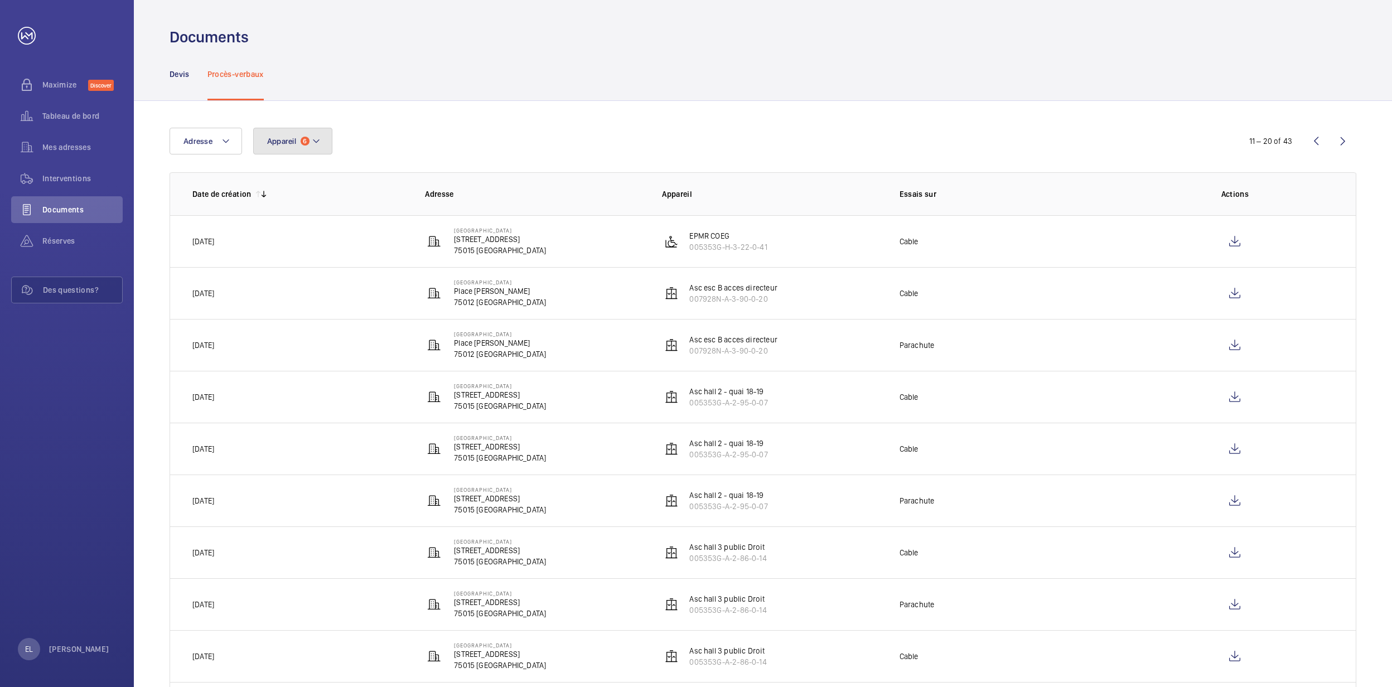
click at [315, 147] on mat-icon at bounding box center [316, 140] width 9 height 13
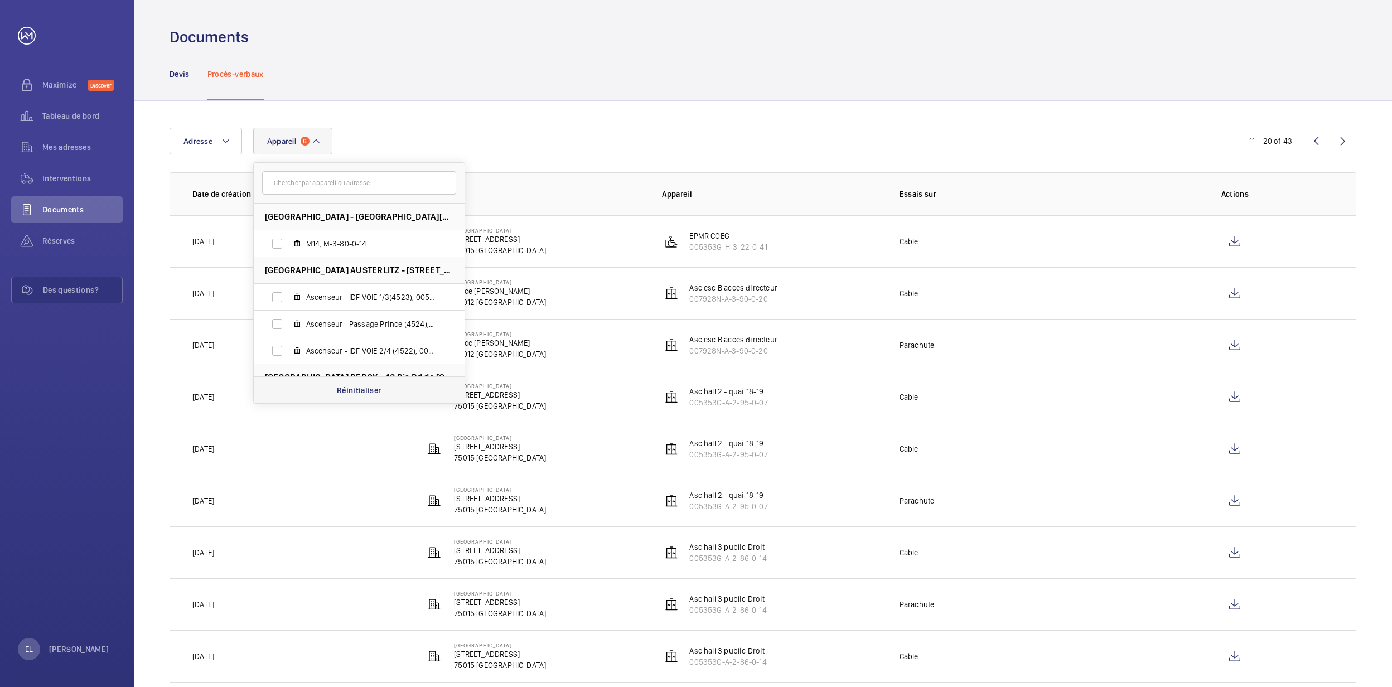
click at [366, 385] on p "Réinitialiser" at bounding box center [359, 390] width 45 height 11
click at [355, 186] on input "text" at bounding box center [359, 182] width 194 height 23
paste input "007928N-A-3-90-0-20"
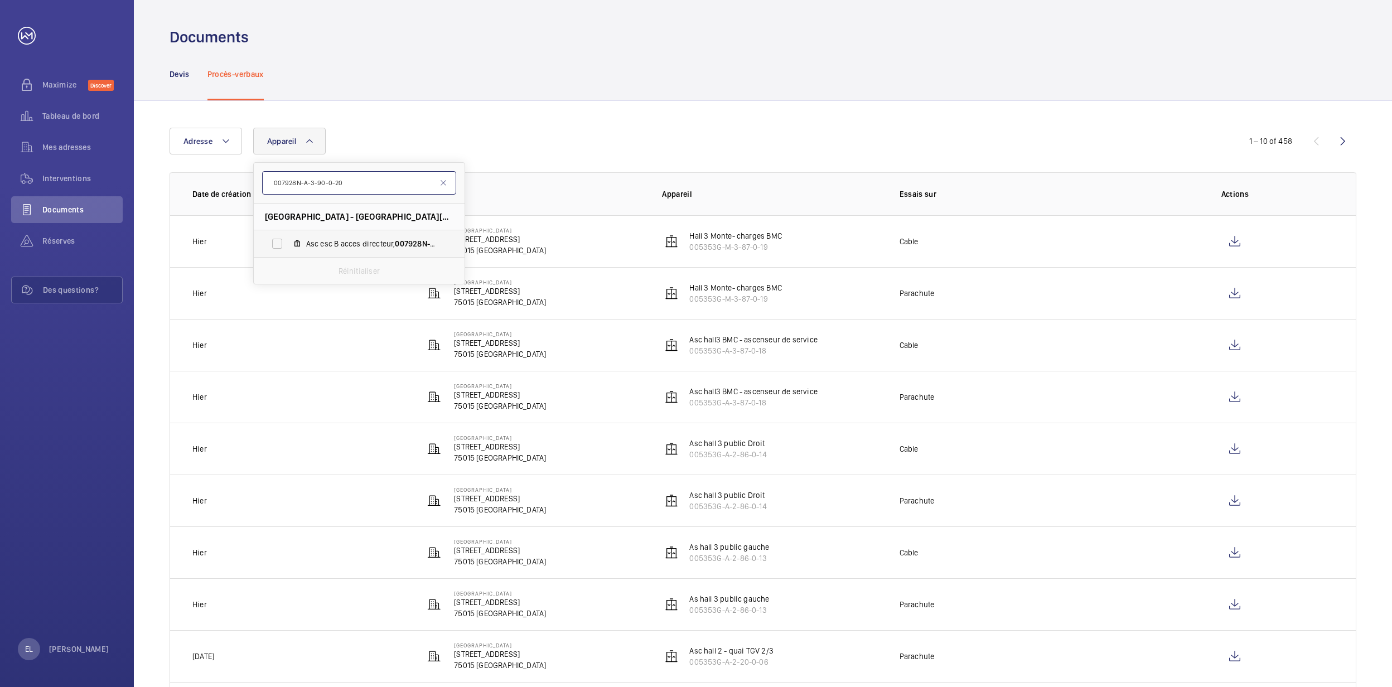
type input "007928N-A-3-90-0-20"
click at [380, 252] on label "Asc esc B acces directeur, 007928N-A-3-90-0-20" at bounding box center [350, 243] width 193 height 27
click at [288, 252] on input "Asc esc B acces directeur, 007928N-A-3-90-0-20" at bounding box center [277, 244] width 22 height 22
checkbox input "true"
click at [1105, 233] on td "Cable" at bounding box center [1000, 241] width 237 height 52
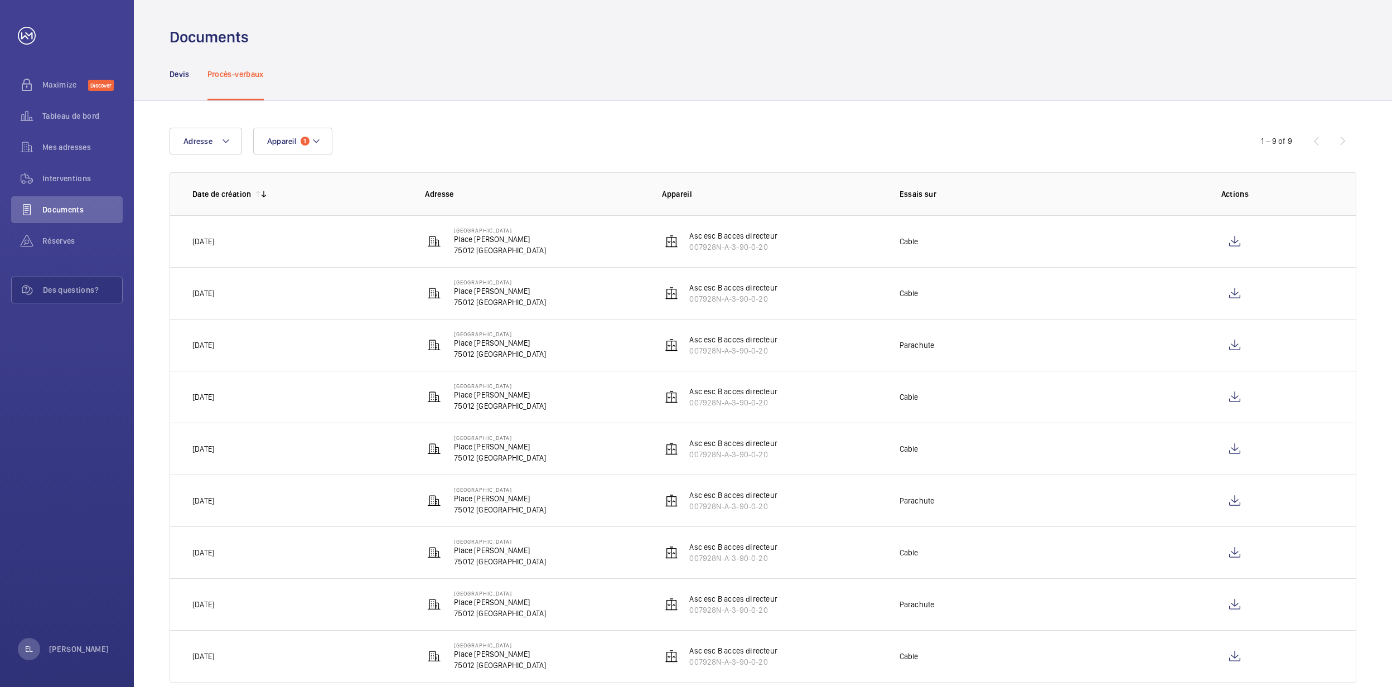
scroll to position [25, 0]
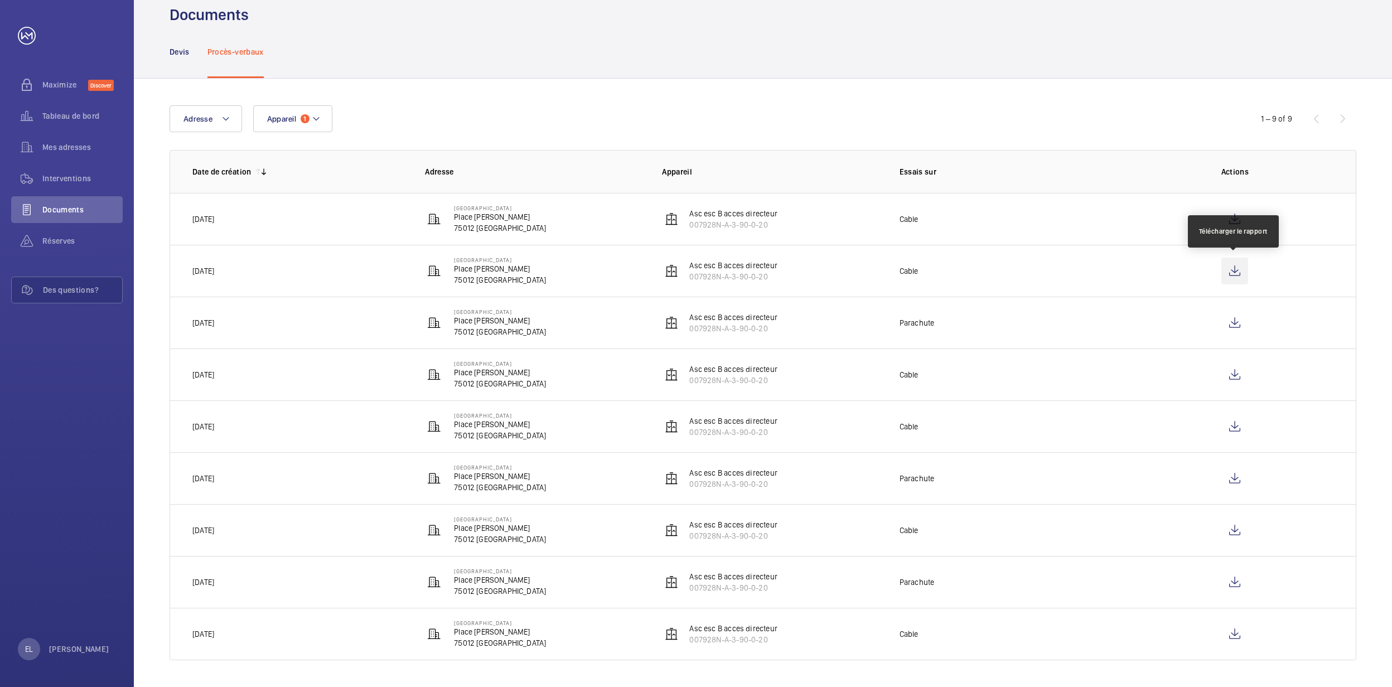
click at [1239, 271] on wm-front-icon-button at bounding box center [1235, 271] width 27 height 27
click at [277, 117] on span "Appareil" at bounding box center [281, 118] width 29 height 9
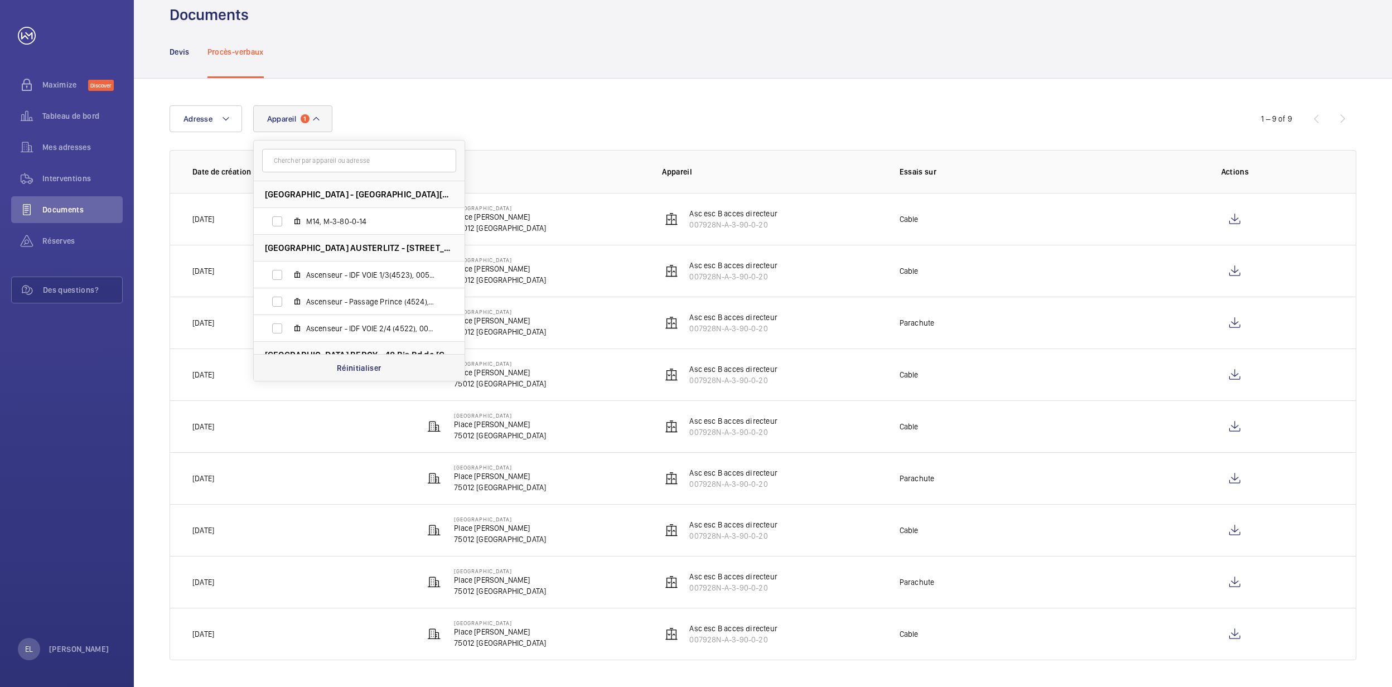
click at [345, 358] on div "Réinitialiser" at bounding box center [359, 367] width 211 height 27
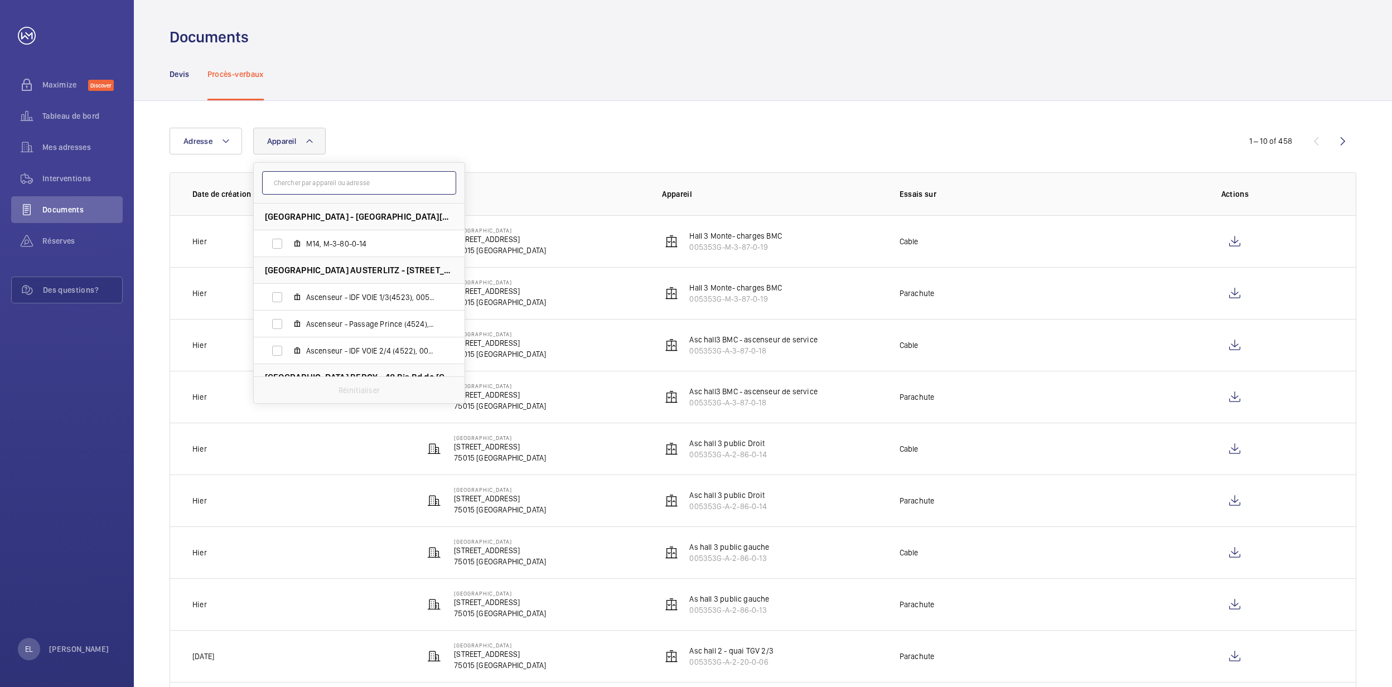
click at [346, 185] on input "text" at bounding box center [359, 182] width 194 height 23
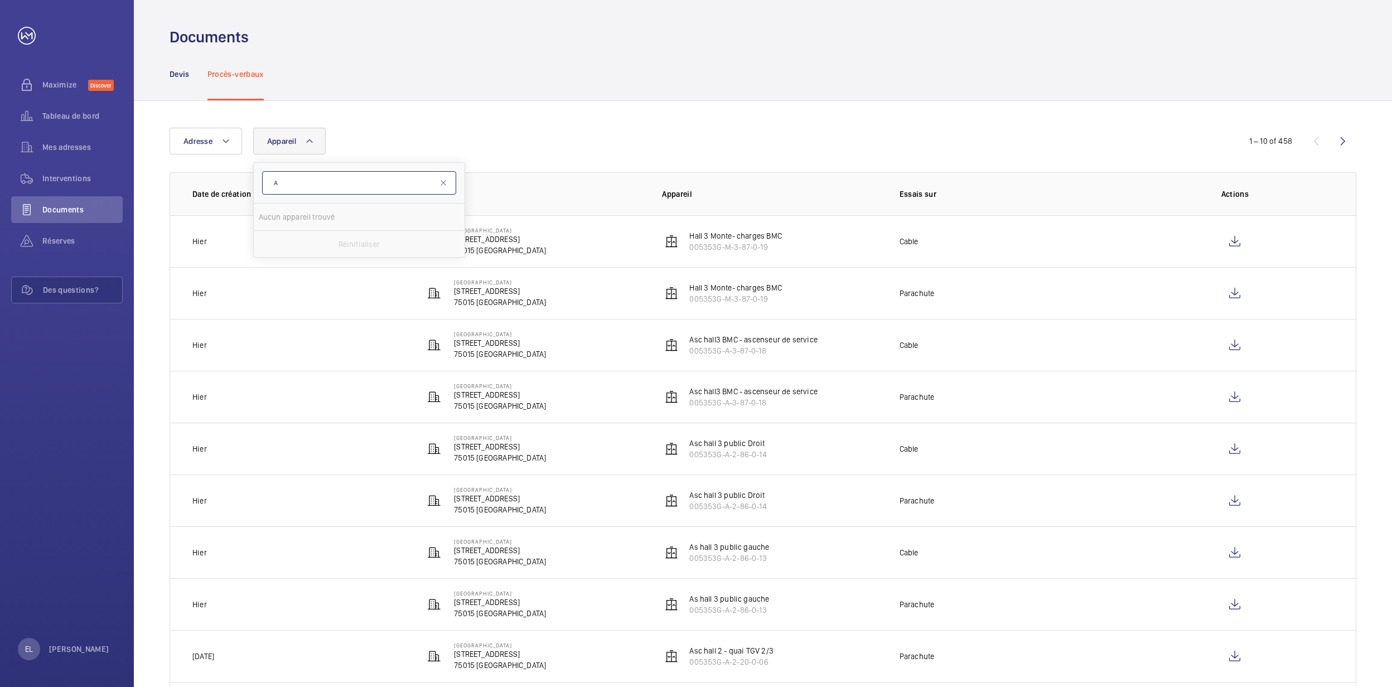
type input "A"
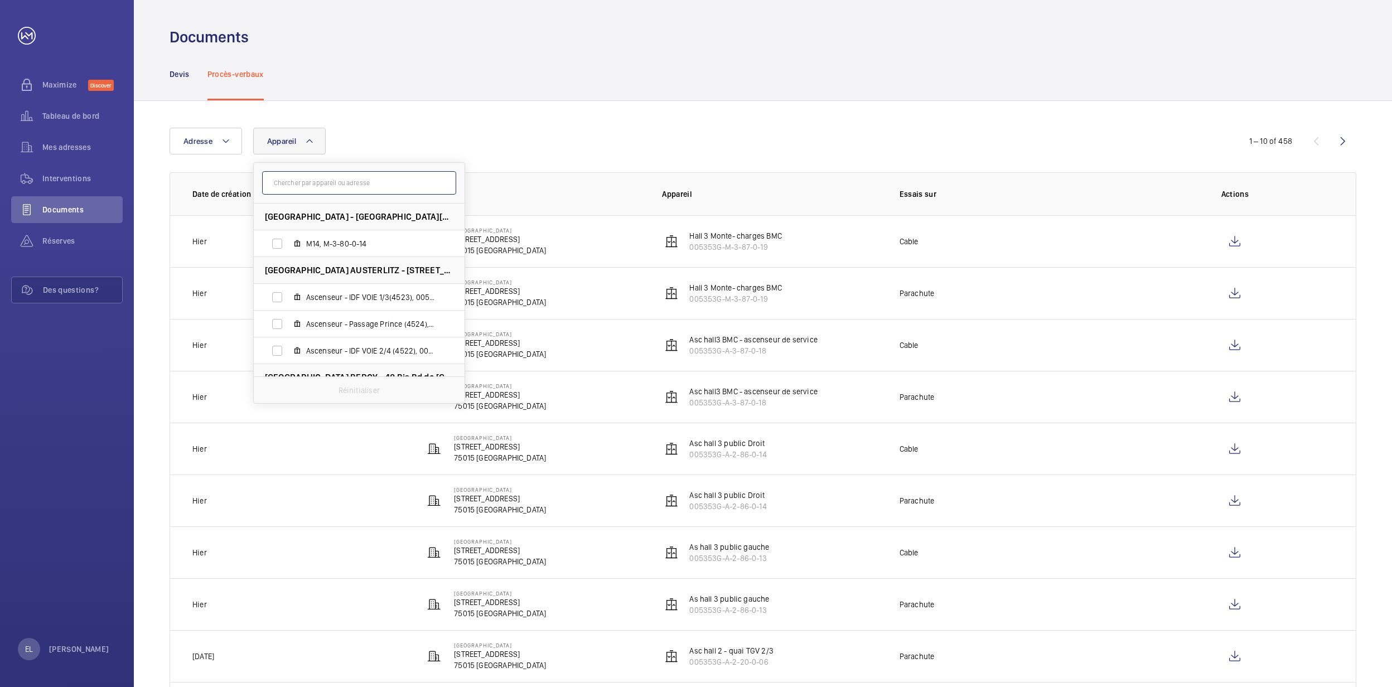
paste input "007928N-A-3-90-0-20"
type input "0"
paste input "007928N-A-2-13-0-22"
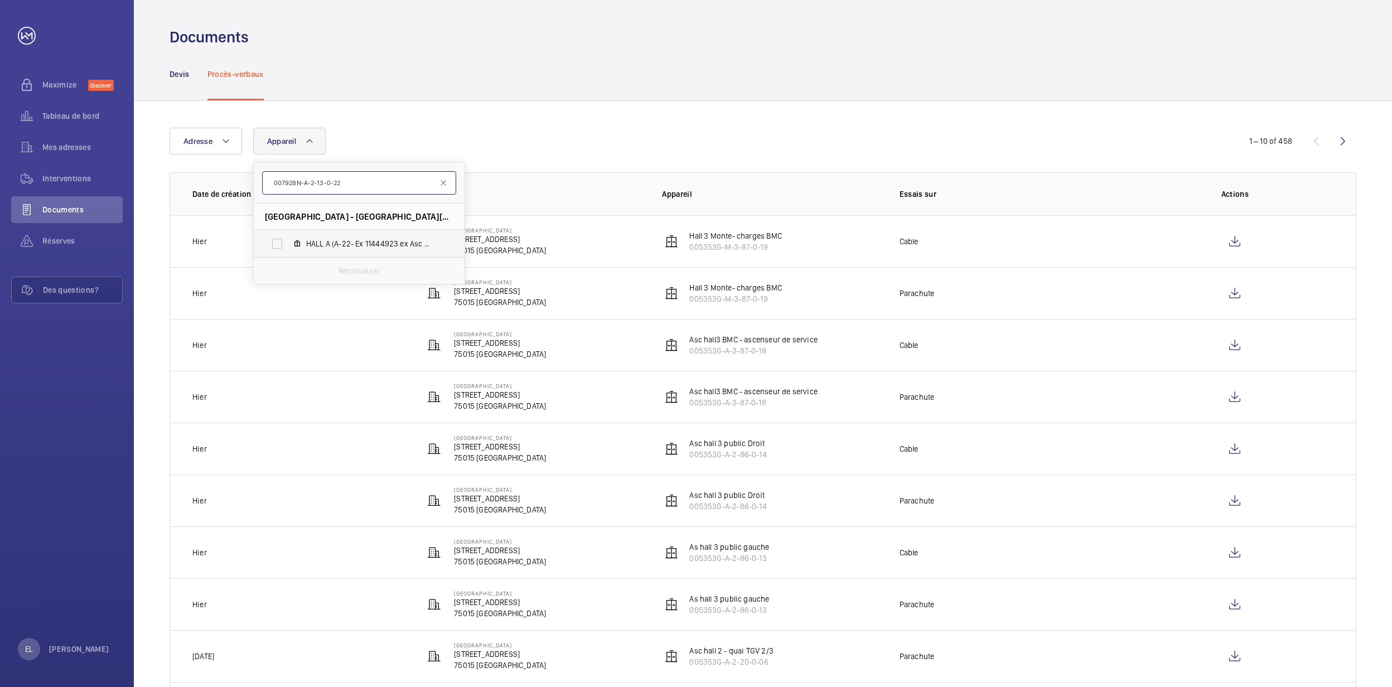
type input "007928N-A-2-13-0-22"
click at [359, 237] on label "HALL A (A-22- Ex 11444923 ex Asc Mezza), 007928N-A-2-13-0-22" at bounding box center [350, 243] width 193 height 27
click at [288, 237] on input "HALL A (A-22- Ex 11444923 ex Asc Mezza), 007928N-A-2-13-0-22" at bounding box center [277, 244] width 22 height 22
checkbox input "true"
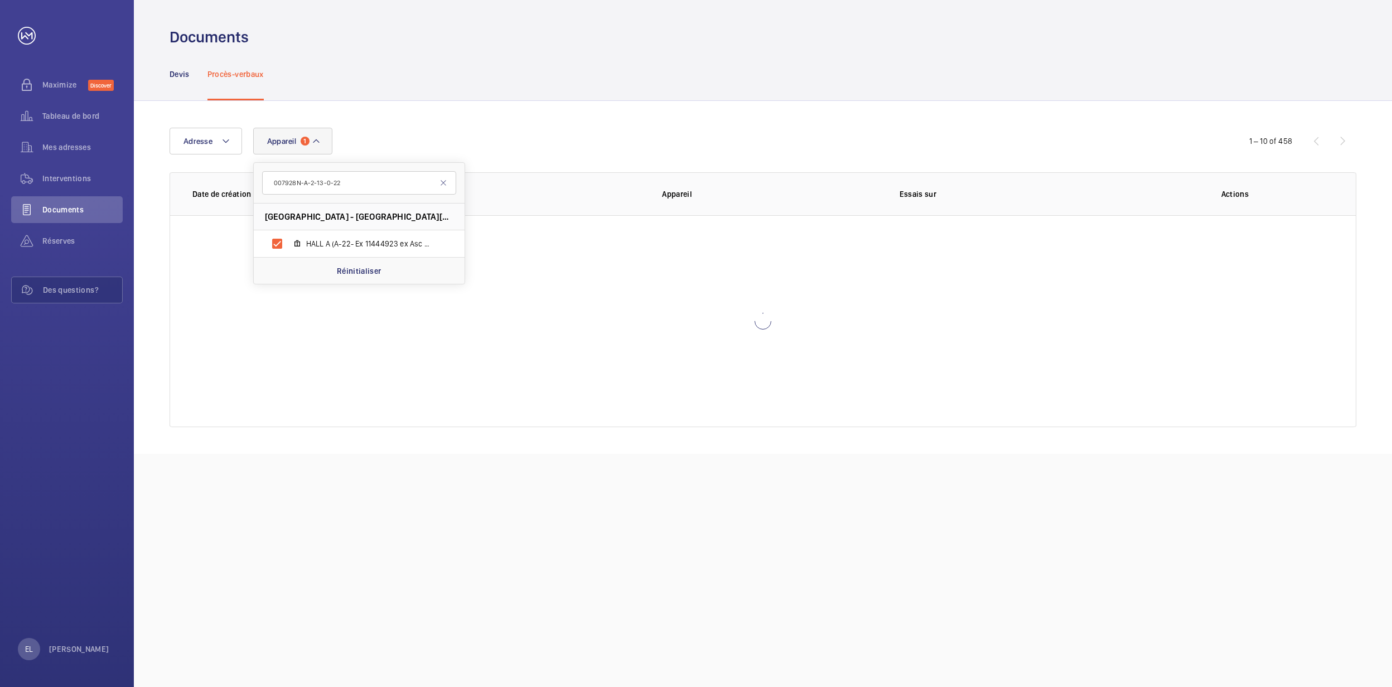
click at [705, 153] on div "Adresse Appareil 1 007928N-A-2-13-0-22 [GEOGRAPHIC_DATA] - [GEOGRAPHIC_DATA][PE…" at bounding box center [696, 141] width 1053 height 27
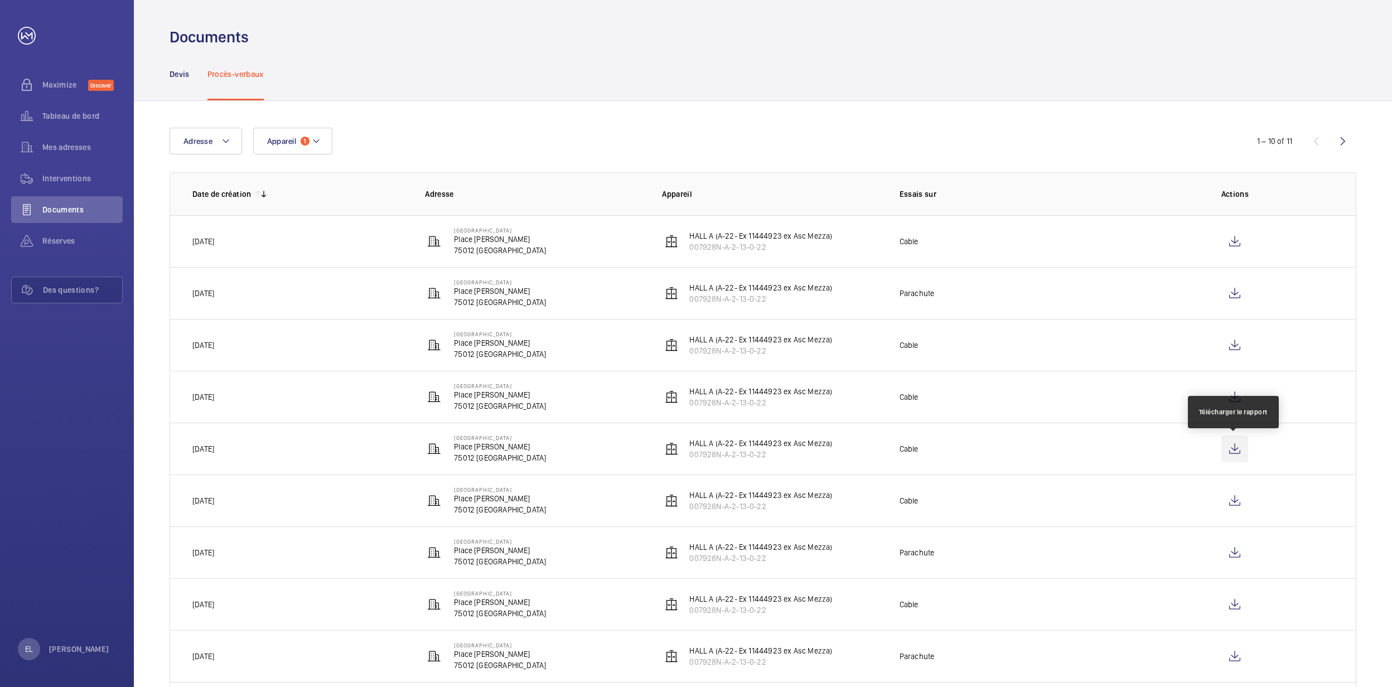
click at [1241, 447] on wm-front-icon-button at bounding box center [1235, 449] width 27 height 27
click at [1243, 491] on wm-front-icon-button at bounding box center [1235, 501] width 27 height 27
click at [1241, 548] on wm-front-icon-button at bounding box center [1235, 552] width 27 height 27
click at [287, 149] on button "Appareil 1" at bounding box center [292, 141] width 79 height 27
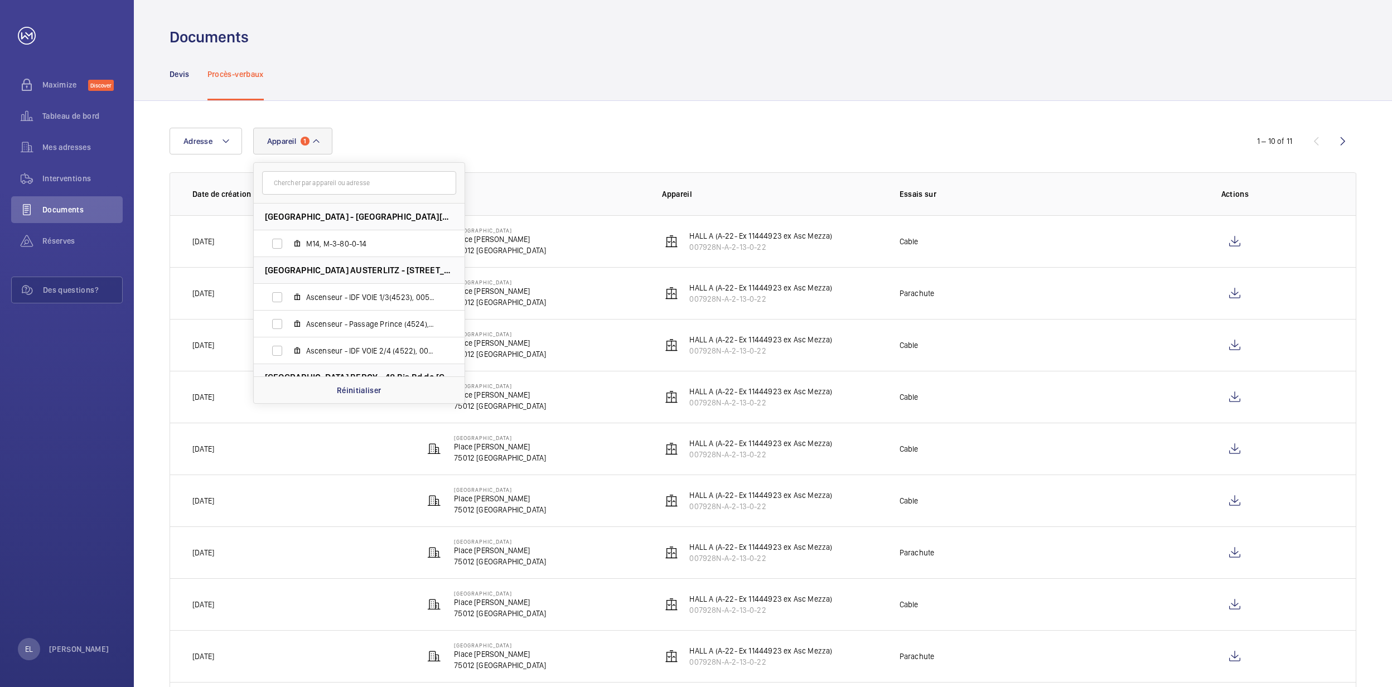
click at [347, 373] on span "[GEOGRAPHIC_DATA] BERCY - 48 Bis Bd de [GEOGRAPHIC_DATA], [GEOGRAPHIC_DATA]" at bounding box center [359, 377] width 189 height 12
click at [349, 380] on div "Réinitialiser" at bounding box center [359, 390] width 211 height 27
click at [360, 194] on input "text" at bounding box center [359, 182] width 194 height 23
paste input "007928N-A-2-90-0-08"
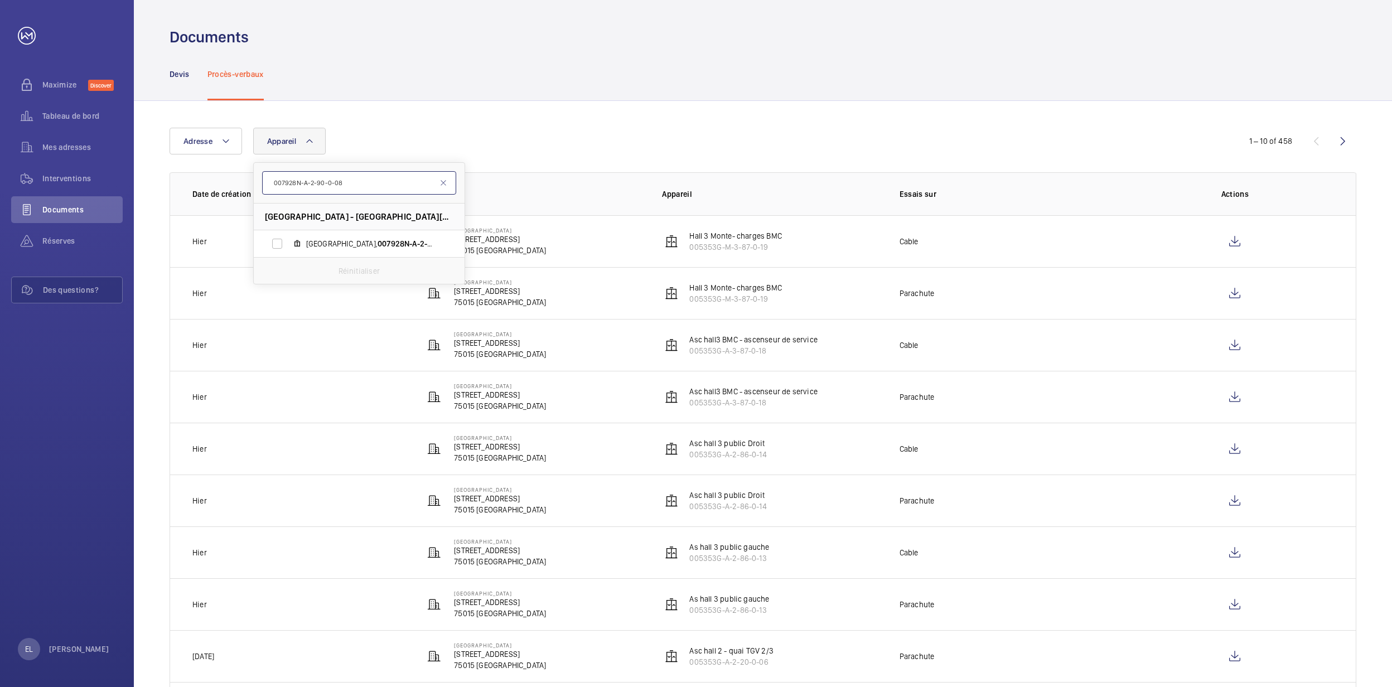
type input "007928N-A-2-90-0-08"
click at [382, 237] on label "Asc quai N, 007928N-A-2-90-0-08" at bounding box center [350, 243] width 193 height 27
click at [288, 237] on input "Asc quai N, 007928N-A-2-90-0-08" at bounding box center [277, 244] width 22 height 22
checkbox input "true"
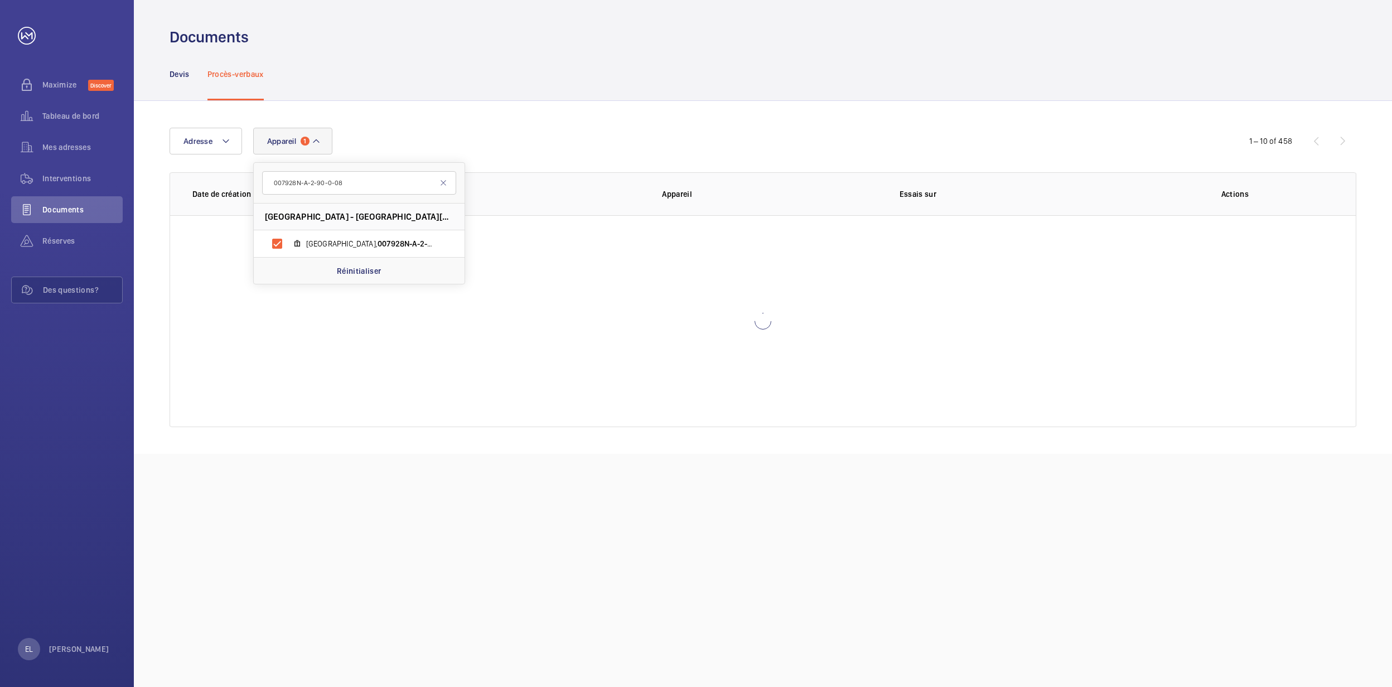
click at [576, 137] on div "Adresse Appareil 1 007928N-A-2-90-0-08 [GEOGRAPHIC_DATA] - [GEOGRAPHIC_DATA][PE…" at bounding box center [696, 141] width 1053 height 27
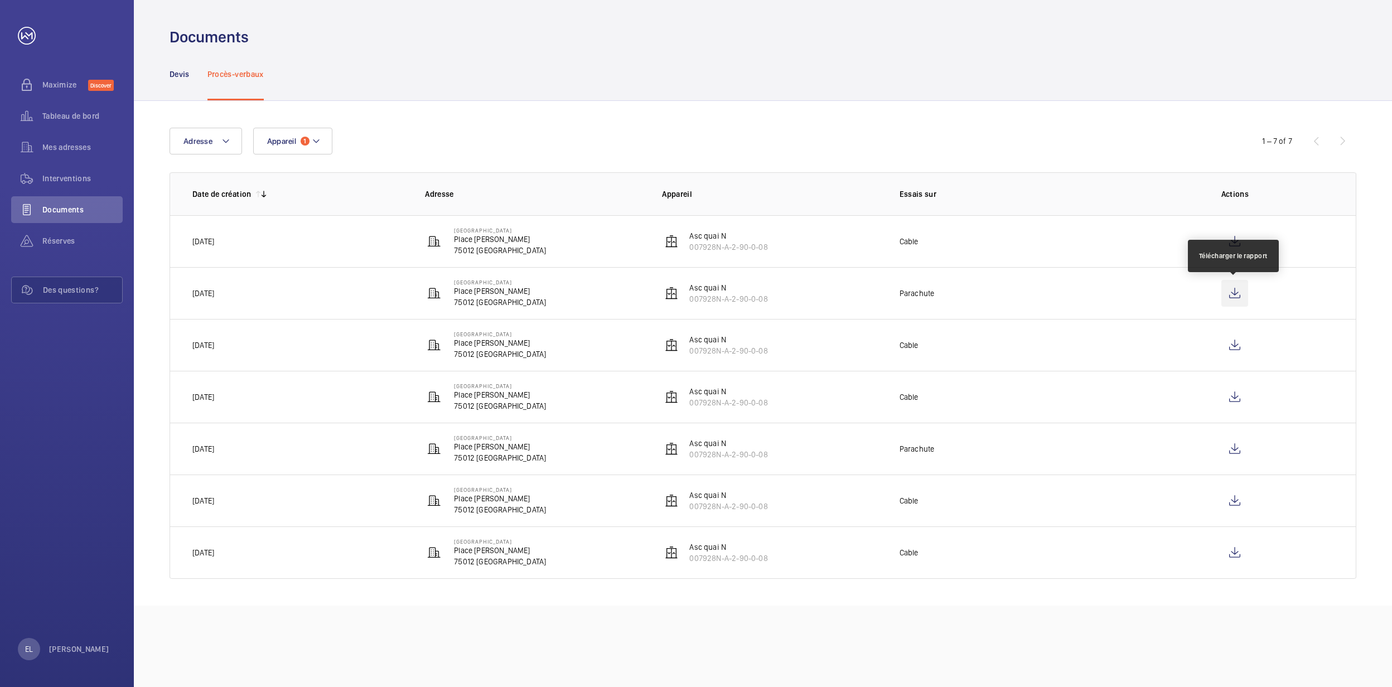
click at [1245, 300] on wm-front-icon-button at bounding box center [1235, 293] width 27 height 27
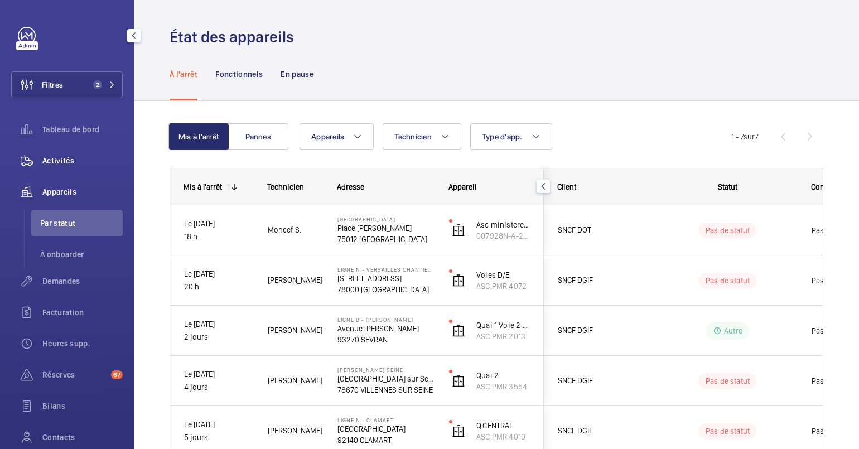
click at [43, 157] on span "Activités" at bounding box center [82, 160] width 80 height 11
